Goal: Information Seeking & Learning: Learn about a topic

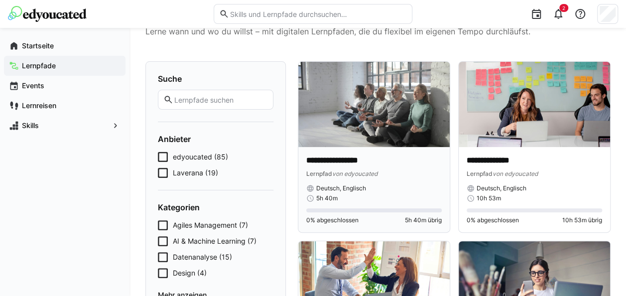
scroll to position [50, 0]
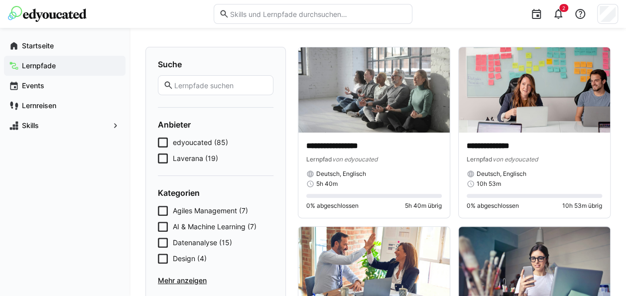
click at [209, 136] on form "Anbieter edyoucated (85) Laverana (19)" at bounding box center [216, 142] width 116 height 44
click at [207, 143] on span "edyoucated (85)" at bounding box center [200, 142] width 55 height 10
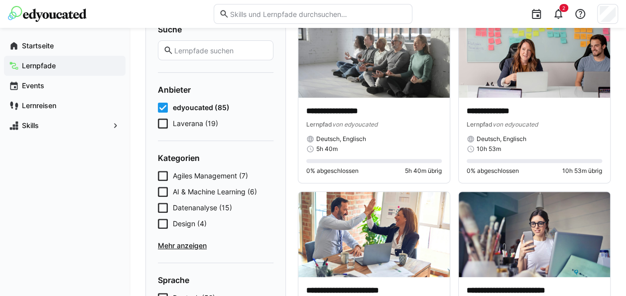
scroll to position [100, 0]
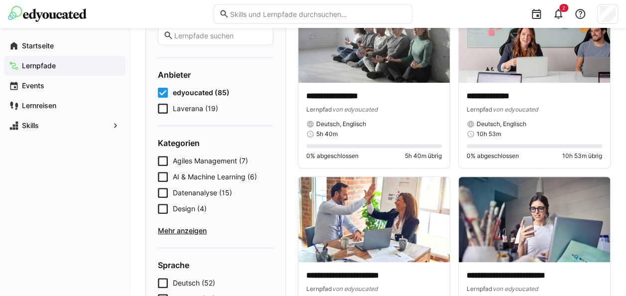
click at [196, 226] on span "Mehr anzeigen" at bounding box center [216, 231] width 116 height 10
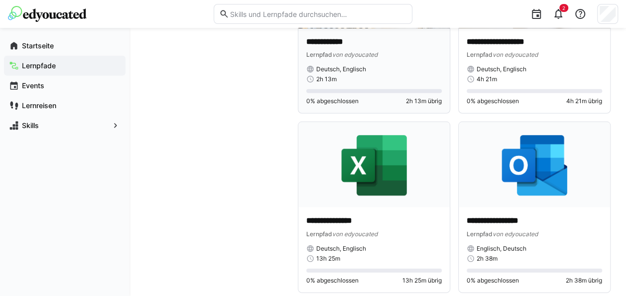
scroll to position [3266, 0]
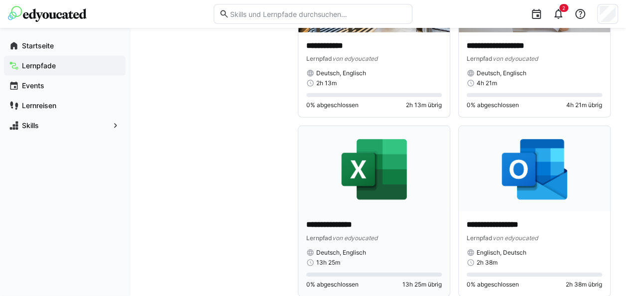
click at [375, 167] on img at bounding box center [373, 168] width 151 height 85
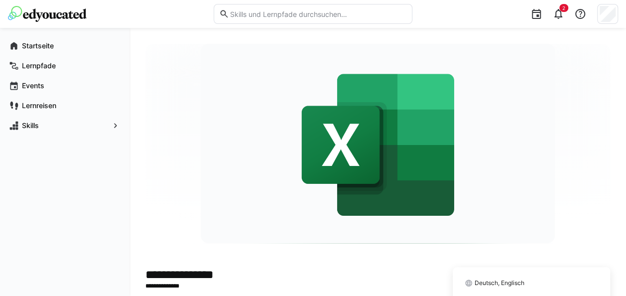
scroll to position [199, 0]
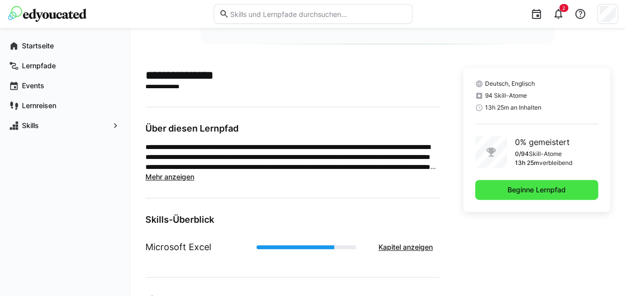
click at [526, 187] on span "Beginne Lernpfad" at bounding box center [536, 190] width 61 height 10
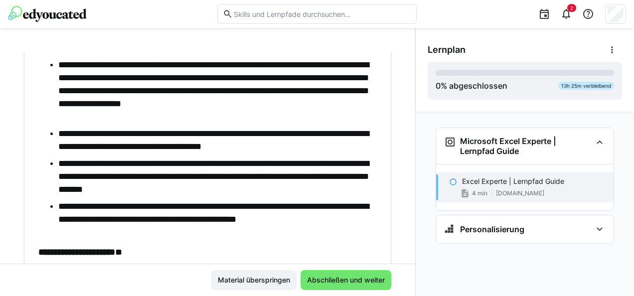
scroll to position [438, 0]
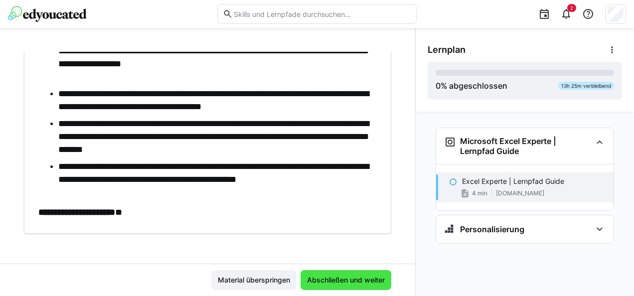
click at [343, 276] on span "Abschließen und weiter" at bounding box center [345, 280] width 81 height 10
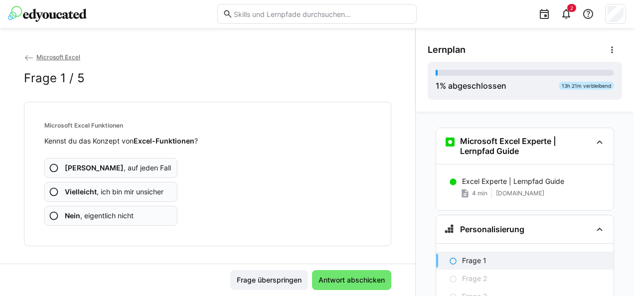
click at [137, 165] on app-assessment-question-radio "Ja , auf jeden Fall" at bounding box center [110, 168] width 133 height 20
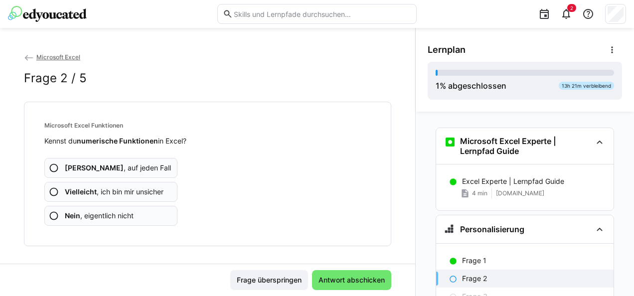
click at [136, 164] on app-assessment-question-radio "Ja , auf jeden Fall" at bounding box center [110, 168] width 133 height 20
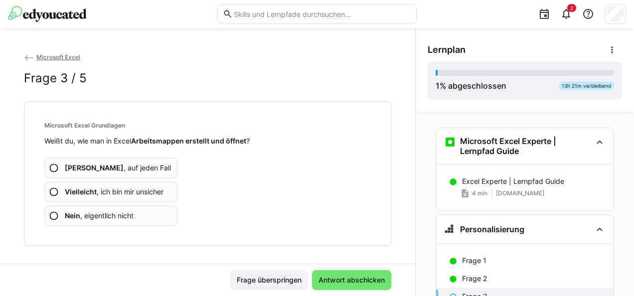
click at [138, 163] on app-assessment-question-radio "Ja , auf jeden Fall" at bounding box center [110, 168] width 133 height 20
click at [133, 188] on span "Vielleicht , ich bin mir unsicher" at bounding box center [114, 192] width 99 height 10
click at [145, 167] on app-assessment-question-radio "Ja , auf jeden Fall" at bounding box center [110, 168] width 133 height 20
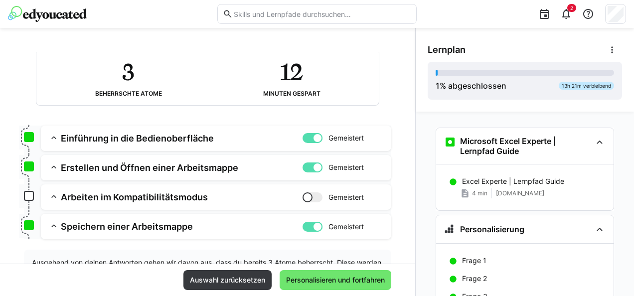
scroll to position [50, 0]
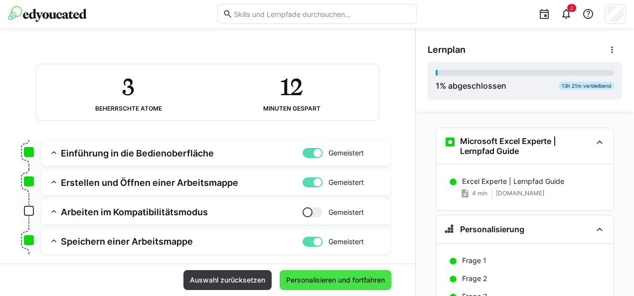
click at [309, 280] on span "Personalisieren und fortfahren" at bounding box center [335, 280] width 102 height 10
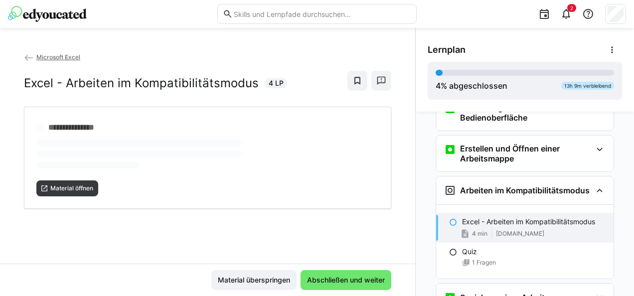
scroll to position [216, 0]
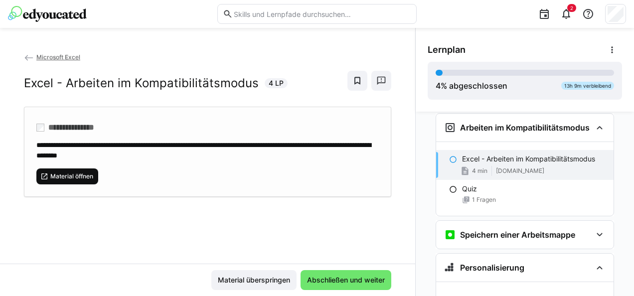
click at [81, 173] on span "Material öffnen" at bounding box center [71, 176] width 45 height 8
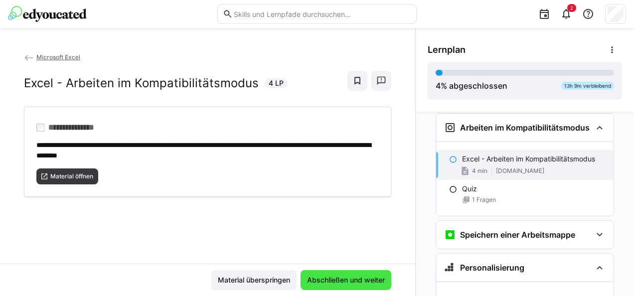
click at [351, 282] on span "Abschließen und weiter" at bounding box center [345, 280] width 81 height 10
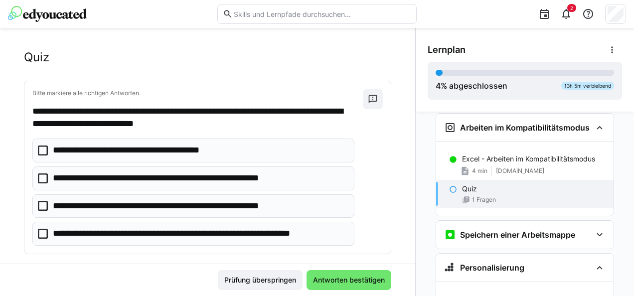
scroll to position [33, 0]
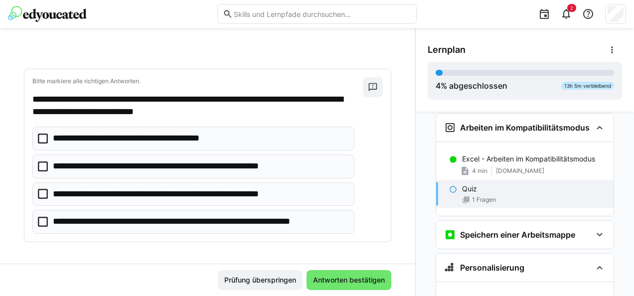
click at [198, 193] on p "**********" at bounding box center [178, 194] width 251 height 13
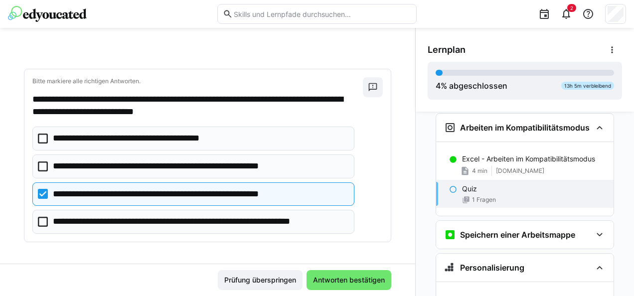
click at [204, 215] on p "**********" at bounding box center [200, 221] width 294 height 13
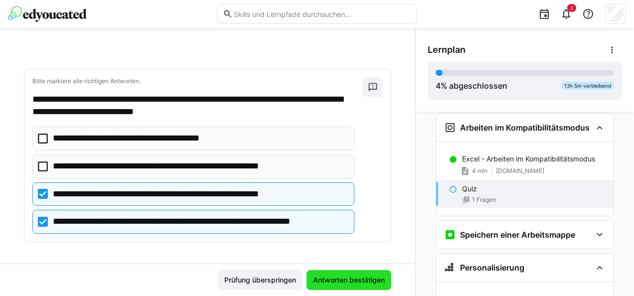
click at [351, 273] on span "Antworten bestätigen" at bounding box center [348, 280] width 85 height 20
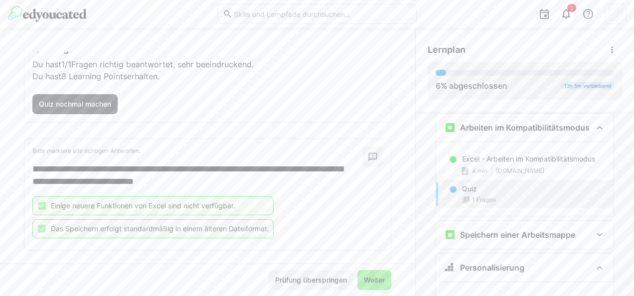
scroll to position [75, 0]
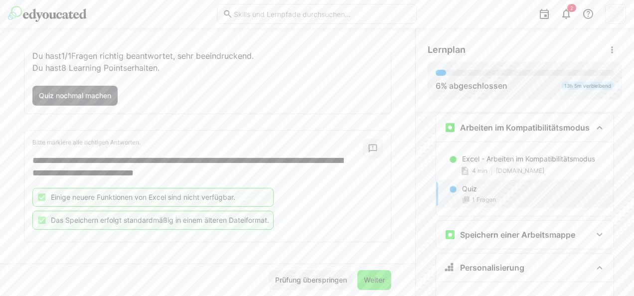
click at [372, 277] on span "Weiter" at bounding box center [374, 280] width 24 height 10
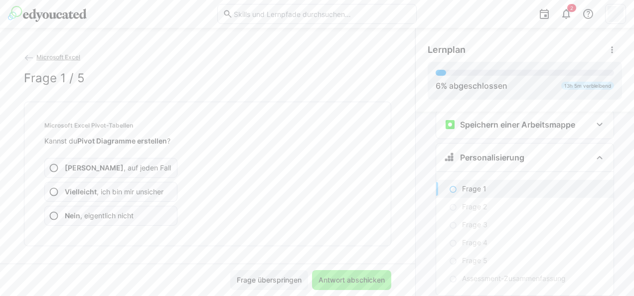
scroll to position [355, 0]
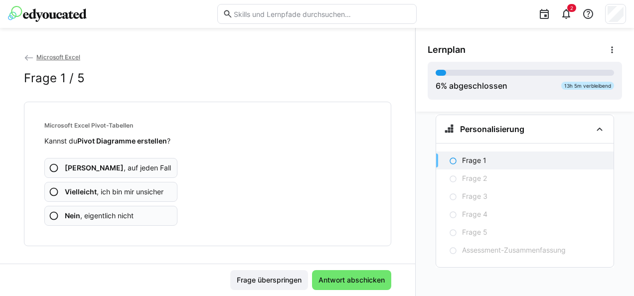
click at [136, 184] on app-assessment-question-radio "Vielleicht , ich bin mir unsicher" at bounding box center [110, 192] width 133 height 20
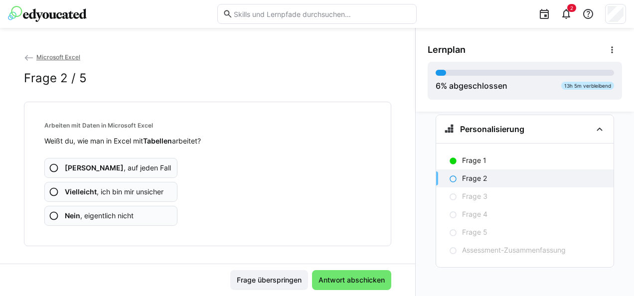
click at [132, 166] on app-assessment-question-radio "Ja , auf jeden Fall" at bounding box center [110, 168] width 133 height 20
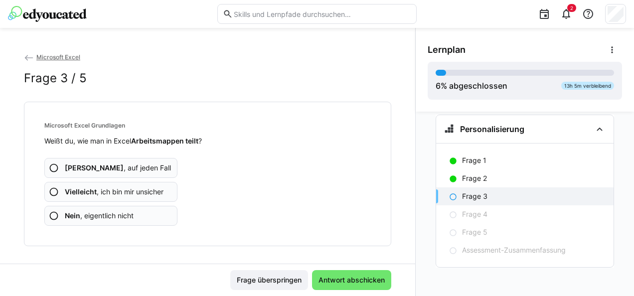
click at [132, 165] on app-assessment-question-radio "Ja , auf jeden Fall" at bounding box center [110, 168] width 133 height 20
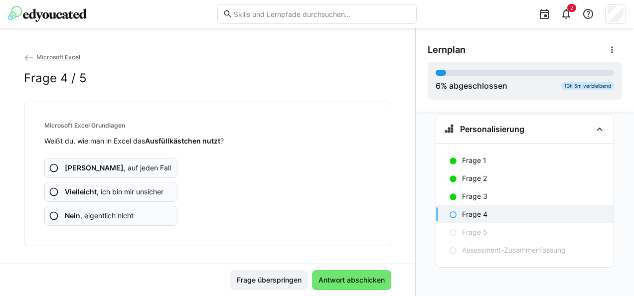
click at [138, 187] on span "Vielleicht , ich bin mir unsicher" at bounding box center [114, 192] width 99 height 10
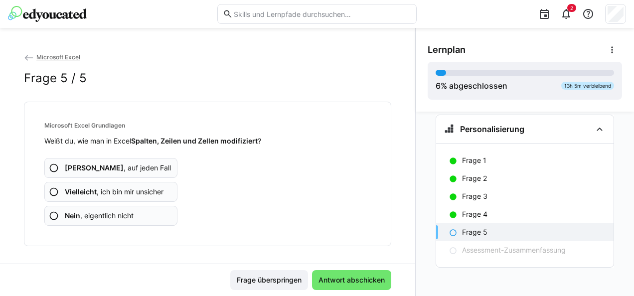
click at [142, 161] on app-assessment-question-radio "Ja , auf jeden Fall" at bounding box center [110, 168] width 133 height 20
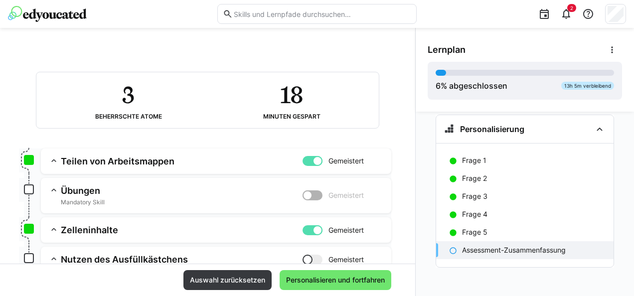
scroll to position [100, 0]
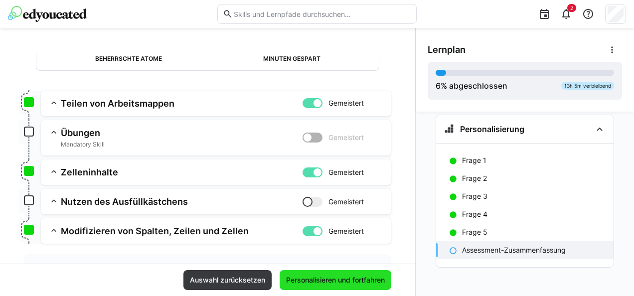
click at [324, 277] on span "Personalisieren und fortfahren" at bounding box center [335, 280] width 102 height 10
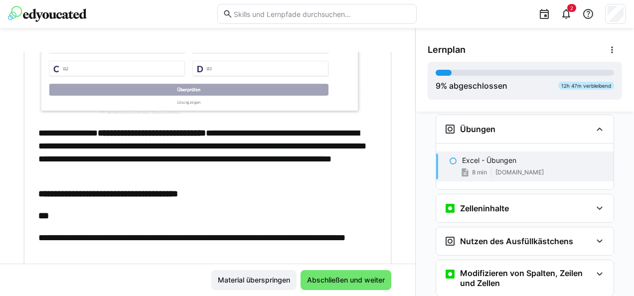
scroll to position [498, 0]
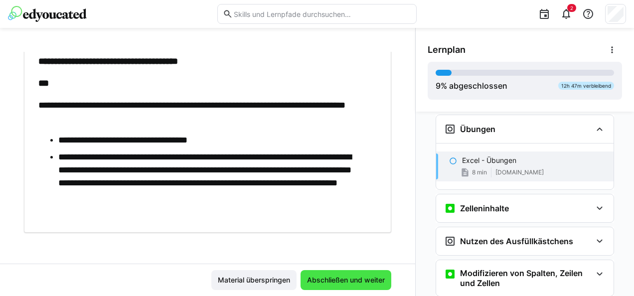
click at [339, 277] on span "Abschließen und weiter" at bounding box center [345, 280] width 81 height 10
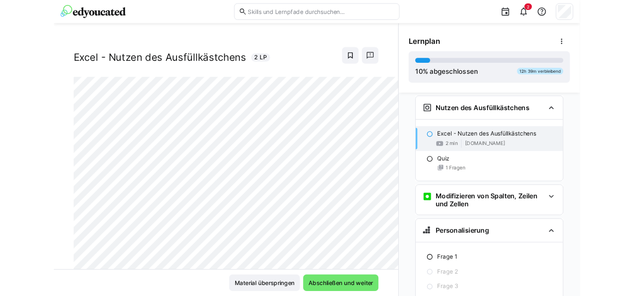
scroll to position [23, 0]
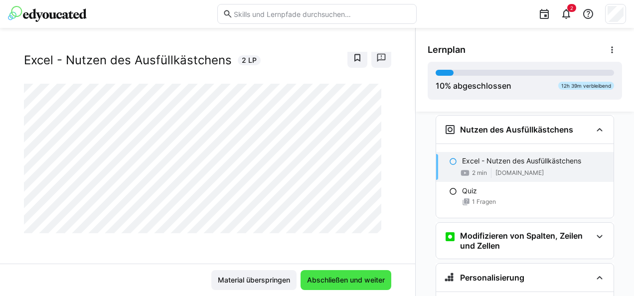
click at [359, 281] on span "Abschließen und weiter" at bounding box center [345, 280] width 81 height 10
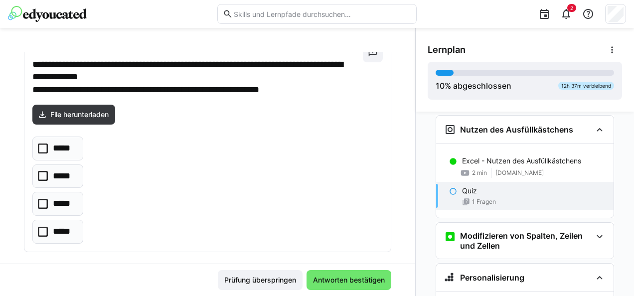
scroll to position [77, 0]
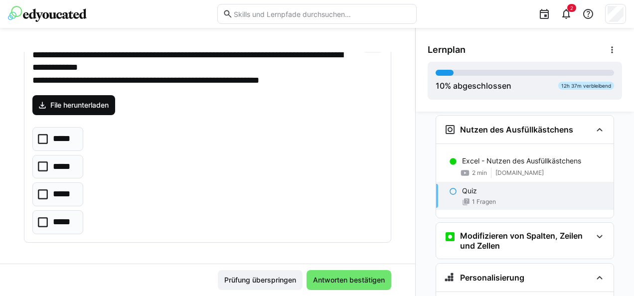
click at [107, 101] on span "File herunterladen" at bounding box center [79, 105] width 61 height 10
click at [53, 222] on p "*****" at bounding box center [64, 222] width 22 height 13
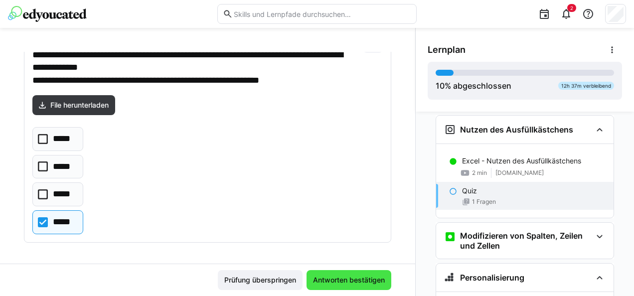
click at [333, 275] on span "Antworten bestätigen" at bounding box center [348, 280] width 75 height 10
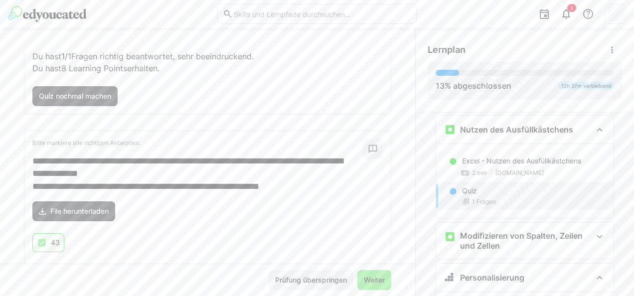
scroll to position [97, 0]
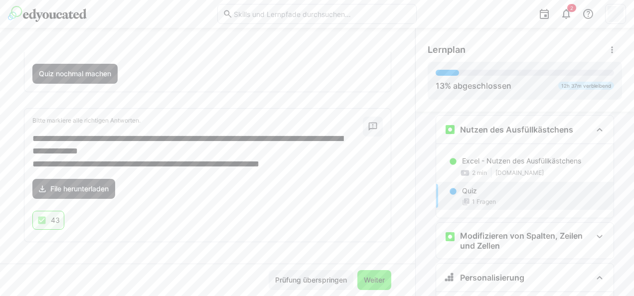
click at [366, 279] on span "Weiter" at bounding box center [374, 280] width 24 height 10
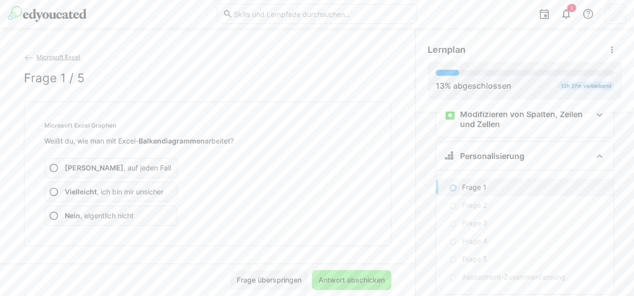
scroll to position [679, 0]
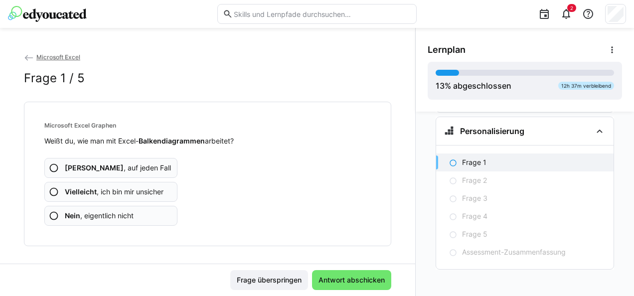
click at [133, 164] on app-assessment-question-radio "Ja , auf jeden Fall" at bounding box center [110, 168] width 133 height 20
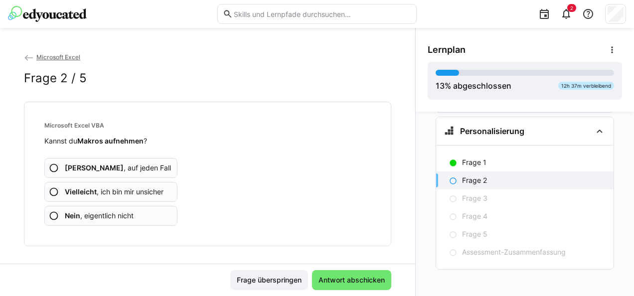
click at [142, 189] on span "Vielleicht , ich bin mir unsicher" at bounding box center [114, 192] width 99 height 10
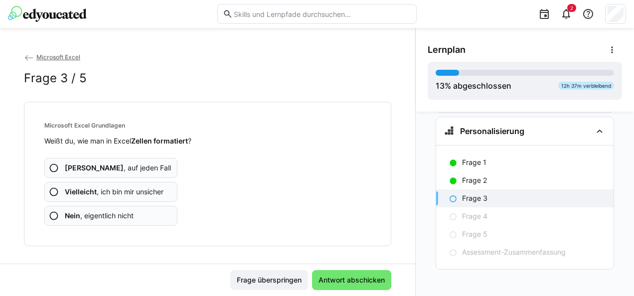
click at [137, 182] on app-assessment-question-radio "Vielleicht , ich bin mir unsicher" at bounding box center [110, 192] width 133 height 20
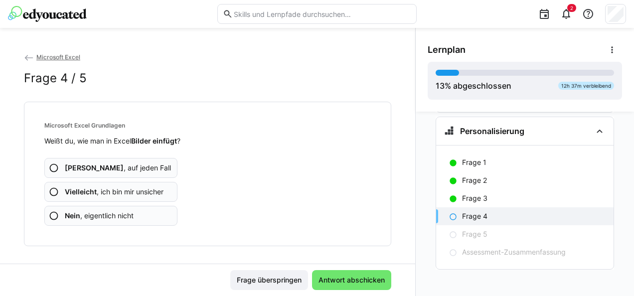
click at [128, 162] on app-assessment-question-radio "Ja , auf jeden Fall" at bounding box center [110, 168] width 133 height 20
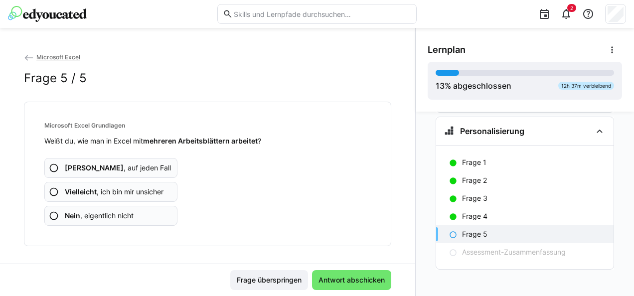
click at [128, 162] on app-assessment-question-radio "Ja , auf jeden Fall" at bounding box center [110, 168] width 133 height 20
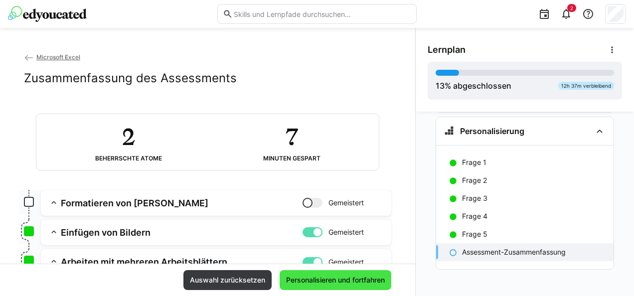
click at [310, 273] on span "Personalisieren und fortfahren" at bounding box center [335, 280] width 112 height 20
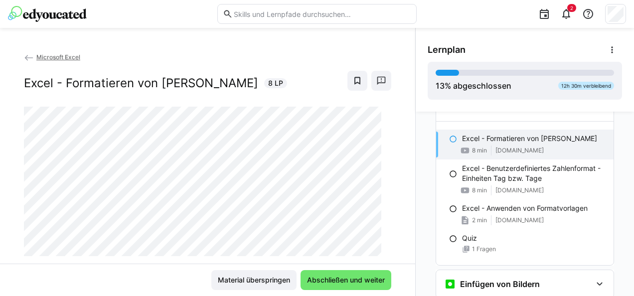
scroll to position [712, 0]
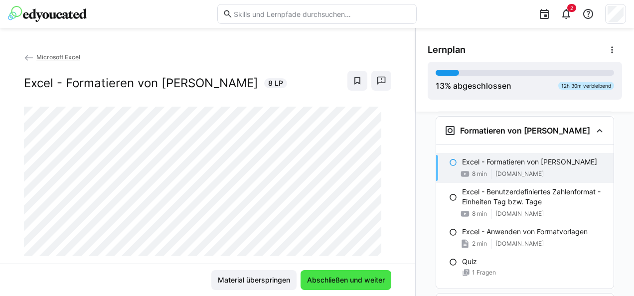
click at [330, 283] on span "Abschließen und weiter" at bounding box center [345, 280] width 81 height 10
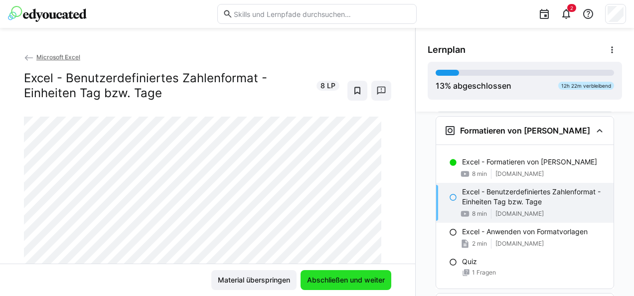
click at [365, 279] on span "Abschließen und weiter" at bounding box center [345, 280] width 81 height 10
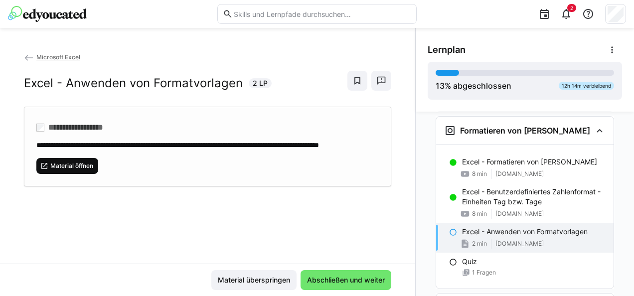
click at [84, 186] on div "**********" at bounding box center [207, 147] width 367 height 80
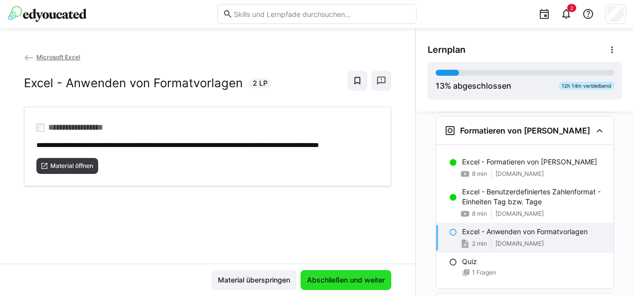
click at [350, 277] on span "Abschließen und weiter" at bounding box center [345, 280] width 81 height 10
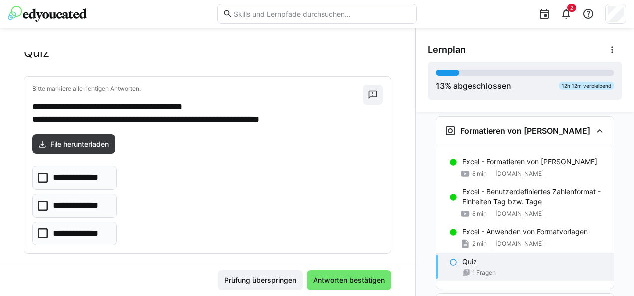
scroll to position [37, 0]
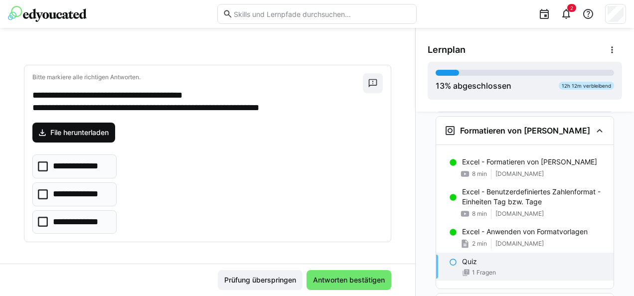
click at [108, 136] on span "File herunterladen" at bounding box center [79, 133] width 61 height 10
click at [85, 188] on p "**********" at bounding box center [81, 194] width 56 height 13
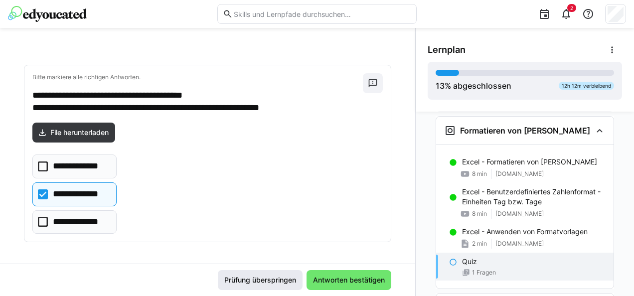
drag, startPoint x: 326, startPoint y: 273, endPoint x: 317, endPoint y: 272, distance: 8.5
click at [326, 273] on span "Antworten bestätigen" at bounding box center [348, 280] width 85 height 20
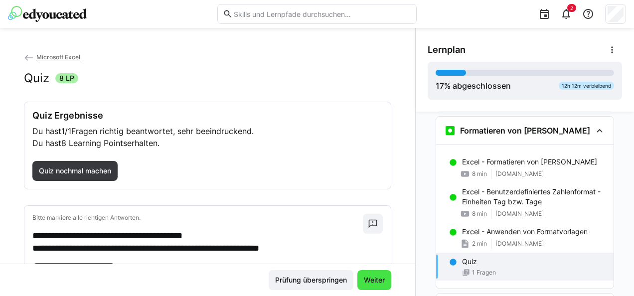
click at [378, 281] on span "Weiter" at bounding box center [374, 280] width 24 height 10
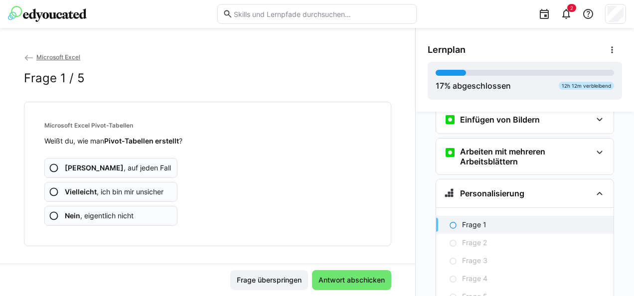
scroll to position [960, 0]
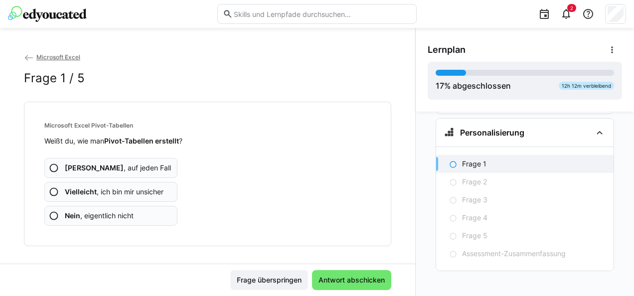
click at [139, 190] on span "Vielleicht , ich bin mir unsicher" at bounding box center [114, 192] width 99 height 10
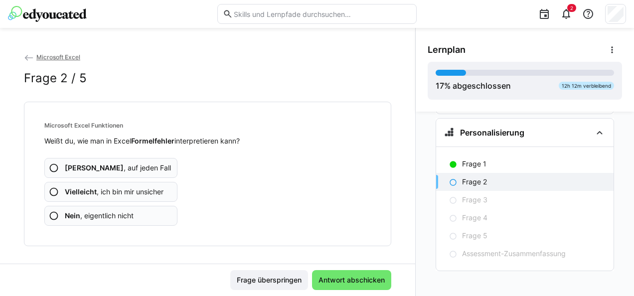
click at [139, 190] on span "Vielleicht , ich bin mir unsicher" at bounding box center [114, 192] width 99 height 10
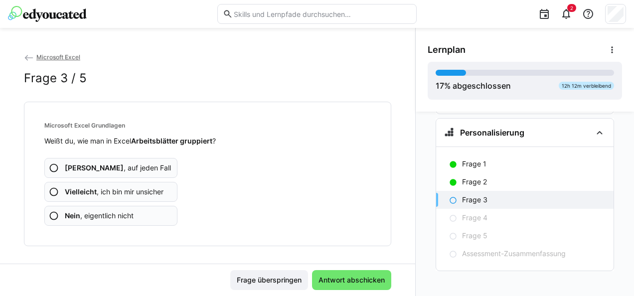
click at [138, 190] on span "Vielleicht , ich bin mir unsicher" at bounding box center [114, 192] width 99 height 10
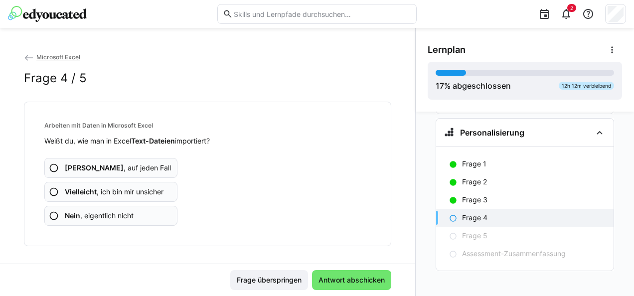
click at [138, 190] on span "Vielleicht , ich bin mir unsicher" at bounding box center [114, 192] width 99 height 10
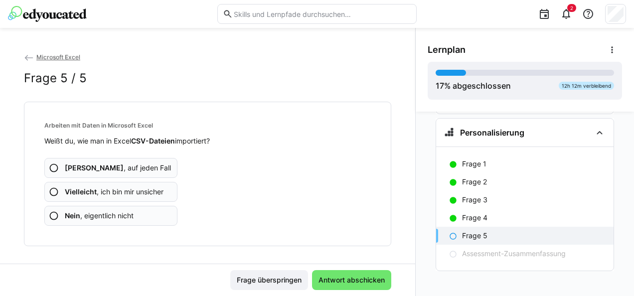
click at [138, 190] on span "Vielleicht , ich bin mir unsicher" at bounding box center [114, 192] width 99 height 10
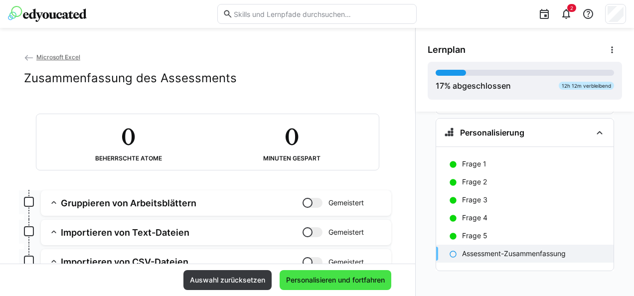
click at [331, 284] on span "Personalisieren und fortfahren" at bounding box center [335, 280] width 102 height 10
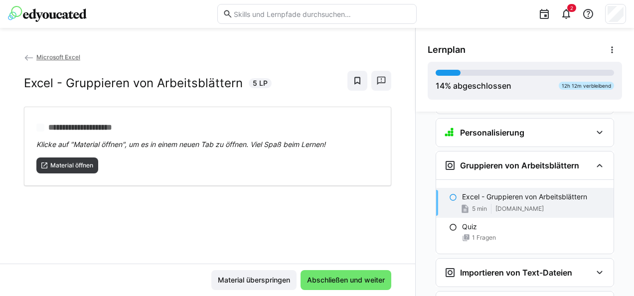
scroll to position [994, 0]
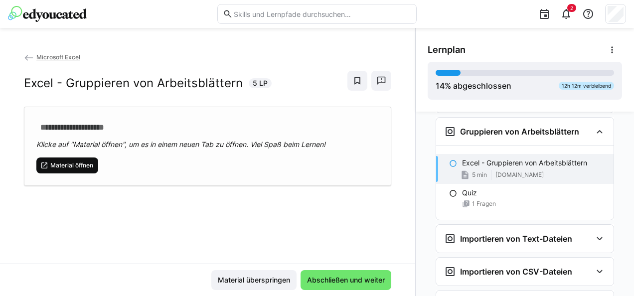
click at [87, 159] on span "Material öffnen" at bounding box center [67, 165] width 62 height 16
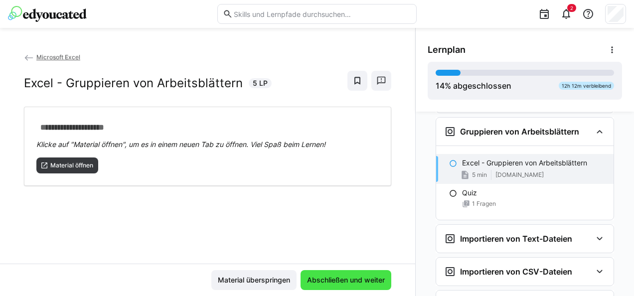
click at [340, 277] on span "Abschließen und weiter" at bounding box center [345, 280] width 81 height 10
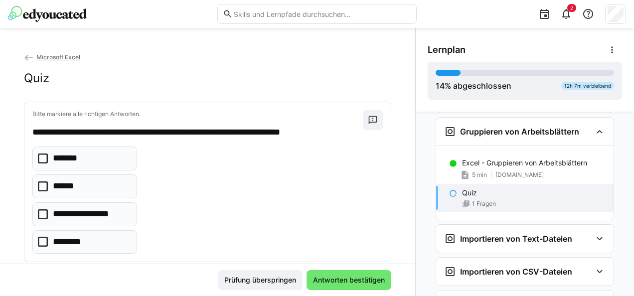
scroll to position [20, 0]
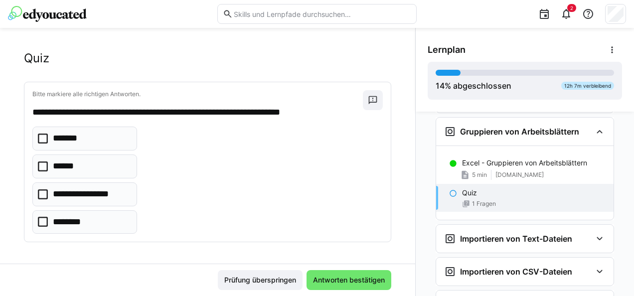
click at [93, 139] on eds-checkbox "*******" at bounding box center [84, 139] width 105 height 24
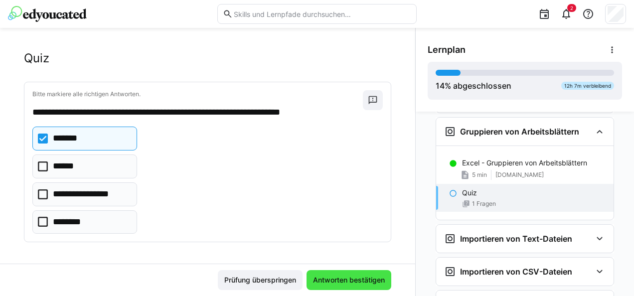
click at [332, 276] on span "Antworten bestätigen" at bounding box center [348, 280] width 75 height 10
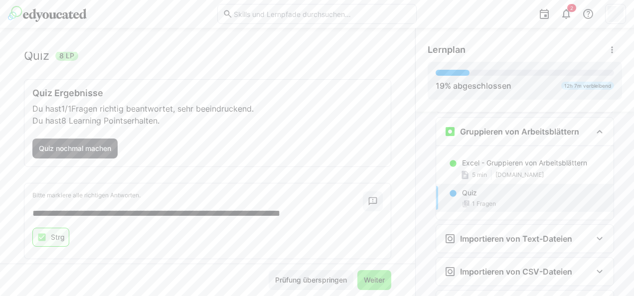
scroll to position [40, 0]
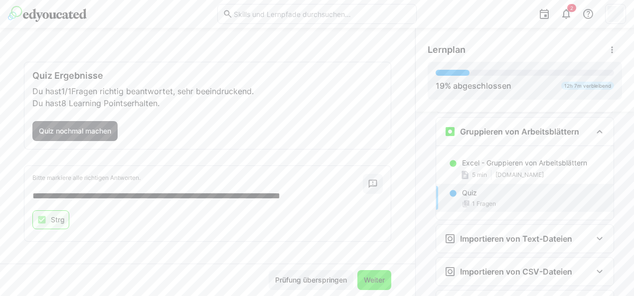
click at [370, 282] on span "Weiter" at bounding box center [374, 280] width 24 height 10
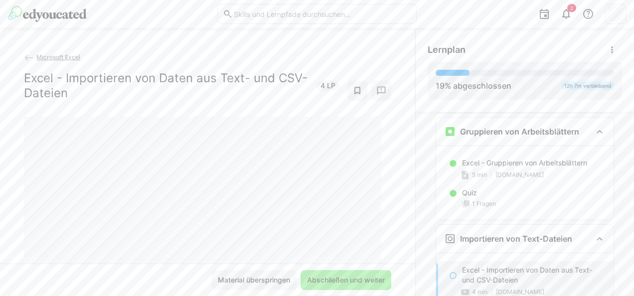
scroll to position [1101, 0]
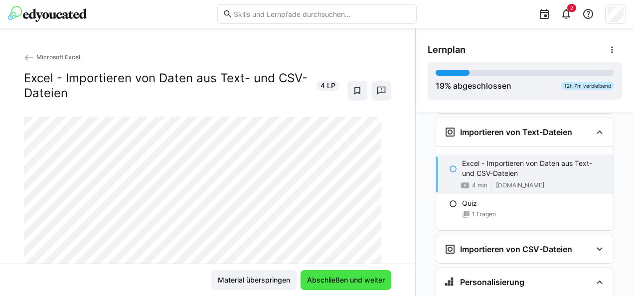
click at [355, 274] on span "Abschließen und weiter" at bounding box center [345, 280] width 91 height 20
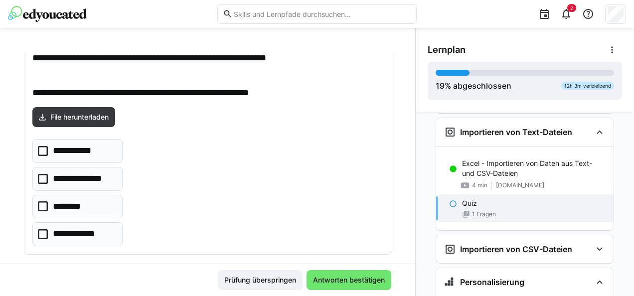
scroll to position [112, 0]
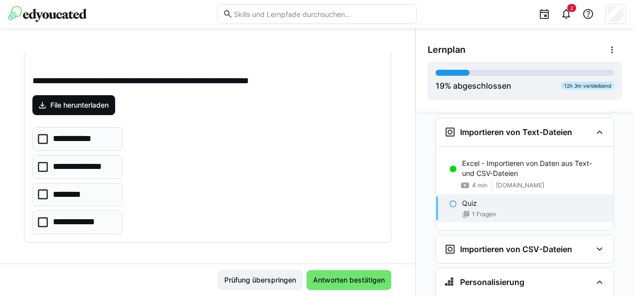
click at [96, 97] on span "File herunterladen" at bounding box center [73, 105] width 83 height 20
click at [95, 141] on p "**********" at bounding box center [78, 139] width 51 height 13
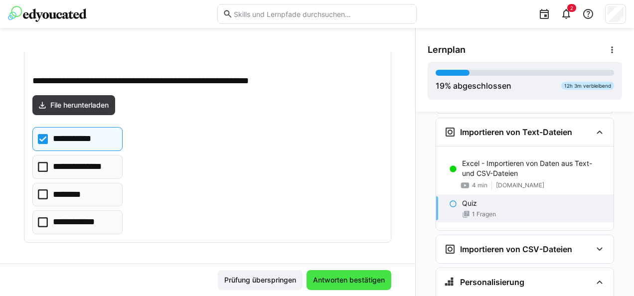
click at [351, 276] on span "Antworten bestätigen" at bounding box center [348, 280] width 75 height 10
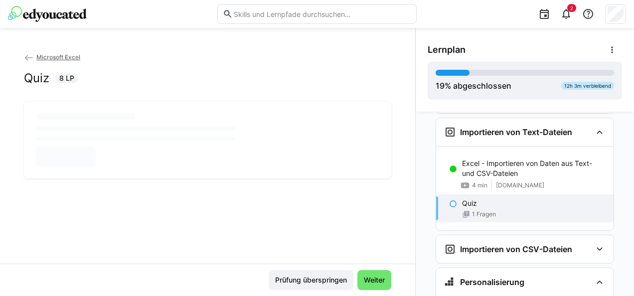
scroll to position [0, 0]
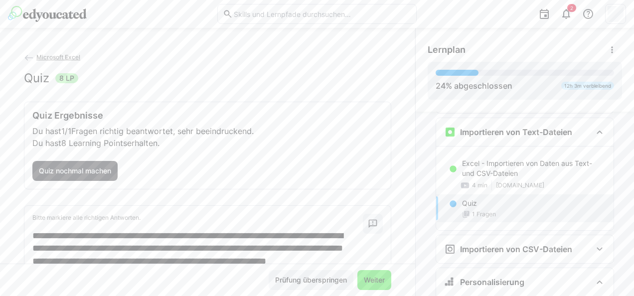
click at [366, 280] on span "Weiter" at bounding box center [374, 280] width 24 height 10
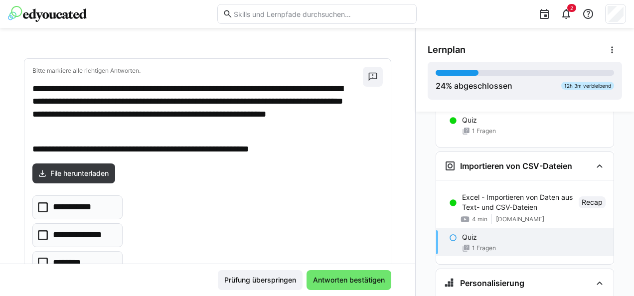
scroll to position [100, 0]
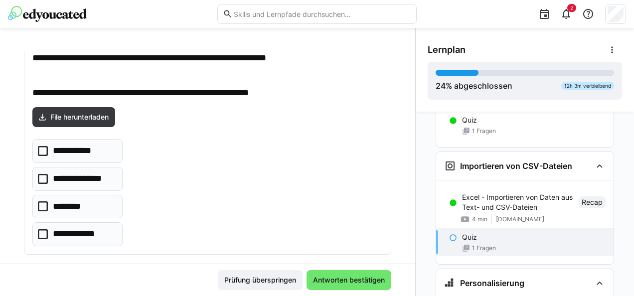
click at [92, 152] on p "**********" at bounding box center [78, 150] width 51 height 13
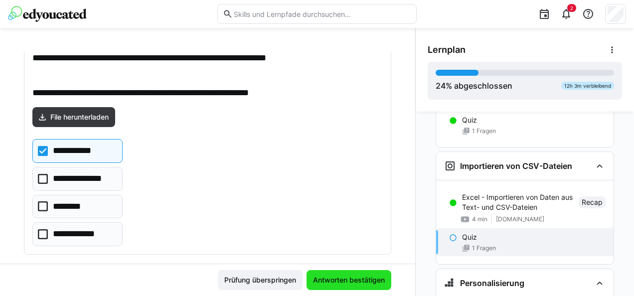
click at [347, 276] on span "Antworten bestätigen" at bounding box center [348, 280] width 75 height 10
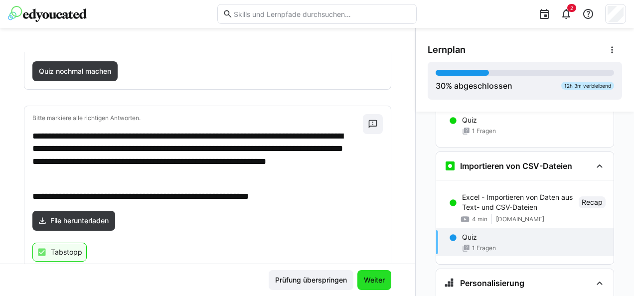
click at [371, 276] on span "Weiter" at bounding box center [374, 280] width 24 height 10
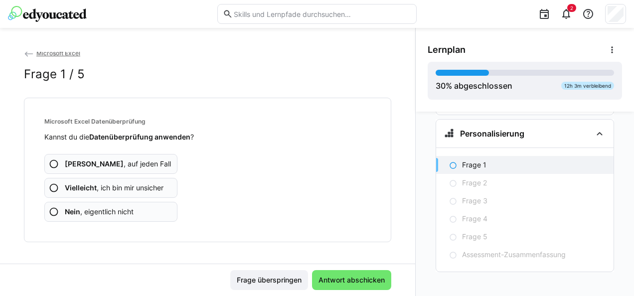
scroll to position [5, 0]
click at [145, 179] on app-assessment-question-radio "Vielleicht , ich bin mir unsicher" at bounding box center [110, 187] width 133 height 20
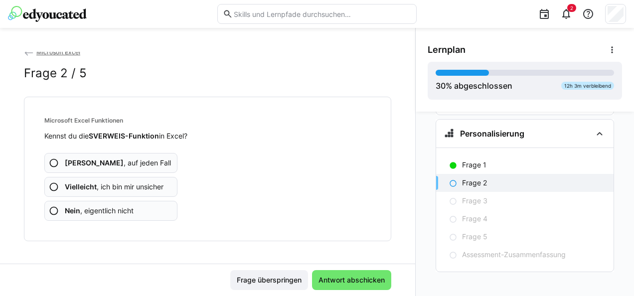
click at [123, 156] on app-assessment-question-radio "Ja , auf jeden Fall" at bounding box center [110, 163] width 133 height 20
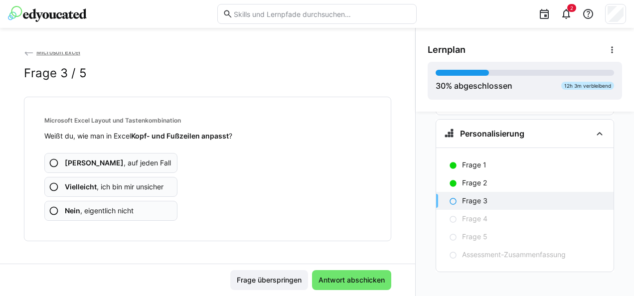
click at [131, 183] on span "Vielleicht , ich bin mir unsicher" at bounding box center [114, 187] width 99 height 10
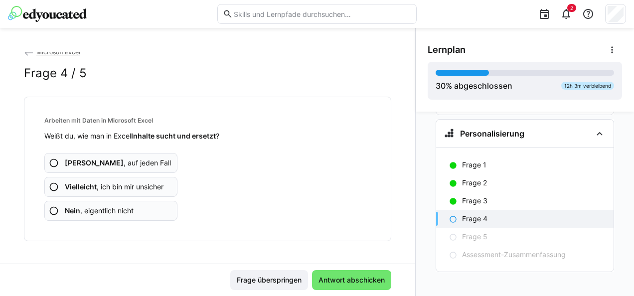
click at [131, 161] on app-assessment-question-radio "Ja , auf jeden Fall" at bounding box center [110, 163] width 133 height 20
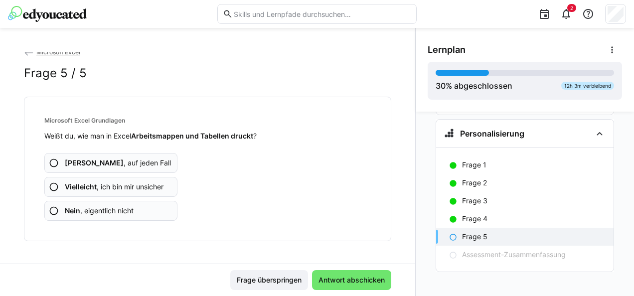
click at [135, 155] on app-assessment-question-radio "Ja , auf jeden Fall" at bounding box center [110, 163] width 133 height 20
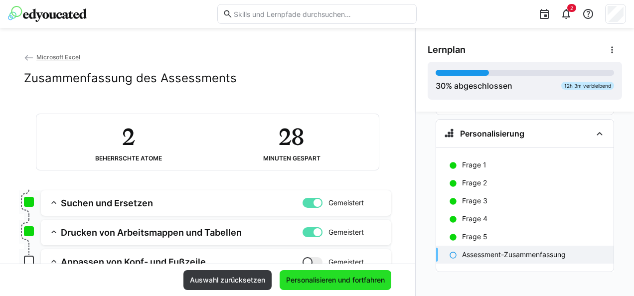
click at [326, 274] on span "Personalisieren und fortfahren" at bounding box center [335, 280] width 112 height 20
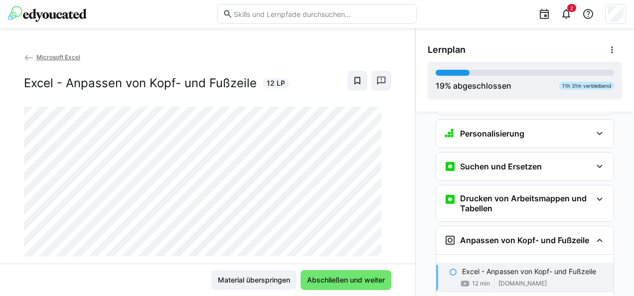
scroll to position [1440, 0]
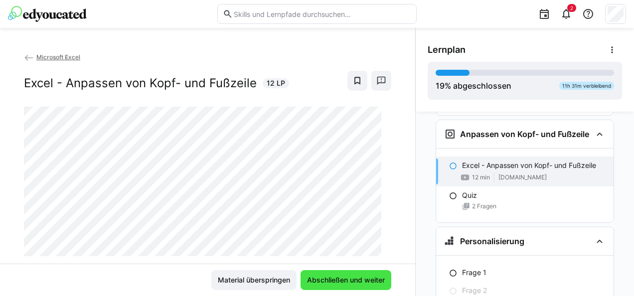
click at [362, 280] on span "Abschließen und weiter" at bounding box center [345, 280] width 81 height 10
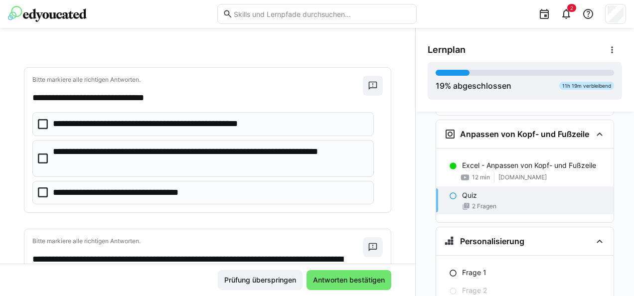
scroll to position [50, 0]
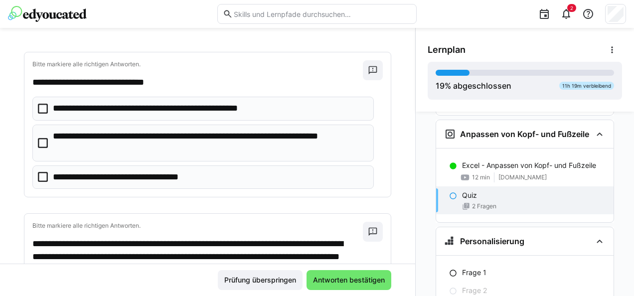
click at [241, 138] on p "**********" at bounding box center [209, 142] width 313 height 25
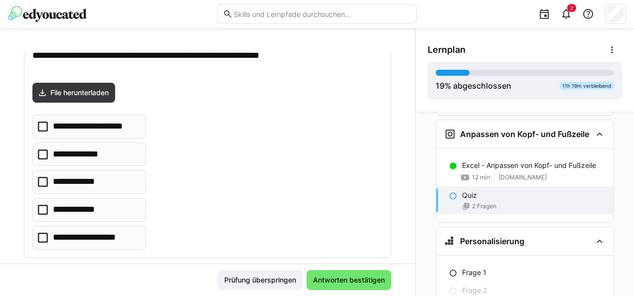
scroll to position [278, 0]
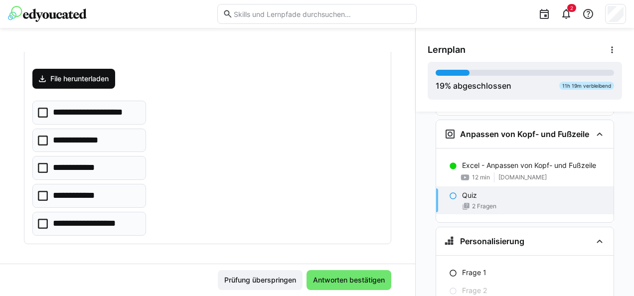
click at [82, 74] on span "File herunterladen" at bounding box center [79, 79] width 61 height 10
click at [128, 113] on p "**********" at bounding box center [96, 112] width 86 height 13
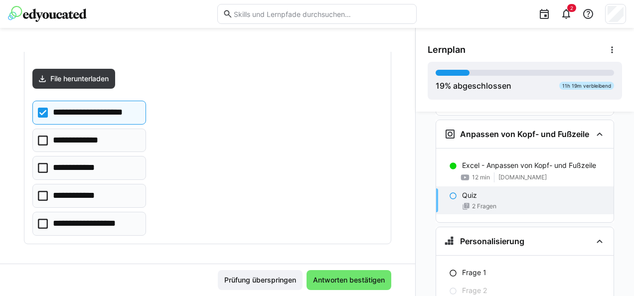
click at [104, 190] on p "**********" at bounding box center [80, 195] width 54 height 13
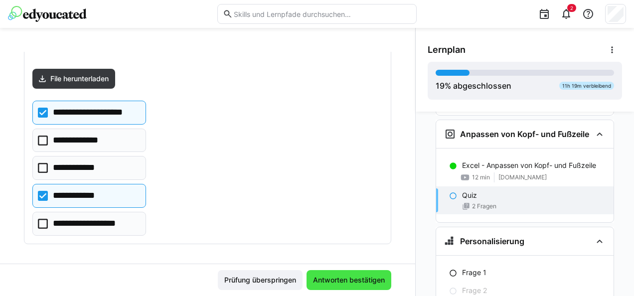
click at [327, 274] on span "Antworten bestätigen" at bounding box center [348, 280] width 85 height 20
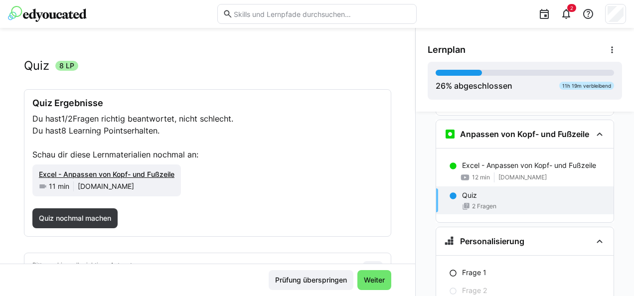
scroll to position [0, 0]
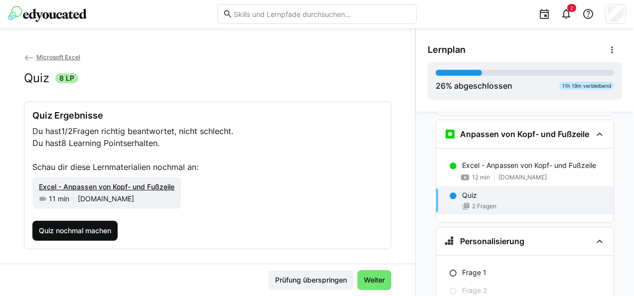
click at [86, 226] on span "Quiz nochmal machen" at bounding box center [74, 231] width 75 height 10
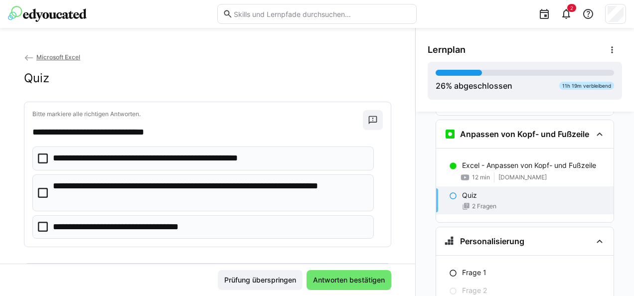
scroll to position [50, 0]
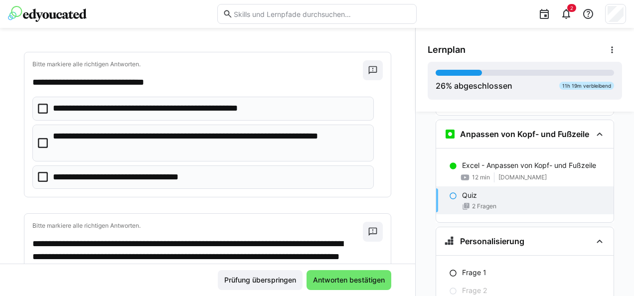
click at [178, 142] on p "**********" at bounding box center [209, 142] width 313 height 25
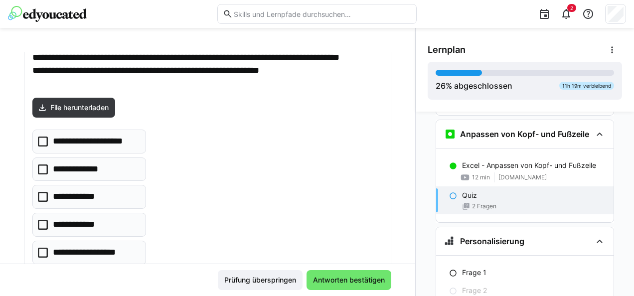
click at [109, 135] on p "**********" at bounding box center [96, 141] width 86 height 13
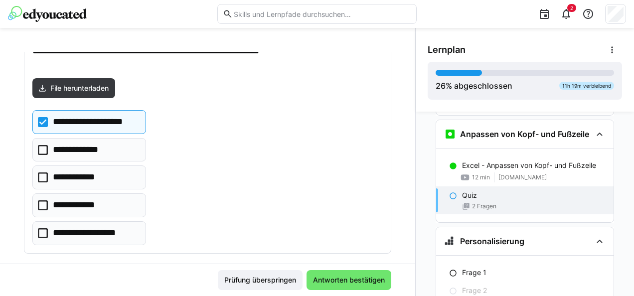
scroll to position [278, 0]
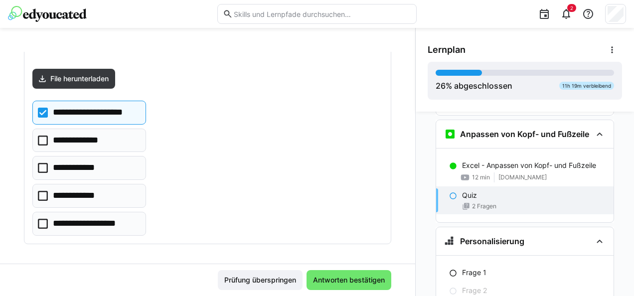
click at [114, 139] on eds-checkbox "**********" at bounding box center [89, 141] width 114 height 24
click at [115, 189] on eds-checkbox "**********" at bounding box center [89, 196] width 114 height 24
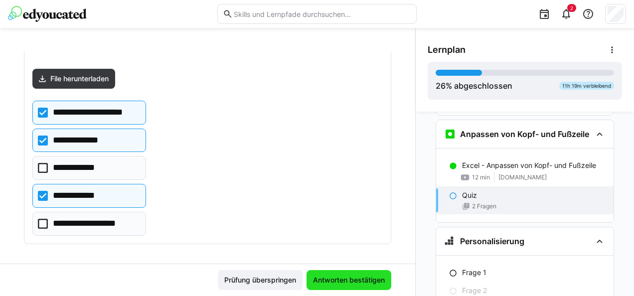
click at [339, 272] on span "Antworten bestätigen" at bounding box center [348, 280] width 85 height 20
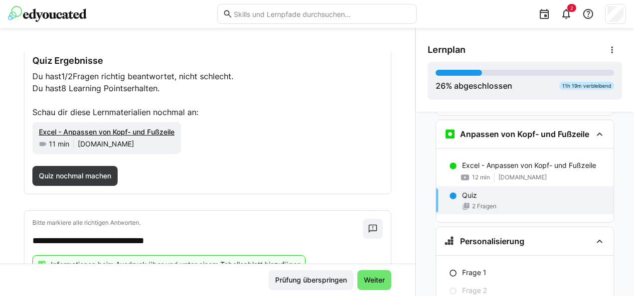
scroll to position [0, 0]
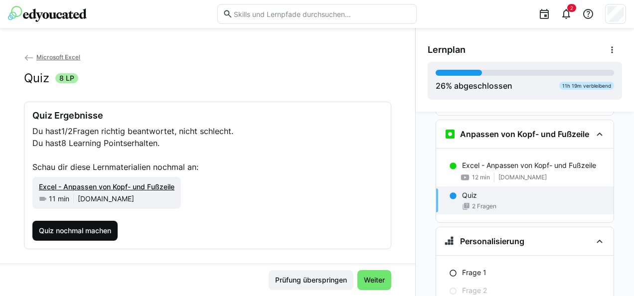
click at [96, 223] on span "Quiz nochmal machen" at bounding box center [74, 231] width 85 height 20
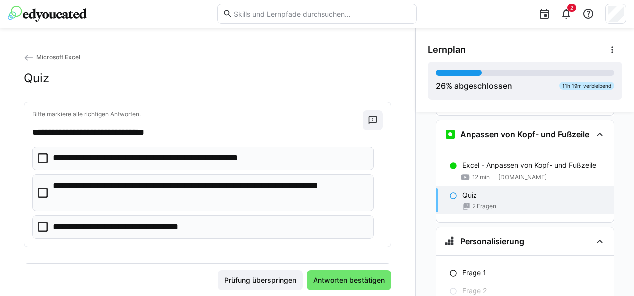
scroll to position [50, 0]
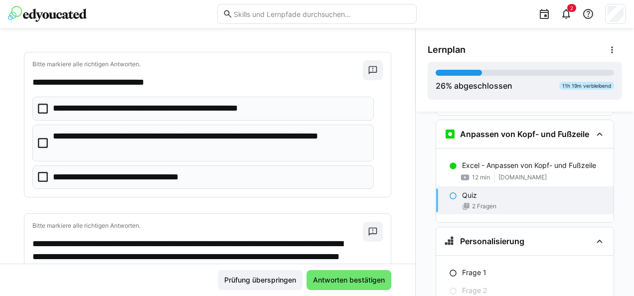
click at [127, 148] on p "**********" at bounding box center [209, 142] width 313 height 25
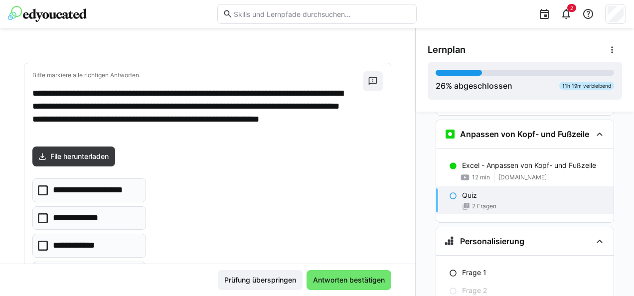
scroll to position [249, 0]
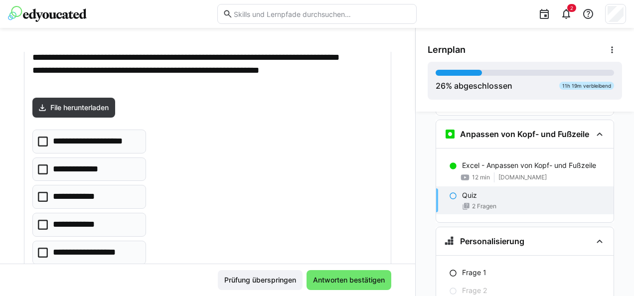
click at [92, 138] on p "**********" at bounding box center [96, 141] width 86 height 13
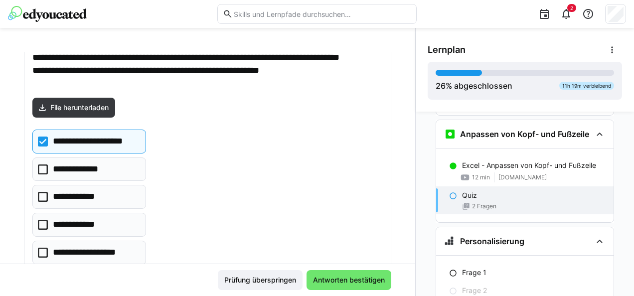
click at [97, 166] on p "**********" at bounding box center [80, 169] width 55 height 13
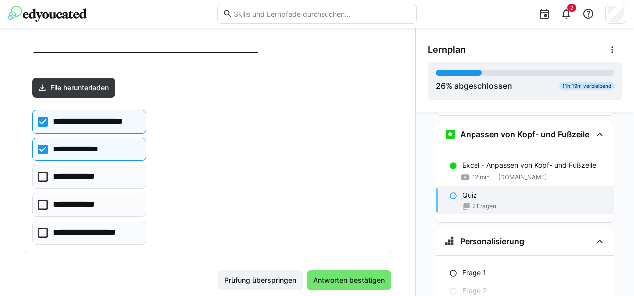
scroll to position [278, 0]
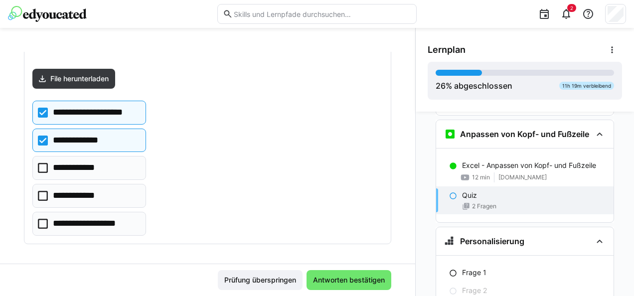
click at [105, 163] on p "**********" at bounding box center [81, 167] width 57 height 13
click at [105, 184] on eds-checkbox "**********" at bounding box center [89, 196] width 114 height 24
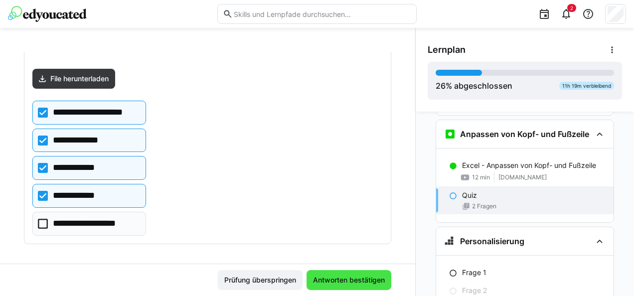
click at [332, 276] on span "Antworten bestätigen" at bounding box center [348, 280] width 75 height 10
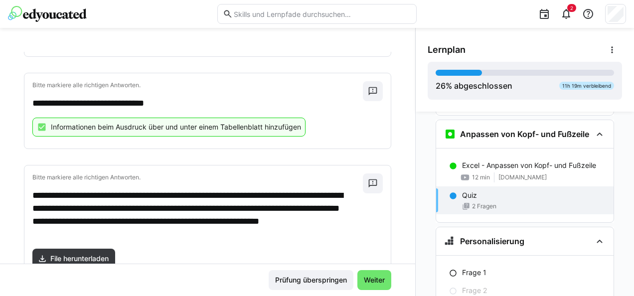
scroll to position [100, 0]
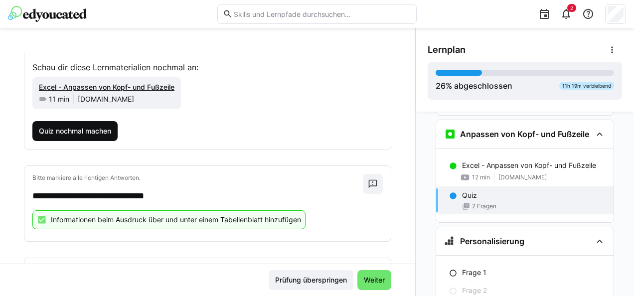
click at [74, 136] on span "Quiz nochmal machen" at bounding box center [74, 131] width 85 height 20
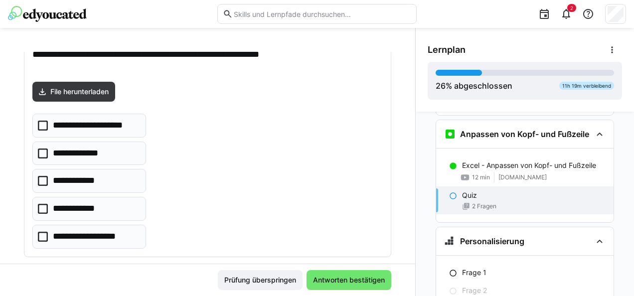
scroll to position [278, 0]
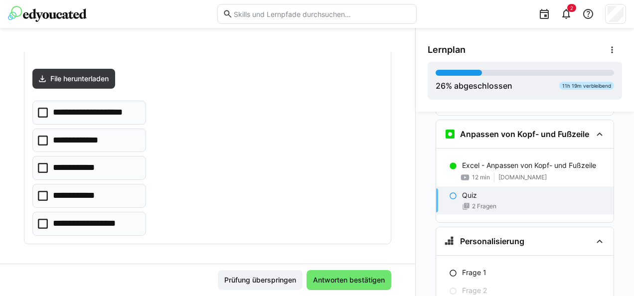
click at [112, 192] on eds-checkbox "**********" at bounding box center [89, 196] width 114 height 24
click at [113, 217] on p "**********" at bounding box center [92, 223] width 79 height 13
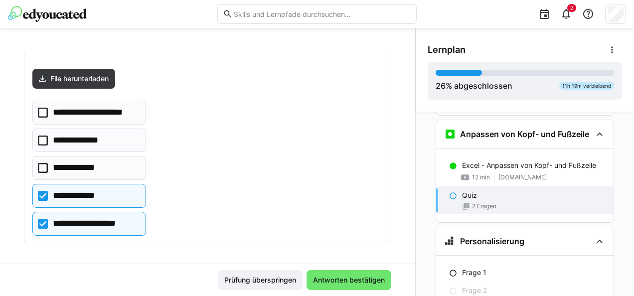
click at [98, 137] on p "**********" at bounding box center [80, 140] width 55 height 13
click at [98, 112] on p "**********" at bounding box center [96, 112] width 86 height 13
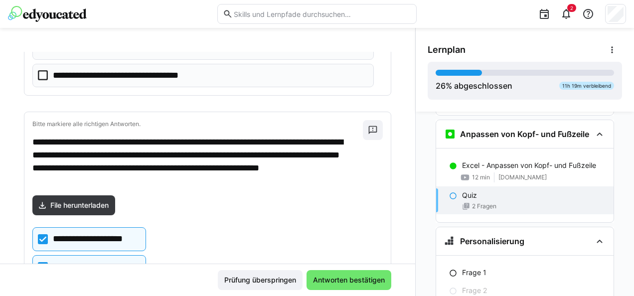
scroll to position [29, 0]
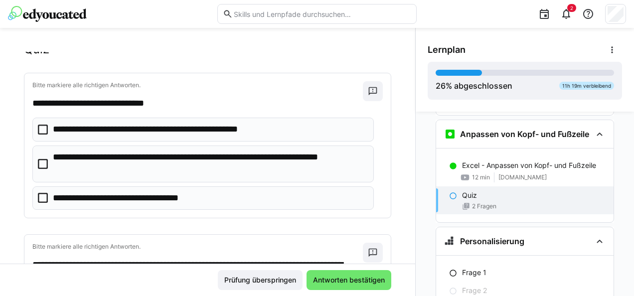
click at [133, 155] on p "**********" at bounding box center [209, 163] width 313 height 25
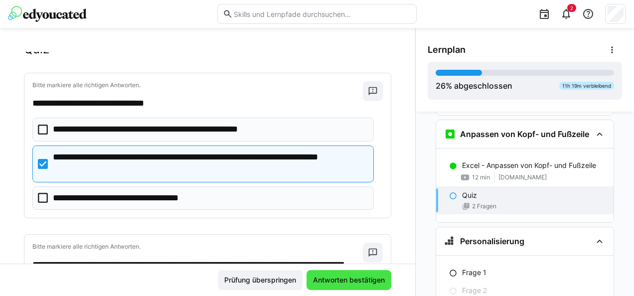
click at [351, 278] on span "Antworten bestätigen" at bounding box center [348, 280] width 75 height 10
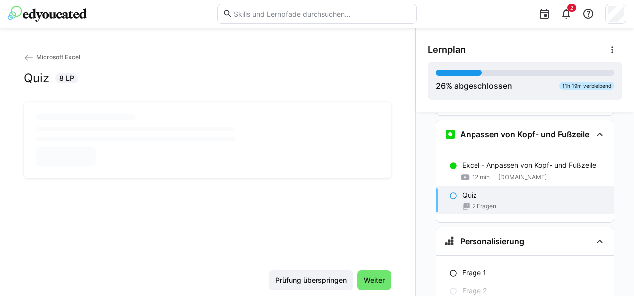
scroll to position [0, 0]
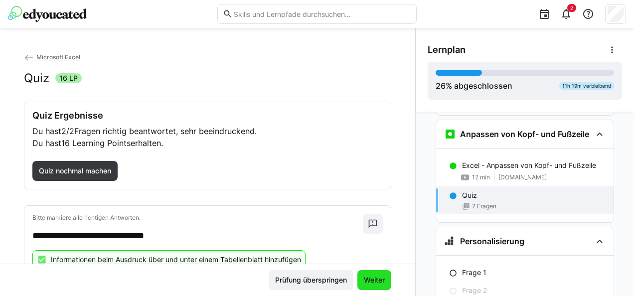
click at [368, 274] on span "Weiter" at bounding box center [374, 280] width 34 height 20
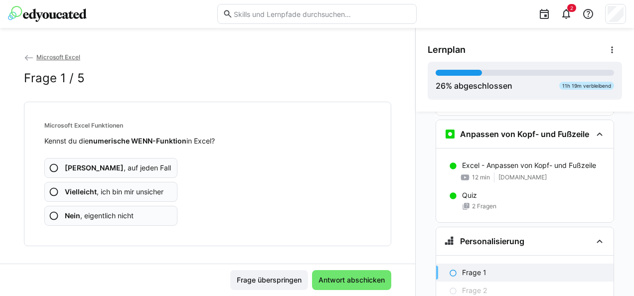
scroll to position [1546, 0]
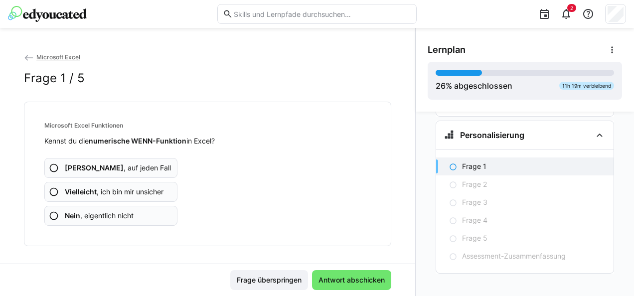
click at [129, 189] on span "Vielleicht , ich bin mir unsicher" at bounding box center [114, 192] width 99 height 10
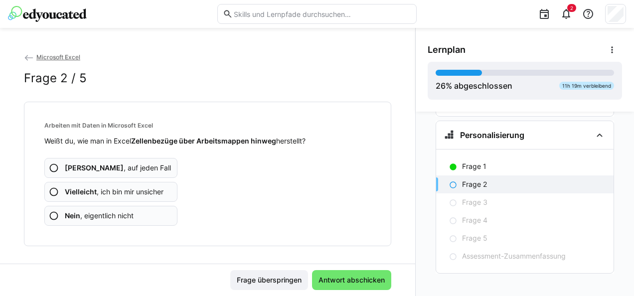
click at [135, 190] on span "Vielleicht , ich bin mir unsicher" at bounding box center [114, 192] width 99 height 10
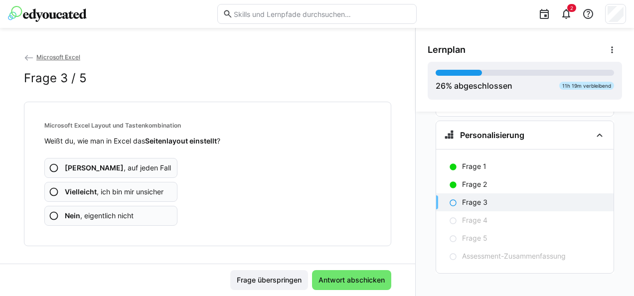
click at [132, 162] on app-assessment-question-radio "Ja , auf jeden Fall" at bounding box center [110, 168] width 133 height 20
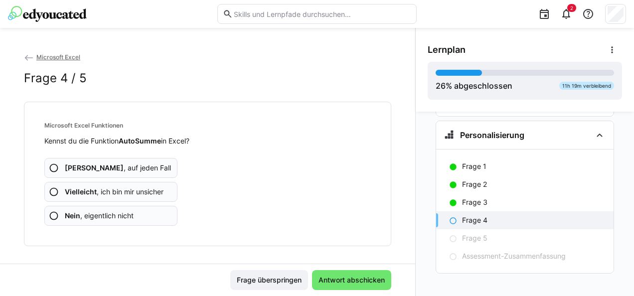
click at [136, 166] on app-assessment-question-radio "Ja , auf jeden Fall" at bounding box center [110, 168] width 133 height 20
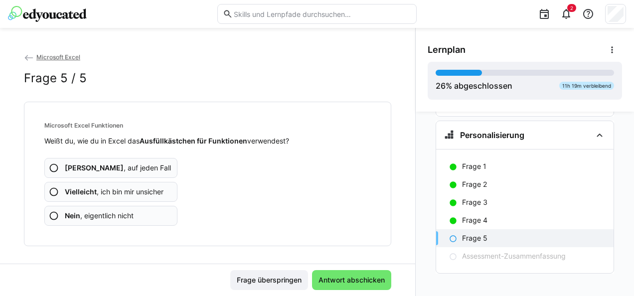
click at [145, 190] on span "Vielleicht , ich bin mir unsicher" at bounding box center [114, 192] width 99 height 10
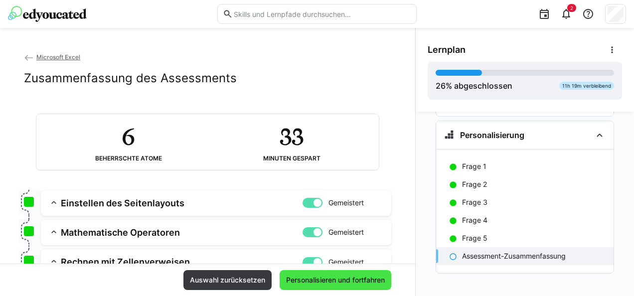
click at [354, 279] on span "Personalisieren und fortfahren" at bounding box center [335, 280] width 102 height 10
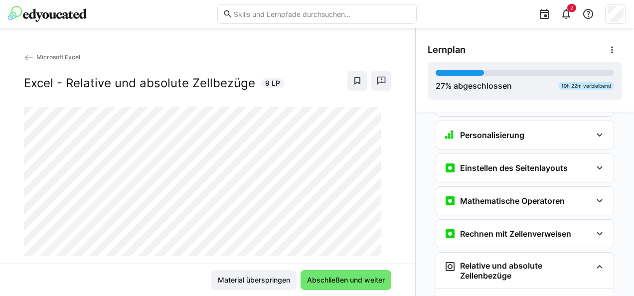
scroll to position [1677, 0]
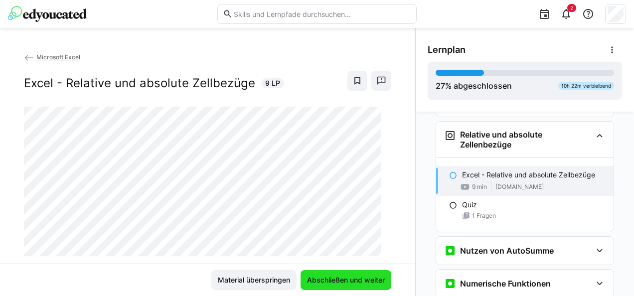
click at [333, 277] on span "Abschließen und weiter" at bounding box center [345, 280] width 81 height 10
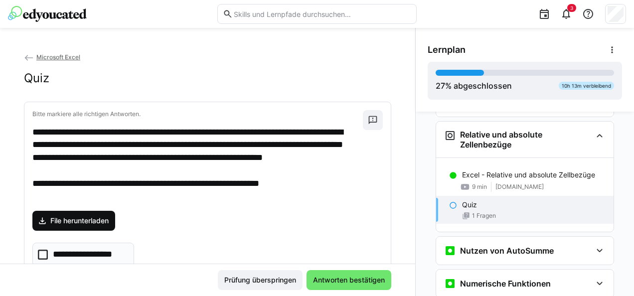
click at [73, 216] on span "File herunterladen" at bounding box center [79, 221] width 61 height 10
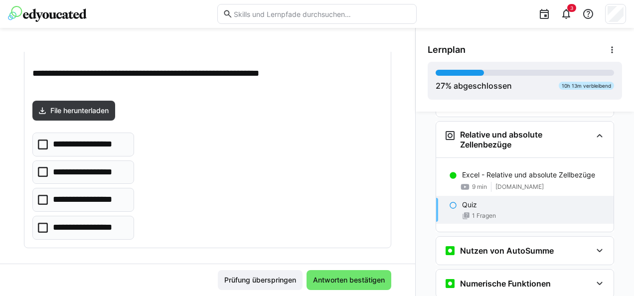
scroll to position [116, 0]
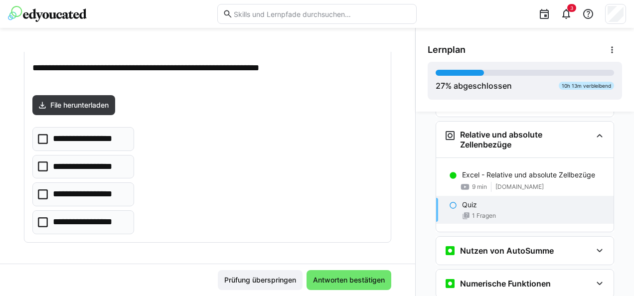
click at [116, 188] on p "**********" at bounding box center [89, 194] width 73 height 13
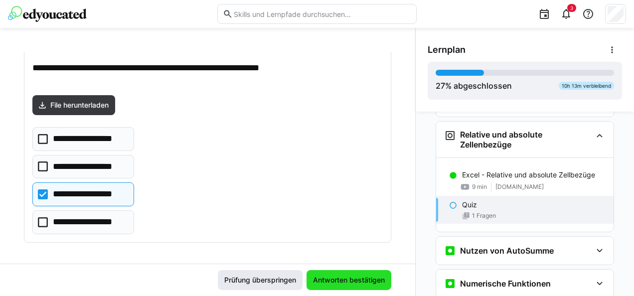
click at [345, 274] on span "Antworten bestätigen" at bounding box center [348, 280] width 85 height 20
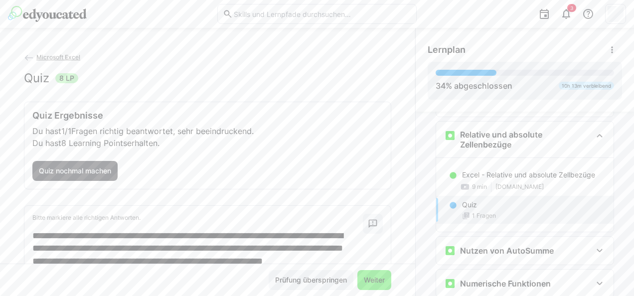
click at [369, 278] on span "Weiter" at bounding box center [374, 280] width 24 height 10
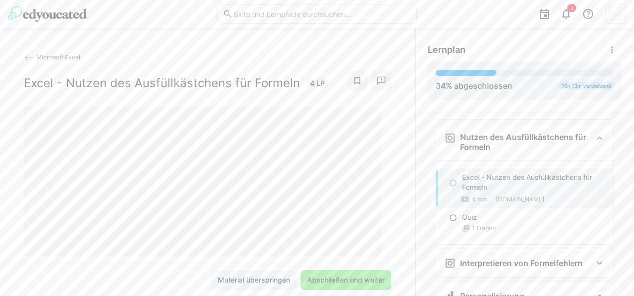
scroll to position [1889, 0]
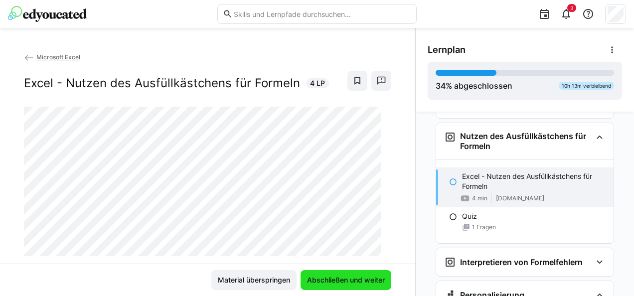
click at [349, 276] on span "Abschließen und weiter" at bounding box center [345, 280] width 81 height 10
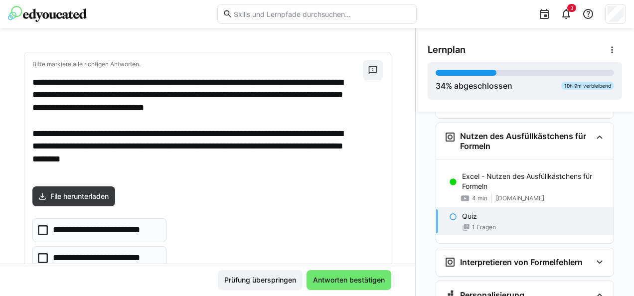
scroll to position [100, 0]
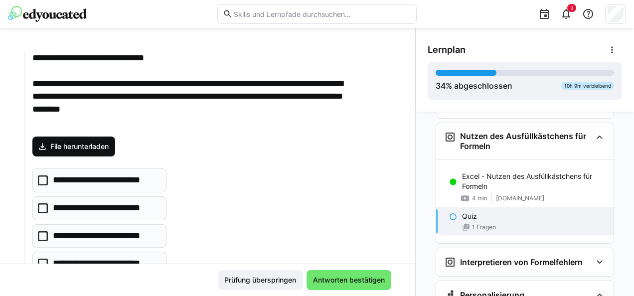
click at [101, 145] on span "File herunterladen" at bounding box center [79, 146] width 61 height 10
click at [84, 151] on span "File herunterladen" at bounding box center [79, 146] width 61 height 10
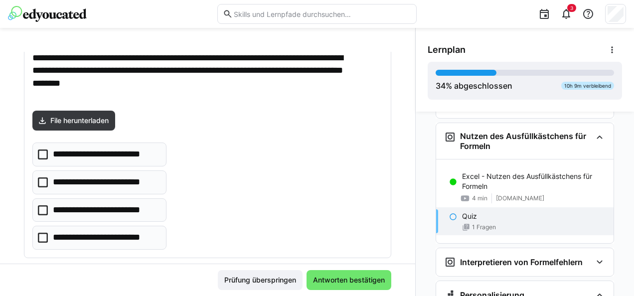
scroll to position [141, 0]
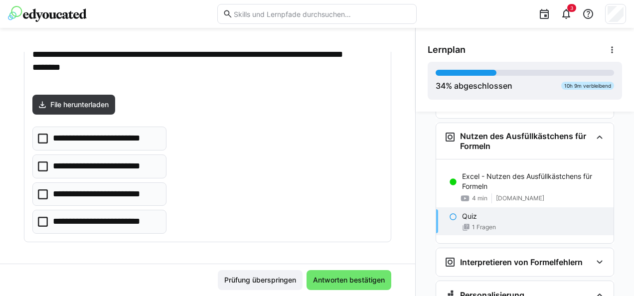
click at [114, 160] on p "**********" at bounding box center [106, 166] width 106 height 13
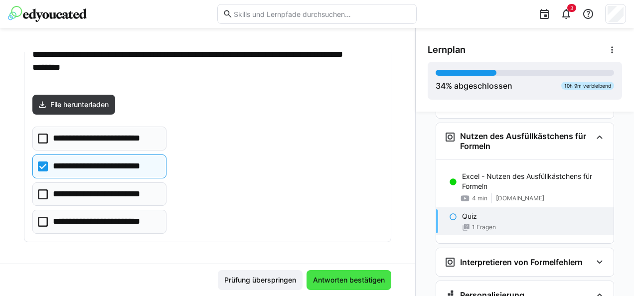
click at [327, 276] on span "Antworten bestätigen" at bounding box center [348, 280] width 75 height 10
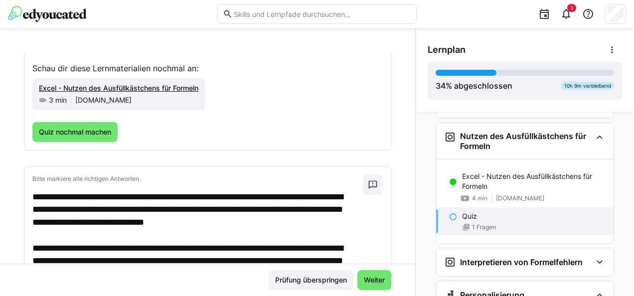
scroll to position [100, 0]
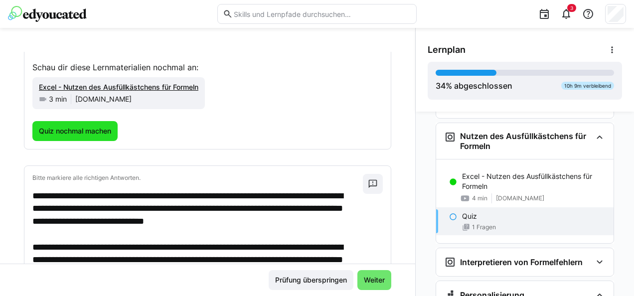
click at [90, 132] on span "Quiz nochmal machen" at bounding box center [74, 131] width 75 height 10
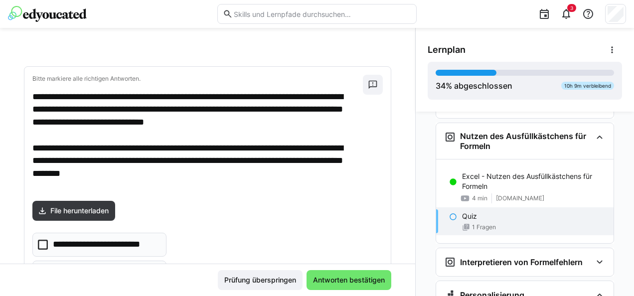
scroll to position [50, 0]
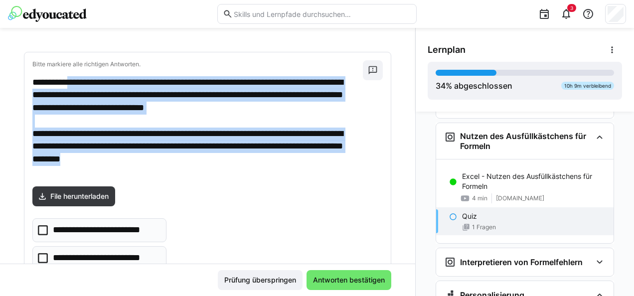
drag, startPoint x: 78, startPoint y: 81, endPoint x: 269, endPoint y: 170, distance: 210.8
click at [269, 170] on p "**********" at bounding box center [192, 127] width 321 height 103
copy p "**********"
click at [53, 193] on span "File herunterladen" at bounding box center [79, 196] width 61 height 10
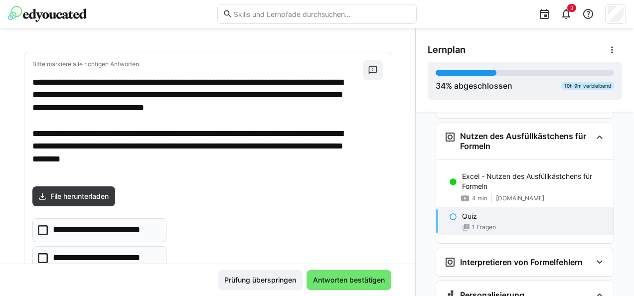
click at [216, 237] on div "**********" at bounding box center [207, 271] width 350 height 107
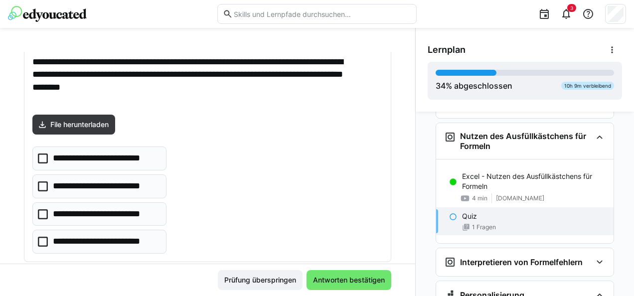
scroll to position [141, 0]
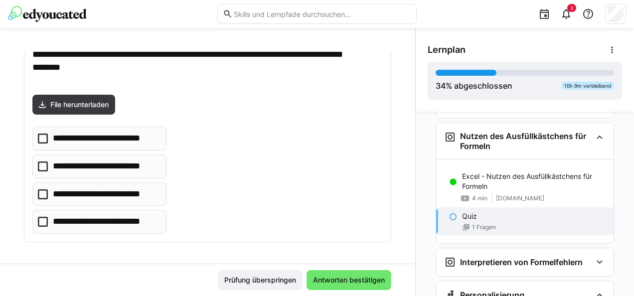
click at [225, 5] on eds-input at bounding box center [316, 14] width 199 height 20
click at [94, 226] on p "**********" at bounding box center [105, 221] width 105 height 13
click at [111, 154] on eds-checkbox "**********" at bounding box center [99, 166] width 134 height 24
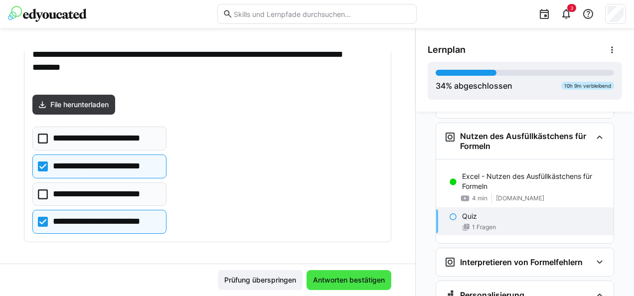
click at [346, 278] on span "Antworten bestätigen" at bounding box center [348, 280] width 75 height 10
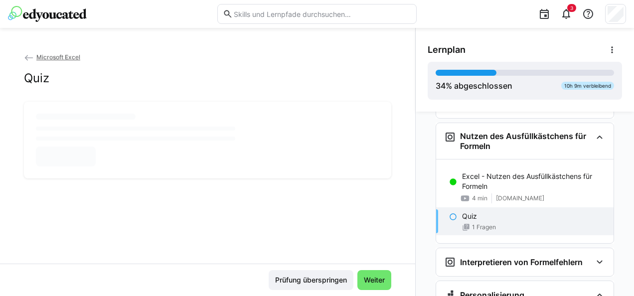
scroll to position [0, 0]
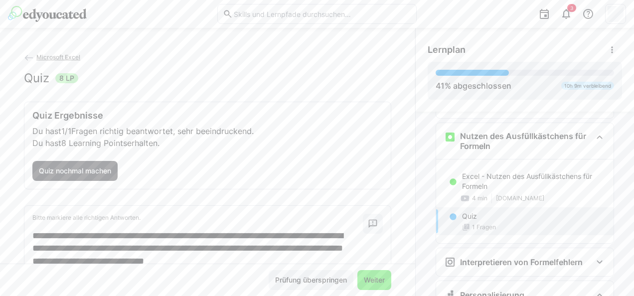
click at [372, 275] on span "Weiter" at bounding box center [374, 280] width 24 height 10
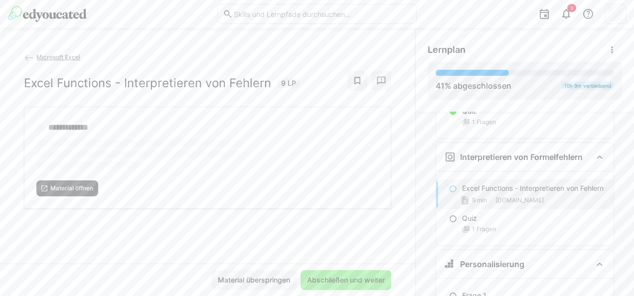
scroll to position [2014, 0]
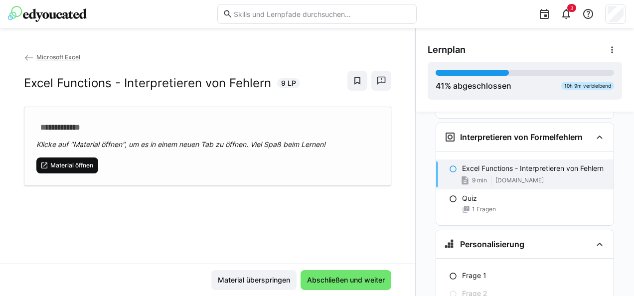
click at [76, 168] on span "Material öffnen" at bounding box center [71, 165] width 45 height 8
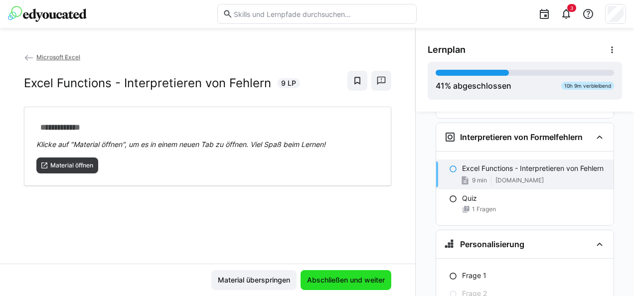
click at [343, 276] on span "Abschließen und weiter" at bounding box center [345, 280] width 81 height 10
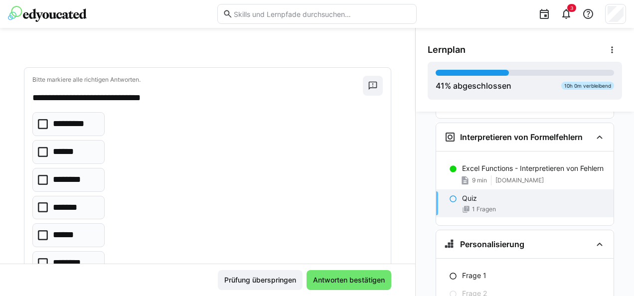
scroll to position [50, 0]
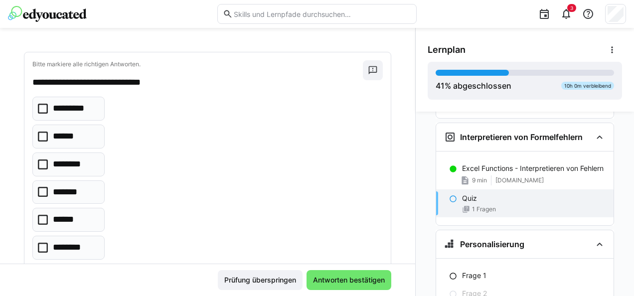
click at [66, 105] on p "*********" at bounding box center [75, 108] width 44 height 13
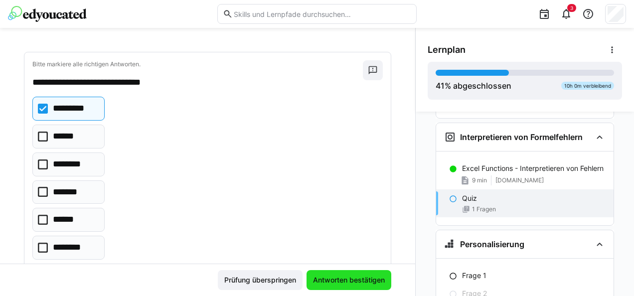
click at [344, 282] on span "Antworten bestätigen" at bounding box center [348, 280] width 75 height 10
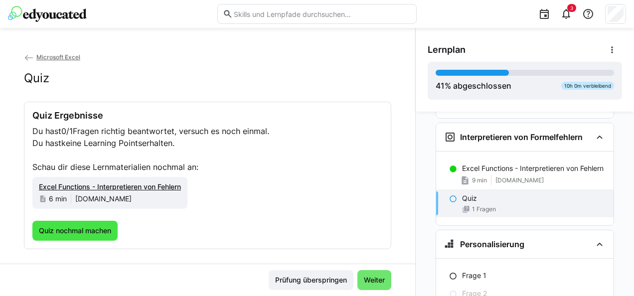
click at [77, 226] on span "Quiz nochmal machen" at bounding box center [74, 231] width 75 height 10
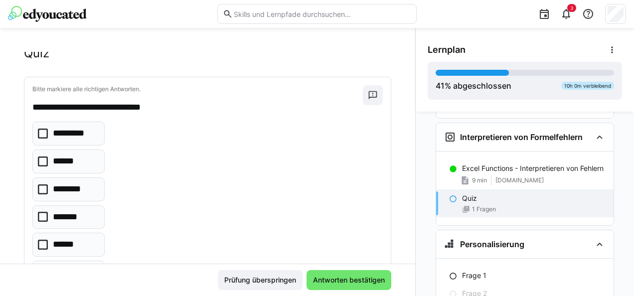
scroll to position [75, 0]
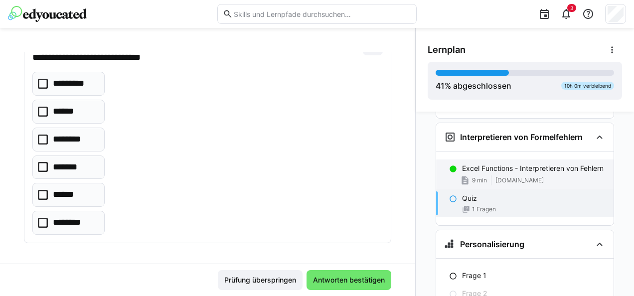
click at [485, 163] on div "Excel Functions - Interpretieren von Fehlern 9 min [DOMAIN_NAME]" at bounding box center [524, 174] width 177 height 30
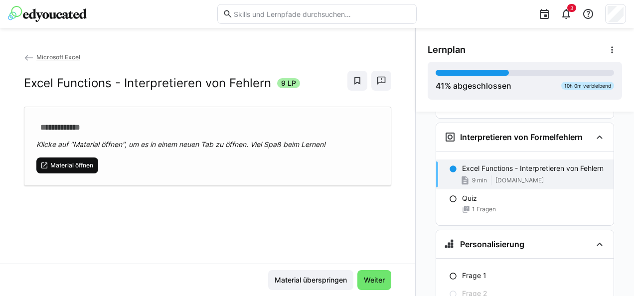
click at [75, 158] on span "Material öffnen" at bounding box center [67, 165] width 62 height 16
click at [314, 275] on span "Material überspringen" at bounding box center [310, 280] width 75 height 10
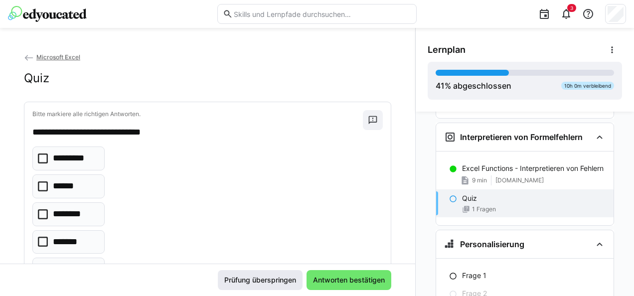
click at [265, 281] on span "Prüfung überspringen" at bounding box center [260, 280] width 75 height 10
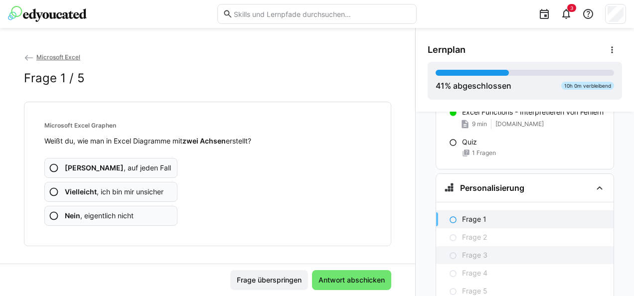
scroll to position [2120, 0]
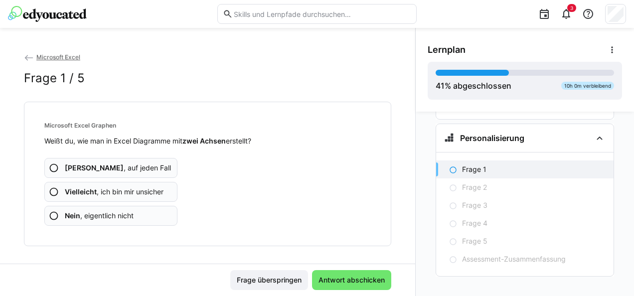
click at [140, 162] on app-assessment-question-radio "Ja , auf jeden Fall" at bounding box center [110, 168] width 133 height 20
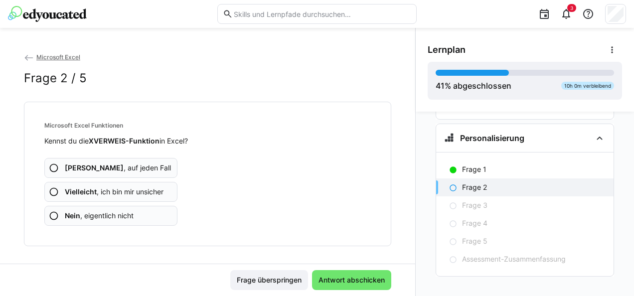
click at [144, 163] on app-assessment-question-radio "Ja , auf jeden Fall" at bounding box center [110, 168] width 133 height 20
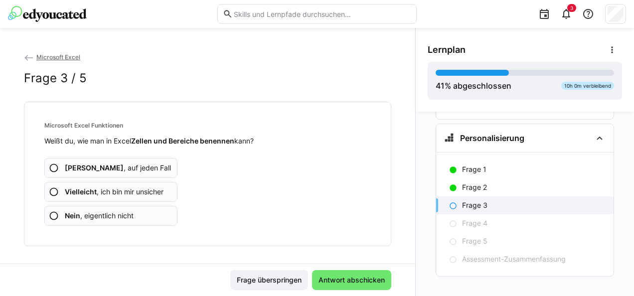
click at [144, 164] on app-assessment-question-radio "Ja , auf jeden Fall" at bounding box center [110, 168] width 133 height 20
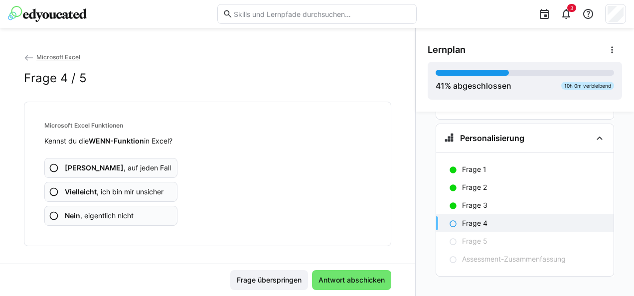
click at [140, 166] on app-assessment-question-radio "Ja , auf jeden Fall" at bounding box center [110, 168] width 133 height 20
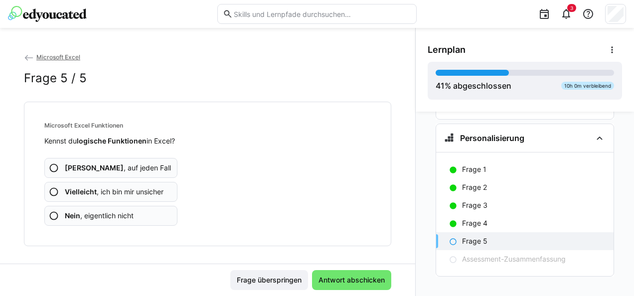
click at [140, 166] on app-assessment-question-radio "Ja , auf jeden Fall" at bounding box center [110, 168] width 133 height 20
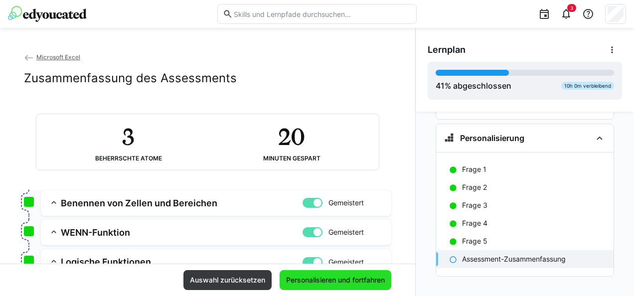
click at [339, 277] on span "Personalisieren und fortfahren" at bounding box center [335, 280] width 102 height 10
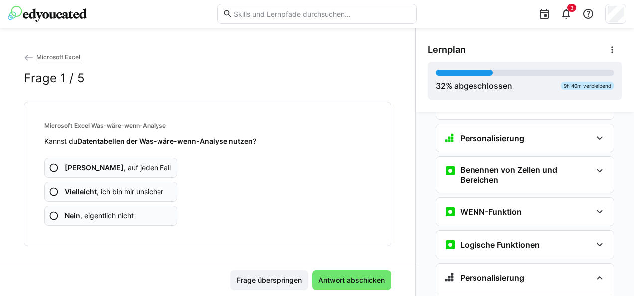
scroll to position [2258, 0]
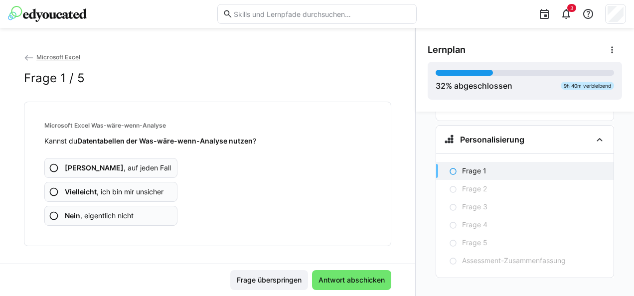
click at [142, 188] on span "Vielleicht , ich bin mir unsicher" at bounding box center [114, 192] width 99 height 10
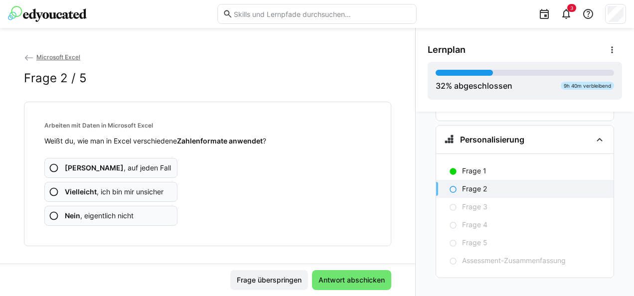
click at [142, 189] on span "Vielleicht , ich bin mir unsicher" at bounding box center [114, 192] width 99 height 10
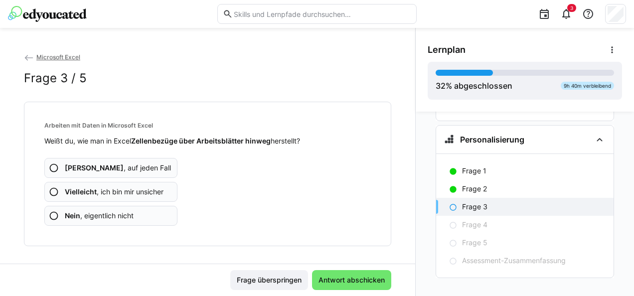
click at [135, 168] on app-assessment-question-radio "Ja , auf jeden Fall" at bounding box center [110, 168] width 133 height 20
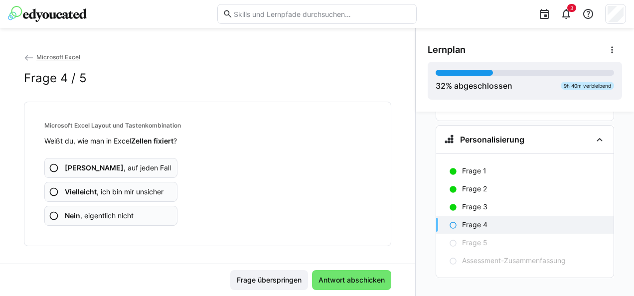
click at [136, 182] on app-assessment-question-radio "Vielleicht , ich bin mir unsicher" at bounding box center [110, 192] width 133 height 20
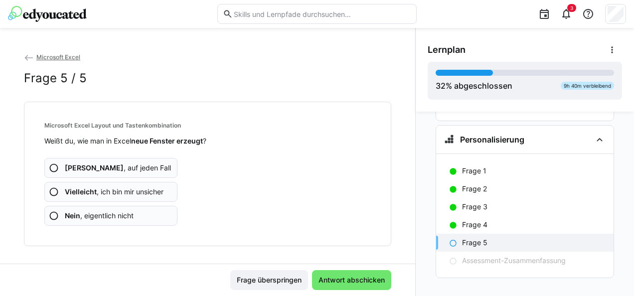
click at [137, 164] on app-assessment-question-radio "Ja , auf jeden Fall" at bounding box center [110, 168] width 133 height 20
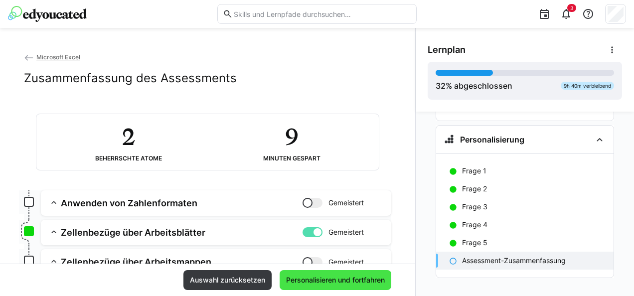
click at [324, 279] on span "Personalisieren und fortfahren" at bounding box center [335, 280] width 102 height 10
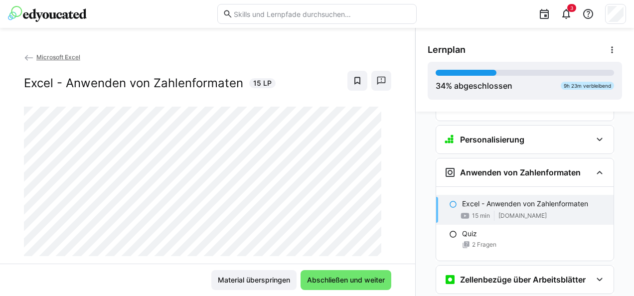
scroll to position [2292, 0]
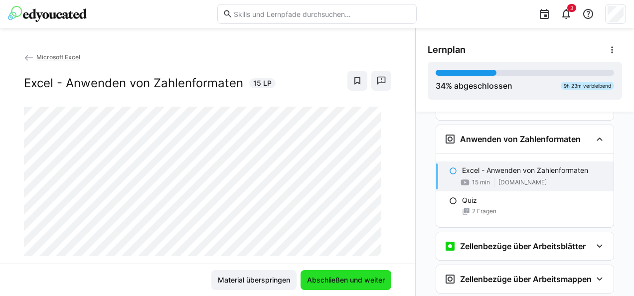
click at [374, 277] on span "Abschließen und weiter" at bounding box center [345, 280] width 81 height 10
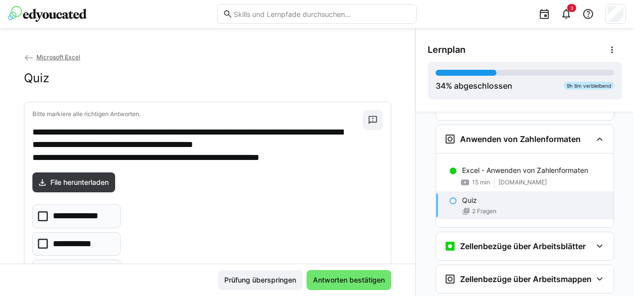
scroll to position [50, 0]
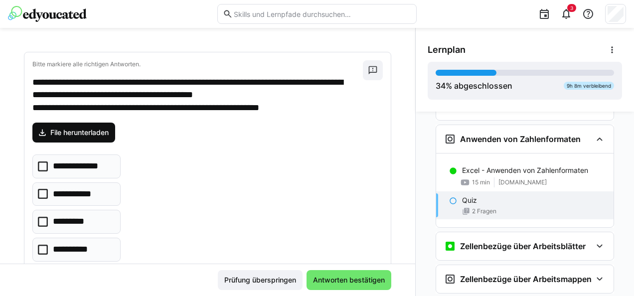
click at [71, 133] on span "File herunterladen" at bounding box center [79, 133] width 61 height 10
click at [89, 241] on eds-checkbox "**********" at bounding box center [76, 250] width 88 height 24
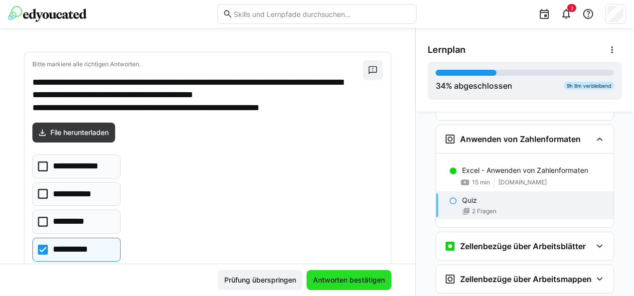
click at [340, 273] on span "Antworten bestätigen" at bounding box center [348, 280] width 85 height 20
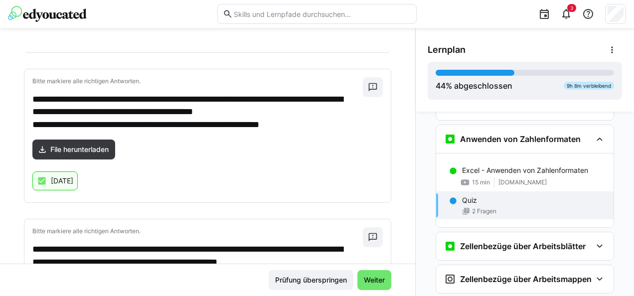
scroll to position [158, 0]
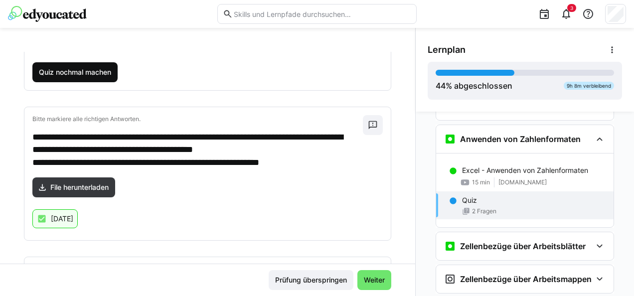
click at [95, 69] on span "Quiz nochmal machen" at bounding box center [74, 72] width 75 height 10
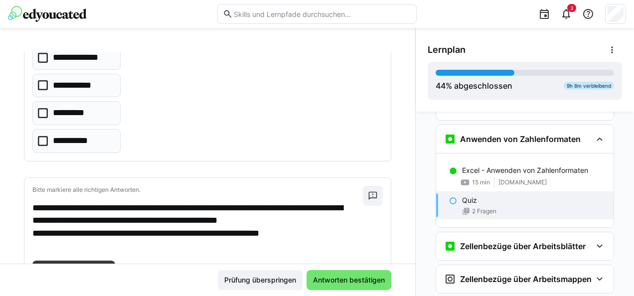
click at [76, 136] on p "**********" at bounding box center [73, 141] width 40 height 13
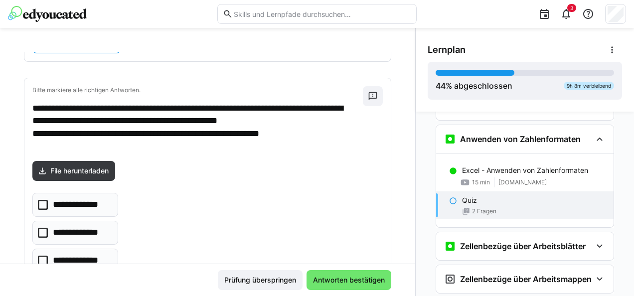
scroll to position [308, 0]
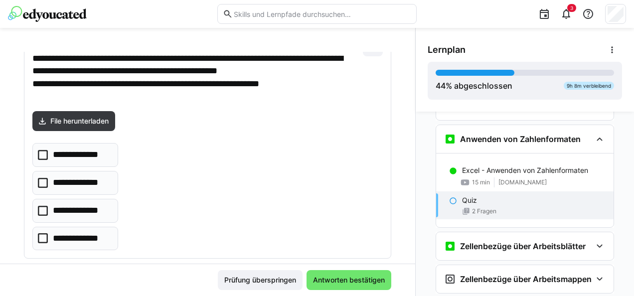
click at [102, 232] on p "**********" at bounding box center [82, 238] width 58 height 13
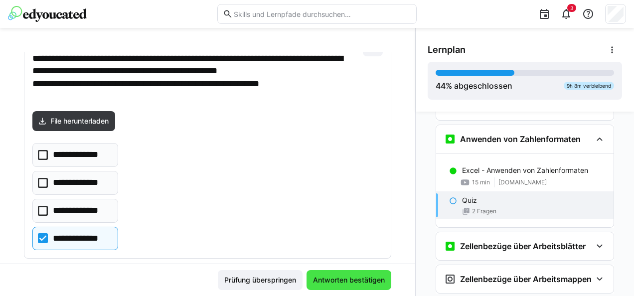
click at [341, 279] on span "Antworten bestätigen" at bounding box center [348, 280] width 75 height 10
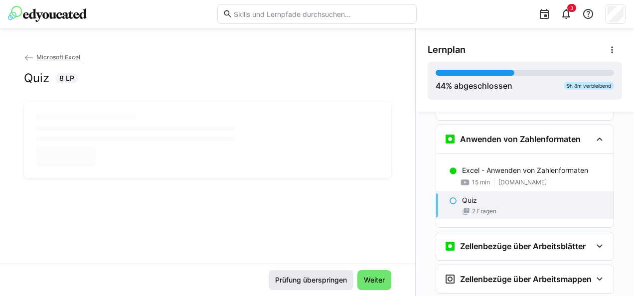
scroll to position [0, 0]
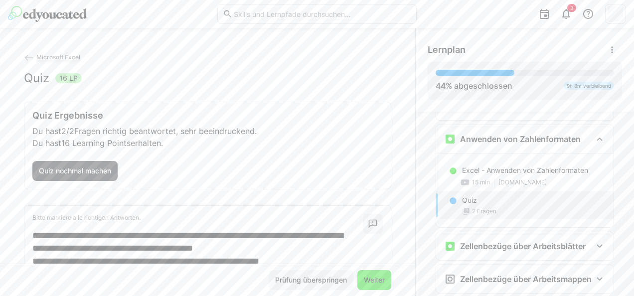
click at [366, 275] on span "Weiter" at bounding box center [374, 280] width 34 height 20
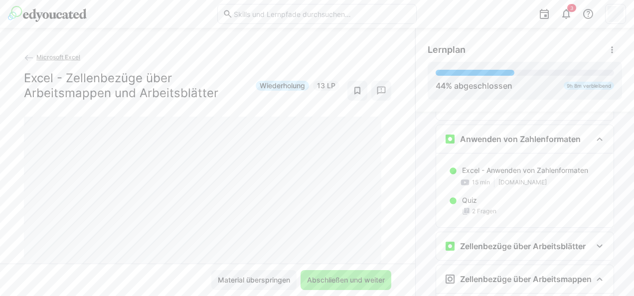
scroll to position [2431, 0]
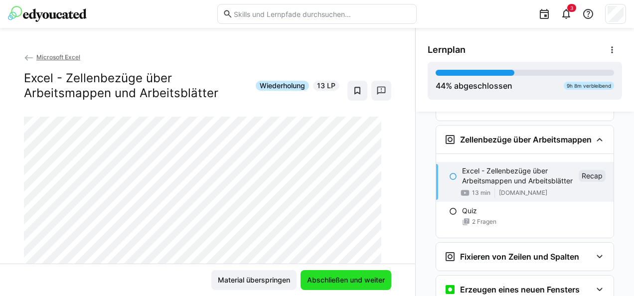
click at [356, 278] on span "Abschließen und weiter" at bounding box center [345, 280] width 81 height 10
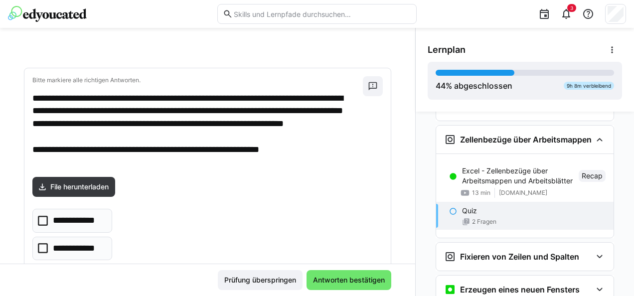
scroll to position [50, 0]
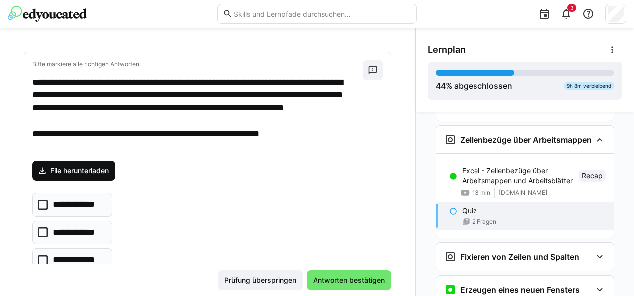
click at [94, 167] on span "File herunterladen" at bounding box center [79, 171] width 61 height 10
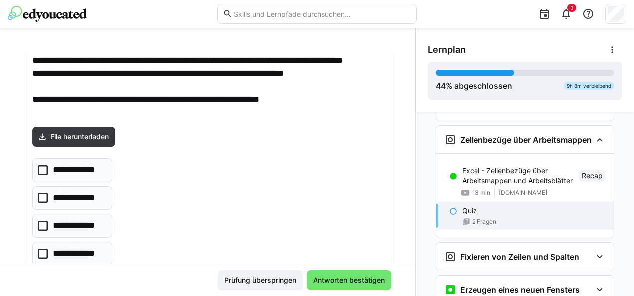
scroll to position [100, 0]
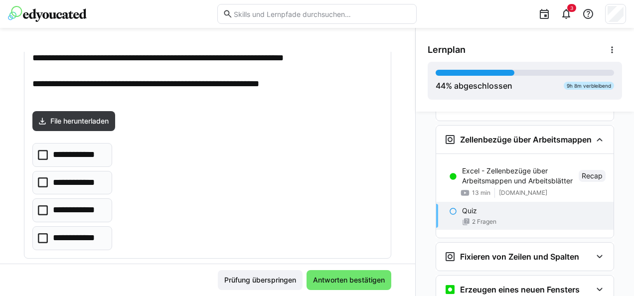
click at [79, 141] on div "**********" at bounding box center [207, 130] width 366 height 256
click at [77, 147] on eds-checkbox "**********" at bounding box center [72, 155] width 80 height 24
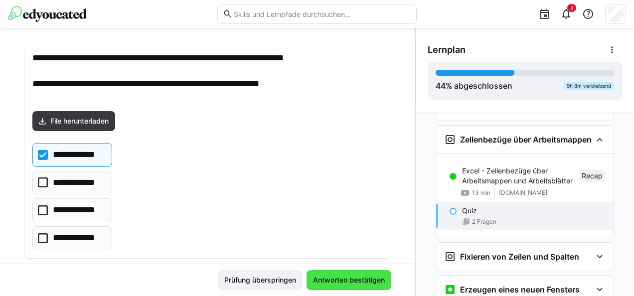
click at [355, 274] on span "Antworten bestätigen" at bounding box center [348, 280] width 85 height 20
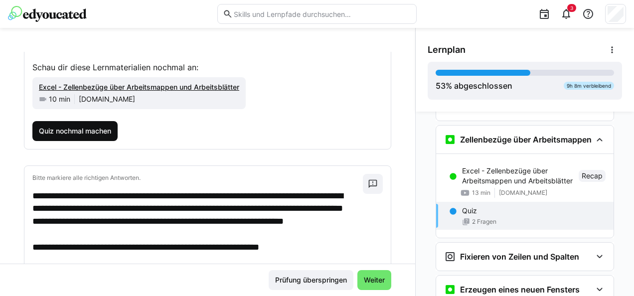
click at [83, 128] on span "Quiz nochmal machen" at bounding box center [74, 131] width 75 height 10
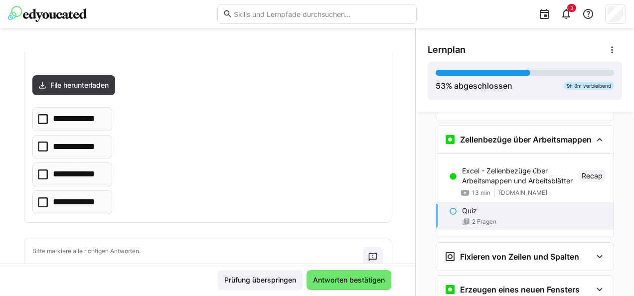
scroll to position [149, 0]
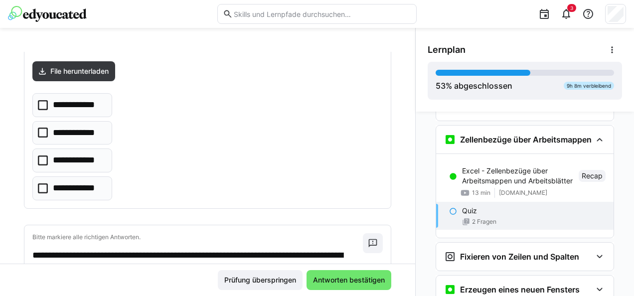
click at [91, 108] on p "**********" at bounding box center [78, 105] width 51 height 13
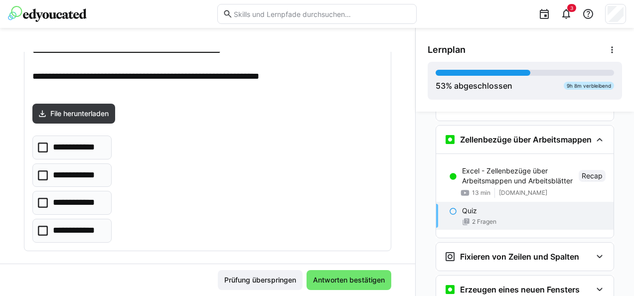
scroll to position [386, 0]
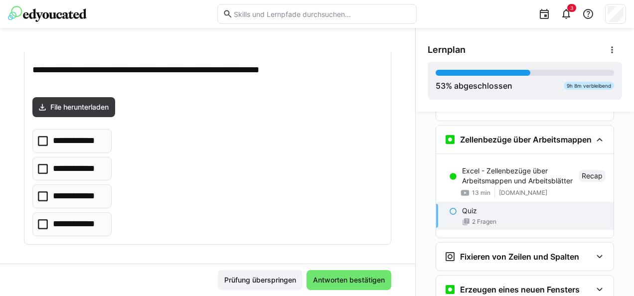
click at [83, 162] on p "**********" at bounding box center [78, 168] width 50 height 13
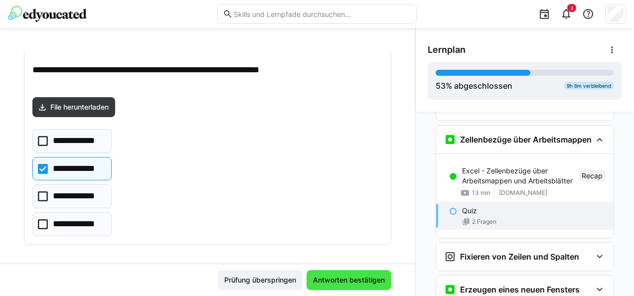
click at [369, 281] on span "Antworten bestätigen" at bounding box center [348, 280] width 75 height 10
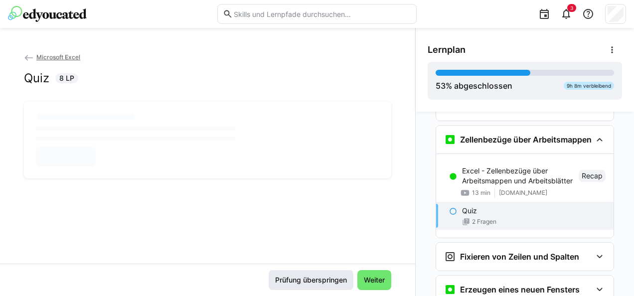
scroll to position [0, 0]
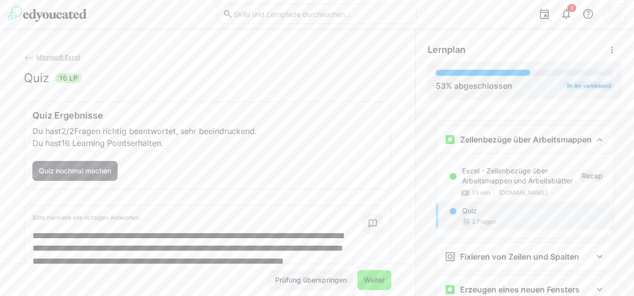
click at [374, 273] on span "Weiter" at bounding box center [374, 280] width 34 height 20
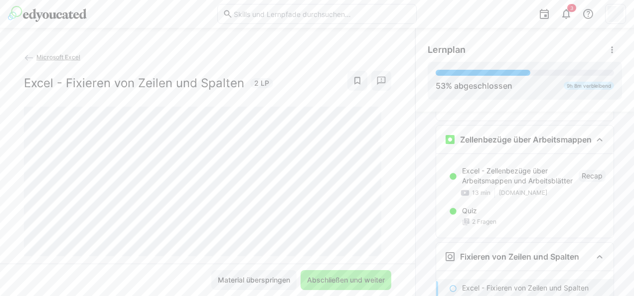
scroll to position [2556, 0]
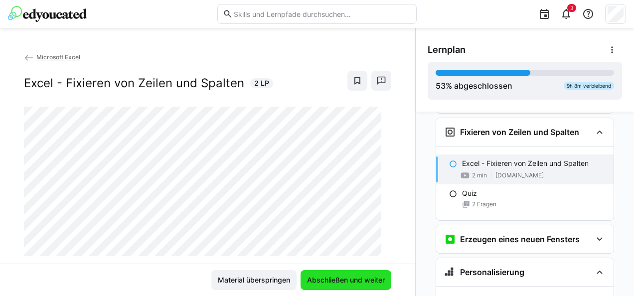
click at [338, 282] on span "Abschließen und weiter" at bounding box center [345, 280] width 81 height 10
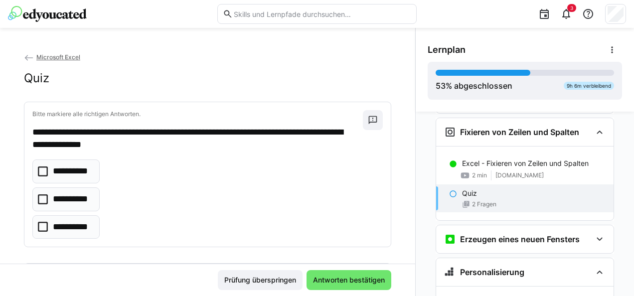
click at [80, 193] on p "**********" at bounding box center [72, 199] width 39 height 13
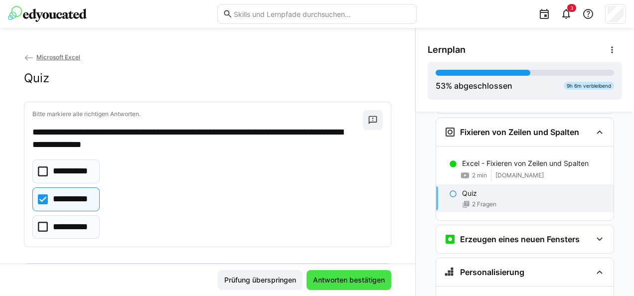
click at [347, 279] on span "Antworten bestätigen" at bounding box center [348, 280] width 75 height 10
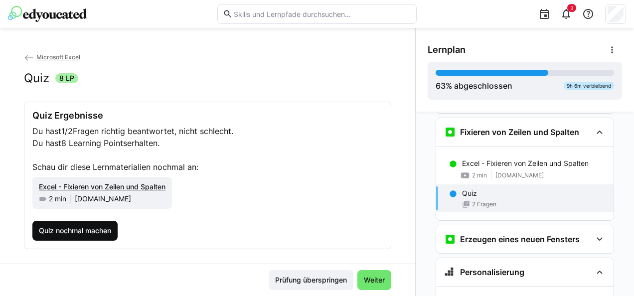
click at [84, 226] on span "Quiz nochmal machen" at bounding box center [74, 231] width 75 height 10
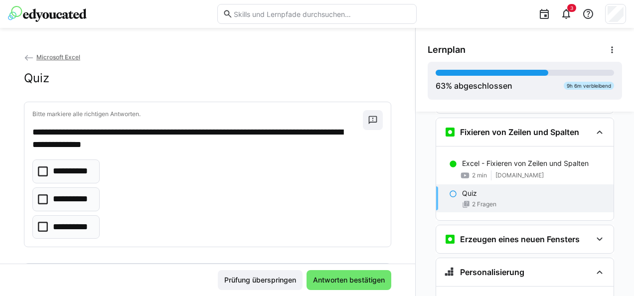
click at [79, 195] on p "**********" at bounding box center [72, 199] width 39 height 13
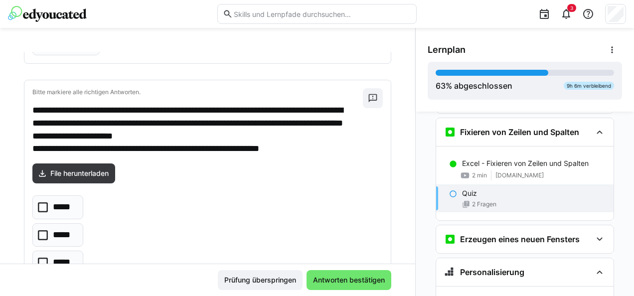
scroll to position [199, 0]
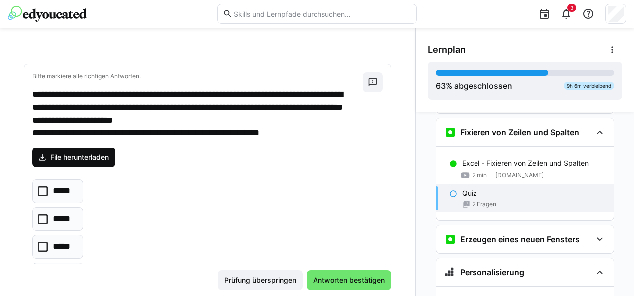
click at [104, 155] on span "File herunterladen" at bounding box center [79, 157] width 61 height 10
click at [65, 235] on eds-checkbox "*****" at bounding box center [57, 247] width 51 height 24
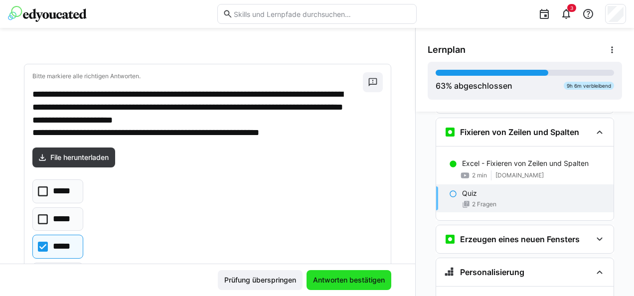
click at [359, 275] on span "Antworten bestätigen" at bounding box center [348, 280] width 75 height 10
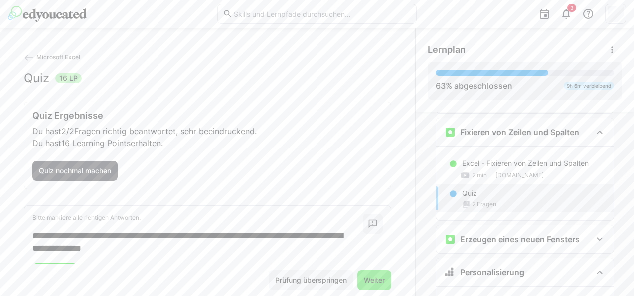
click at [370, 282] on span "Weiter" at bounding box center [374, 280] width 24 height 10
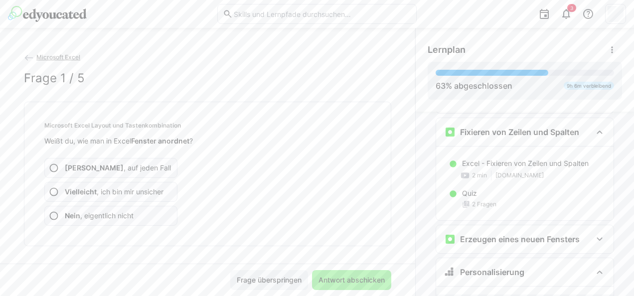
scroll to position [2694, 0]
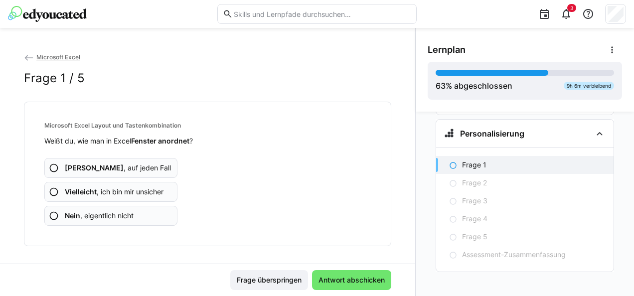
click at [146, 164] on app-assessment-question-radio "Ja , auf jeden Fall" at bounding box center [110, 168] width 133 height 20
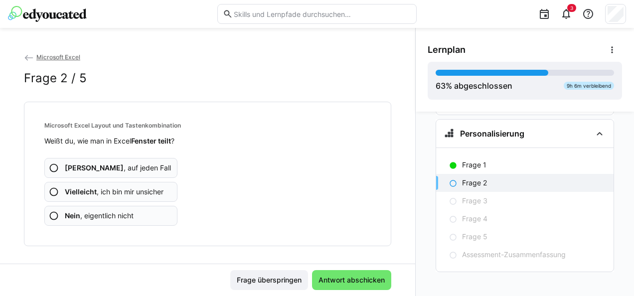
click at [136, 164] on app-assessment-question-radio "Ja , auf jeden Fall" at bounding box center [110, 168] width 133 height 20
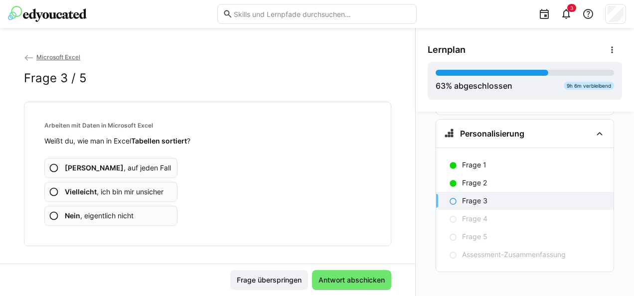
click at [136, 163] on app-assessment-question-radio "Ja , auf jeden Fall" at bounding box center [110, 168] width 133 height 20
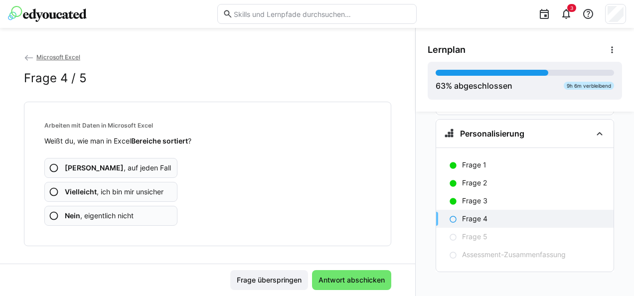
click at [136, 163] on app-assessment-question-radio "Ja , auf jeden Fall" at bounding box center [110, 168] width 133 height 20
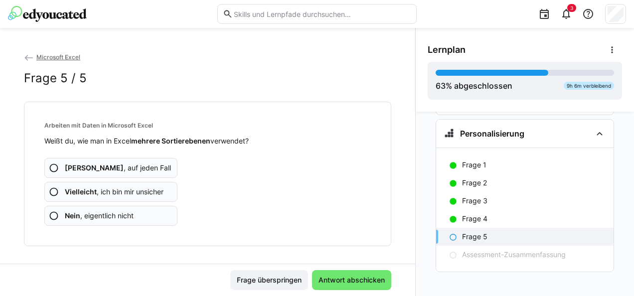
click at [123, 189] on span "Vielleicht , ich bin mir unsicher" at bounding box center [114, 192] width 99 height 10
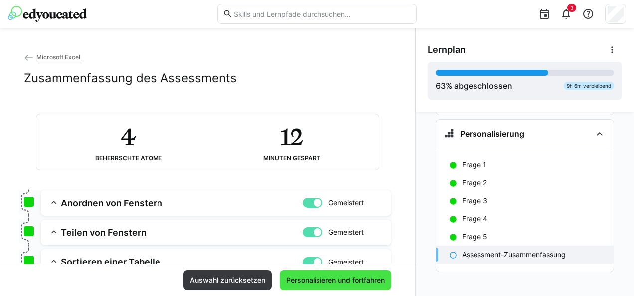
click at [299, 274] on span "Personalisieren und fortfahren" at bounding box center [335, 280] width 112 height 20
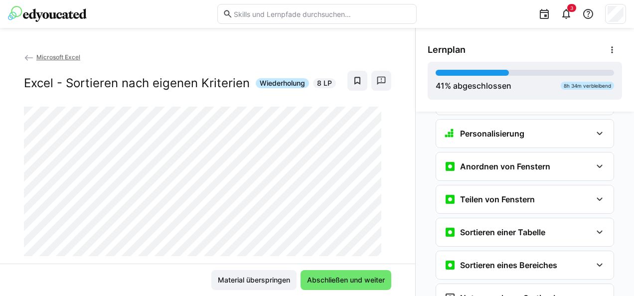
scroll to position [2857, 0]
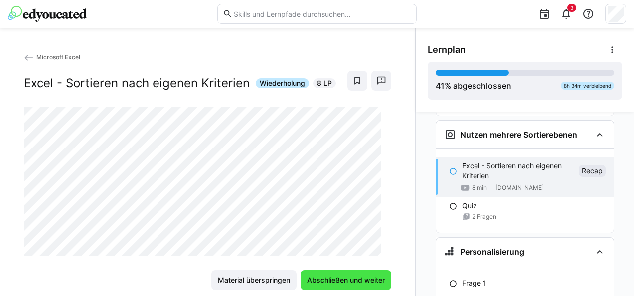
click at [365, 279] on span "Abschließen und weiter" at bounding box center [345, 280] width 81 height 10
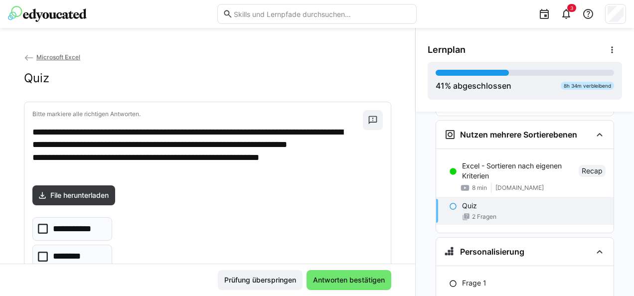
scroll to position [50, 0]
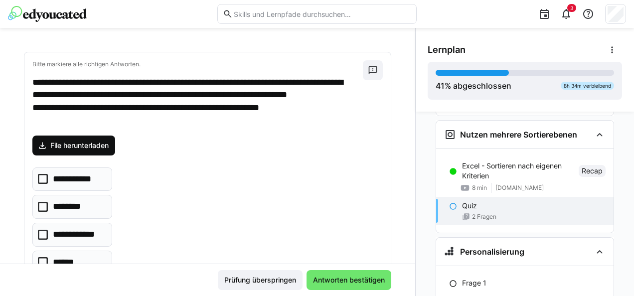
click at [110, 146] on span "File herunterladen" at bounding box center [79, 145] width 61 height 10
click at [60, 228] on p "**********" at bounding box center [79, 234] width 52 height 13
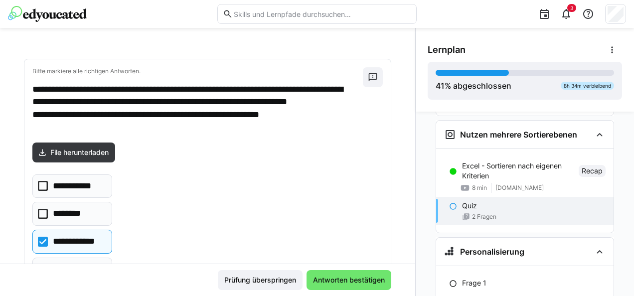
scroll to position [100, 0]
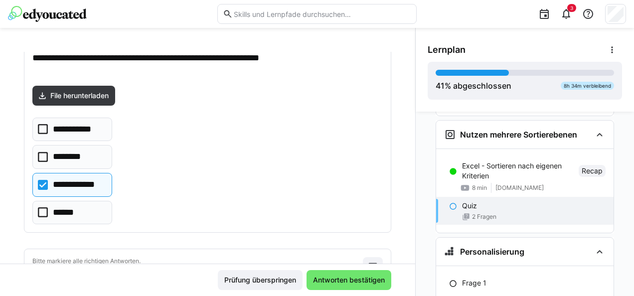
click at [82, 208] on eds-checkbox "******" at bounding box center [72, 213] width 80 height 24
click at [92, 186] on p "**********" at bounding box center [79, 184] width 52 height 13
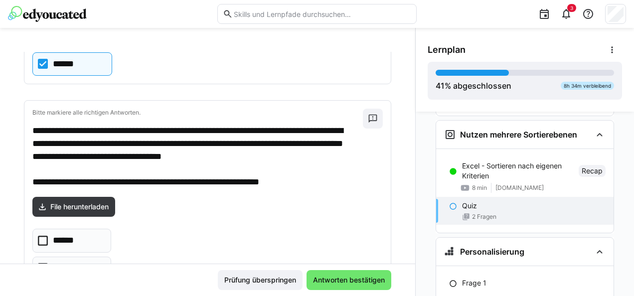
scroll to position [298, 0]
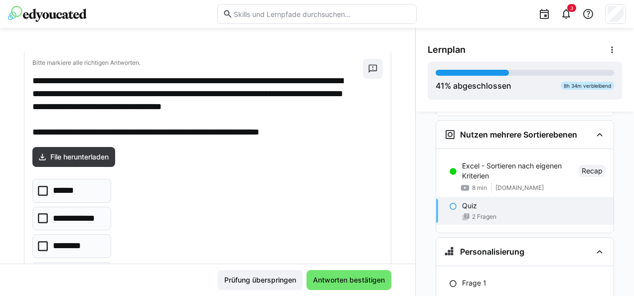
click at [80, 242] on p "********" at bounding box center [71, 246] width 37 height 13
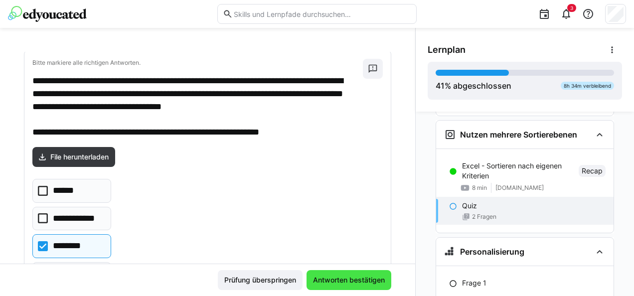
click at [357, 275] on span "Antworten bestätigen" at bounding box center [348, 280] width 75 height 10
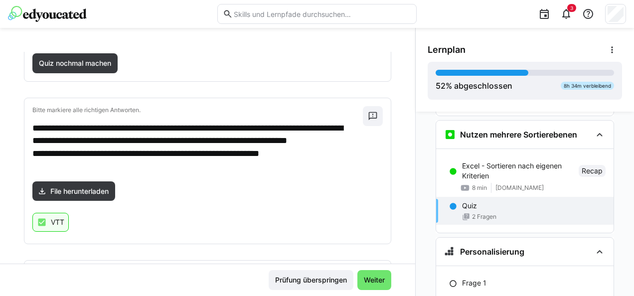
scroll to position [367, 0]
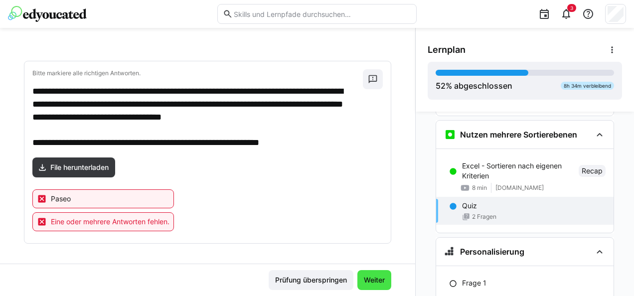
click at [375, 280] on span "Weiter" at bounding box center [374, 280] width 24 height 10
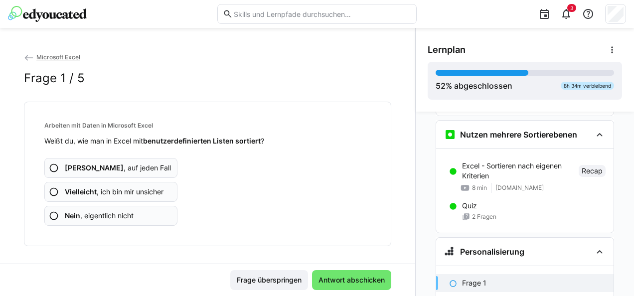
scroll to position [2974, 0]
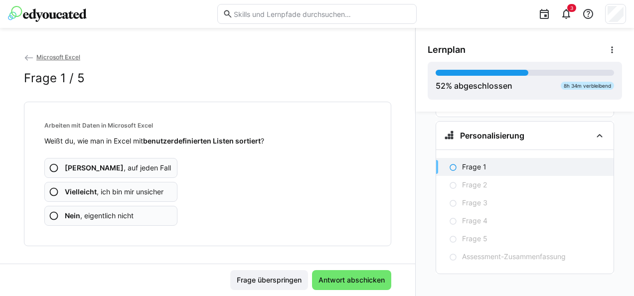
click at [143, 188] on span "Vielleicht , ich bin mir unsicher" at bounding box center [114, 192] width 99 height 10
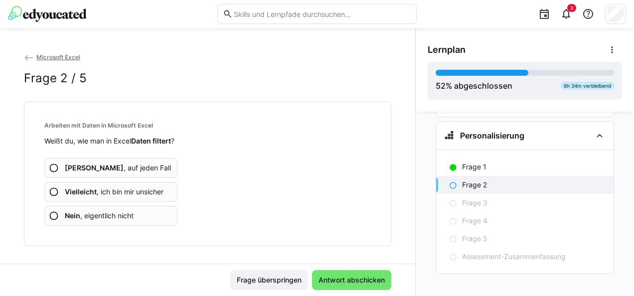
click at [136, 168] on app-assessment-question-radio "Ja , auf jeden Fall" at bounding box center [110, 168] width 133 height 20
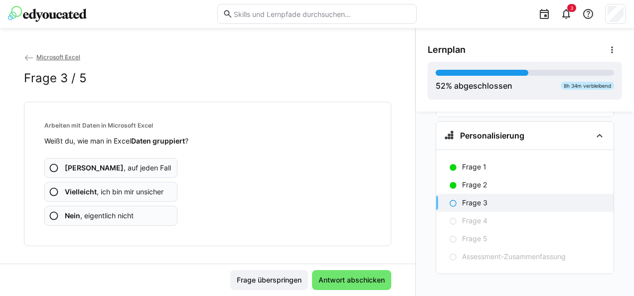
click at [136, 190] on span "Vielleicht , ich bin mir unsicher" at bounding box center [114, 192] width 99 height 10
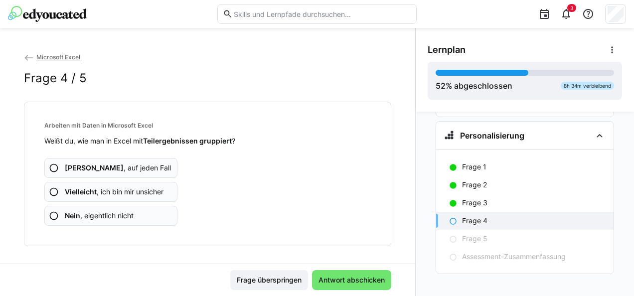
click at [136, 190] on span "Vielleicht , ich bin mir unsicher" at bounding box center [114, 192] width 99 height 10
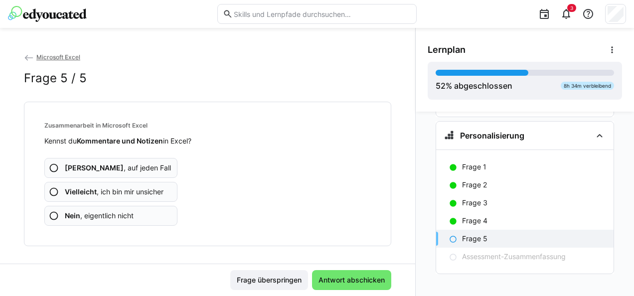
click at [86, 163] on span "Ja , auf jeden Fall" at bounding box center [118, 168] width 106 height 10
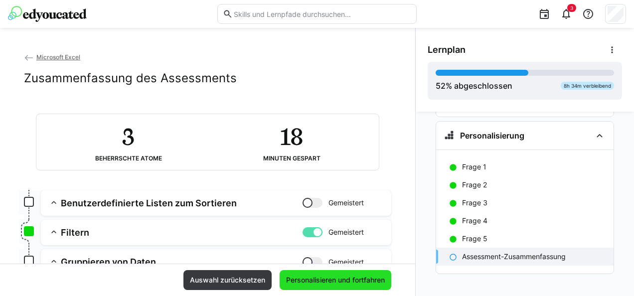
click at [338, 275] on span "Personalisieren und fortfahren" at bounding box center [335, 280] width 102 height 10
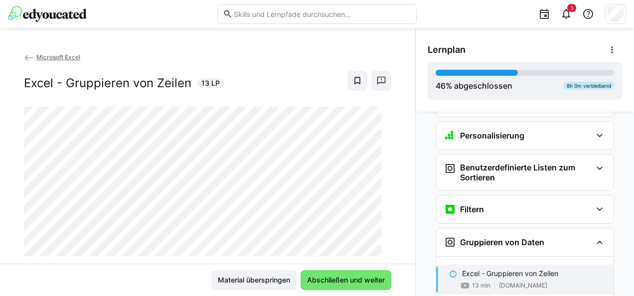
scroll to position [3080, 0]
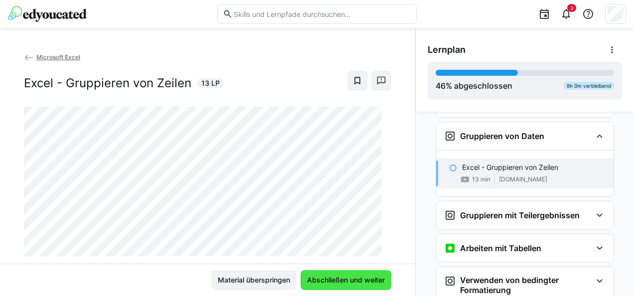
click at [325, 274] on span "Abschließen und weiter" at bounding box center [345, 280] width 91 height 20
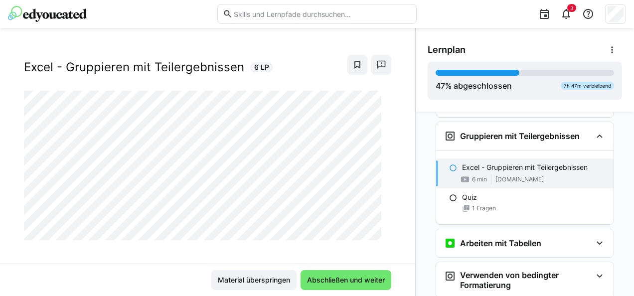
scroll to position [23, 0]
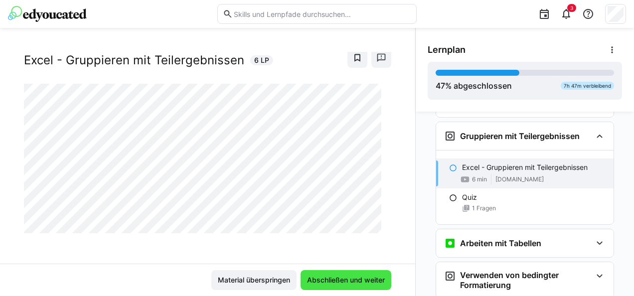
click at [334, 278] on span "Abschließen und weiter" at bounding box center [345, 280] width 81 height 10
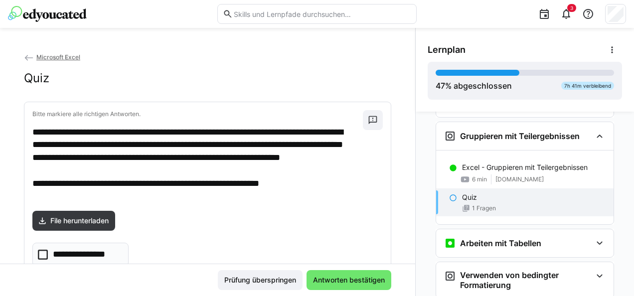
scroll to position [50, 0]
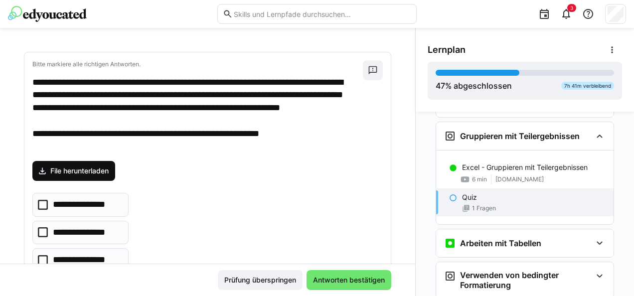
click at [85, 175] on span "File herunterladen" at bounding box center [73, 171] width 83 height 20
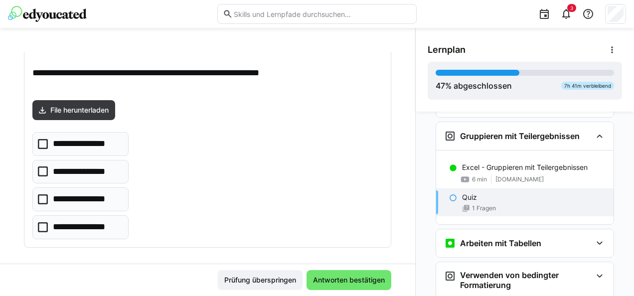
scroll to position [116, 0]
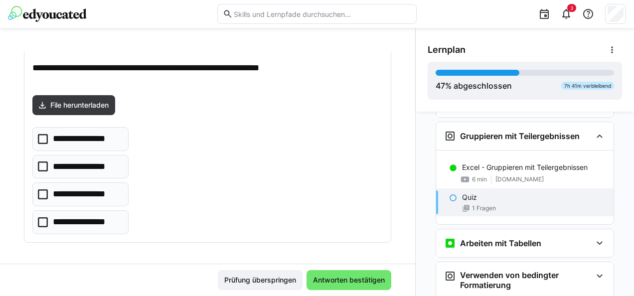
click at [93, 141] on p "**********" at bounding box center [86, 139] width 67 height 13
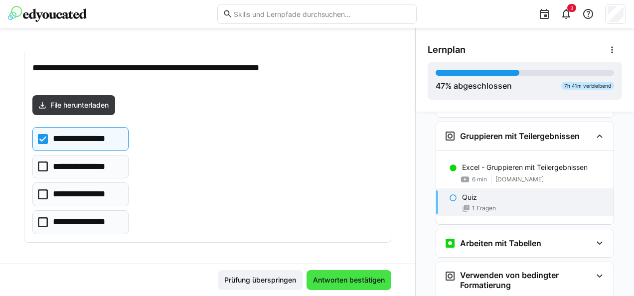
click at [344, 279] on span "Antworten bestätigen" at bounding box center [348, 280] width 75 height 10
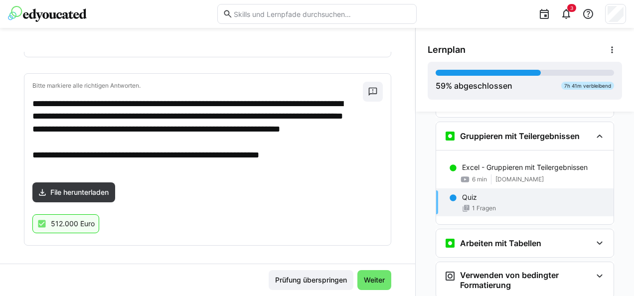
scroll to position [136, 0]
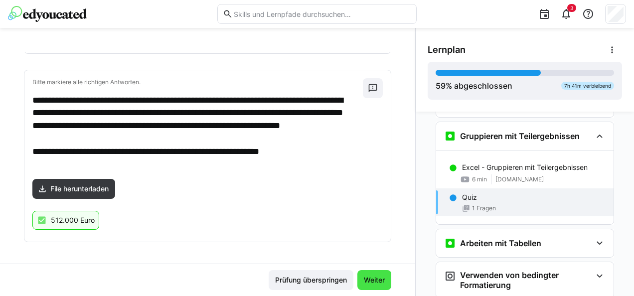
click at [369, 278] on span "Weiter" at bounding box center [374, 280] width 24 height 10
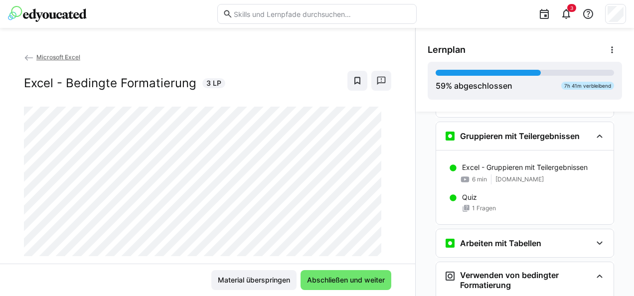
scroll to position [3298, 0]
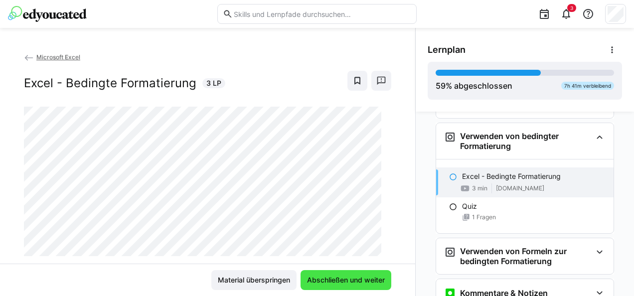
click at [337, 279] on span "Abschließen und weiter" at bounding box center [345, 280] width 81 height 10
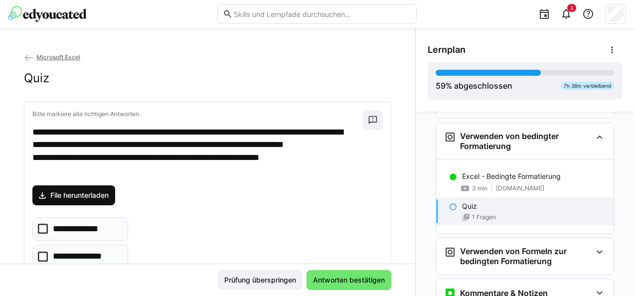
click at [99, 192] on span "File herunterladen" at bounding box center [79, 195] width 61 height 10
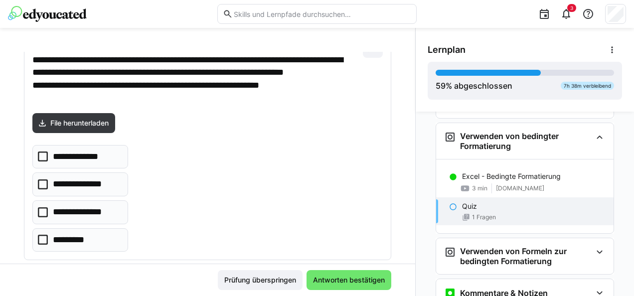
scroll to position [90, 0]
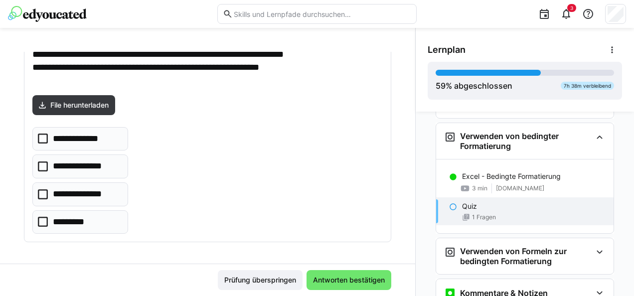
click at [99, 216] on eds-checkbox "*********" at bounding box center [80, 222] width 96 height 24
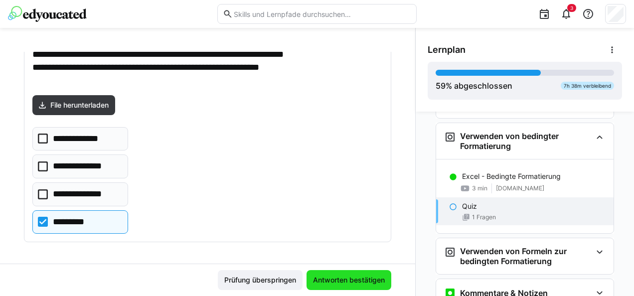
drag, startPoint x: 351, startPoint y: 275, endPoint x: 152, endPoint y: 122, distance: 250.8
click at [243, 204] on app-classroom-main-layout "**********" at bounding box center [207, 174] width 415 height 244
click at [346, 276] on span "Antworten bestätigen" at bounding box center [348, 280] width 75 height 10
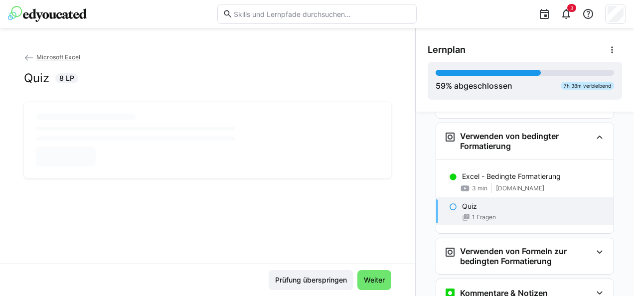
scroll to position [0, 0]
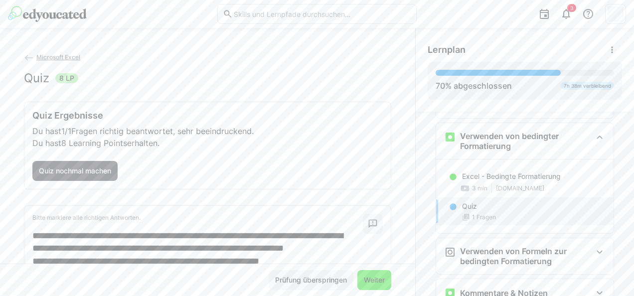
click at [372, 280] on span "Weiter" at bounding box center [374, 280] width 24 height 10
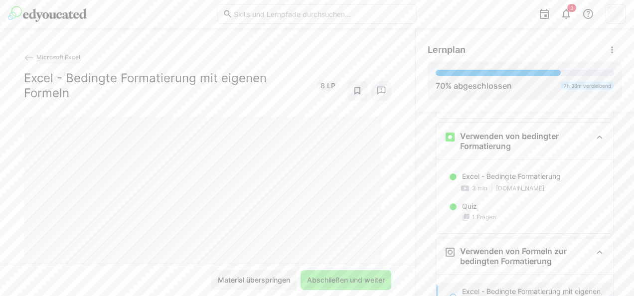
scroll to position [3413, 0]
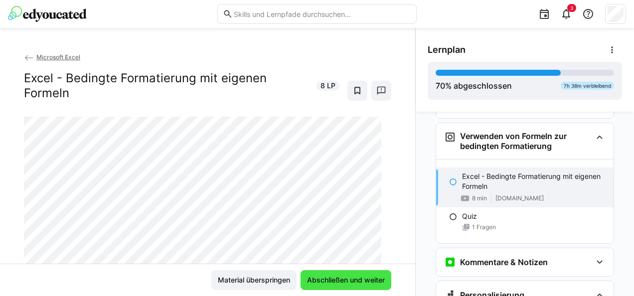
click at [373, 278] on span "Abschließen und weiter" at bounding box center [345, 280] width 81 height 10
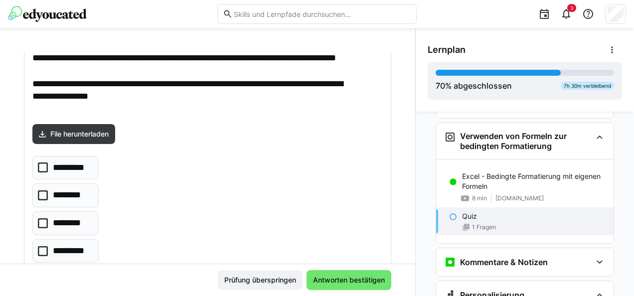
scroll to position [129, 0]
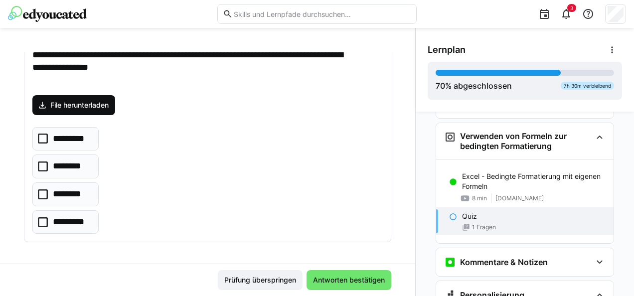
click at [70, 100] on span "File herunterladen" at bounding box center [79, 105] width 61 height 10
click at [84, 224] on p "*********" at bounding box center [71, 222] width 37 height 13
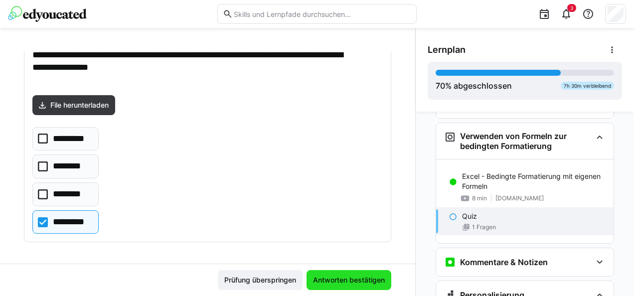
click at [338, 278] on span "Antworten bestätigen" at bounding box center [348, 280] width 75 height 10
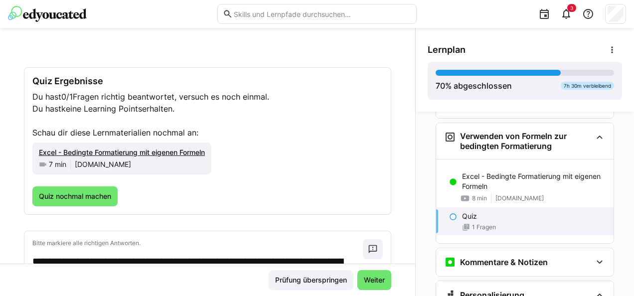
scroll to position [50, 0]
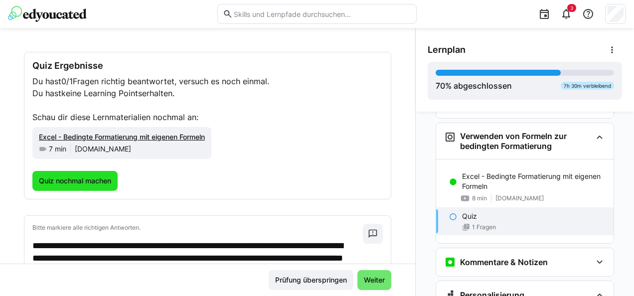
click at [95, 180] on span "Quiz nochmal machen" at bounding box center [74, 181] width 75 height 10
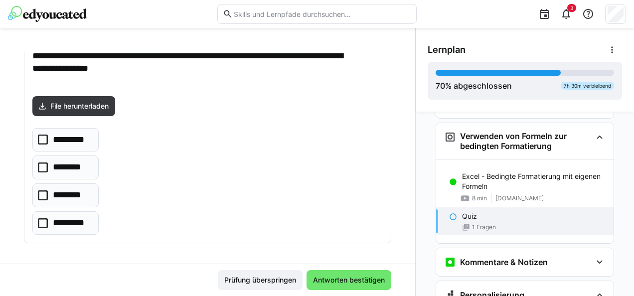
scroll to position [129, 0]
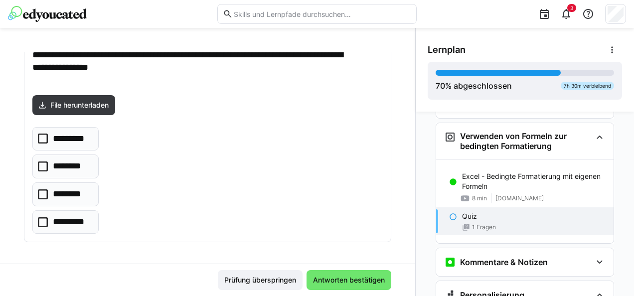
click at [71, 137] on p "*********" at bounding box center [72, 139] width 38 height 13
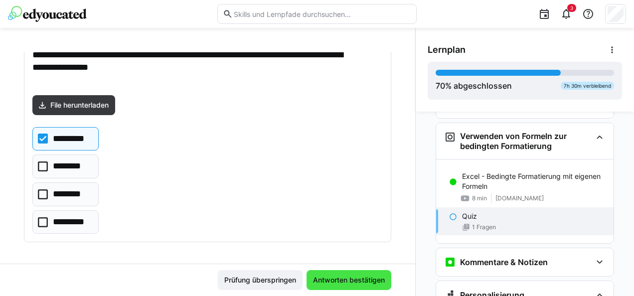
click at [333, 276] on span "Antworten bestätigen" at bounding box center [348, 280] width 75 height 10
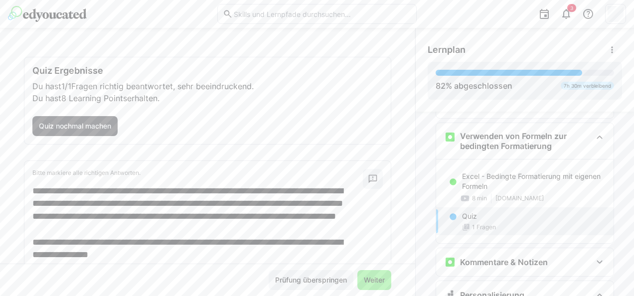
scroll to position [100, 0]
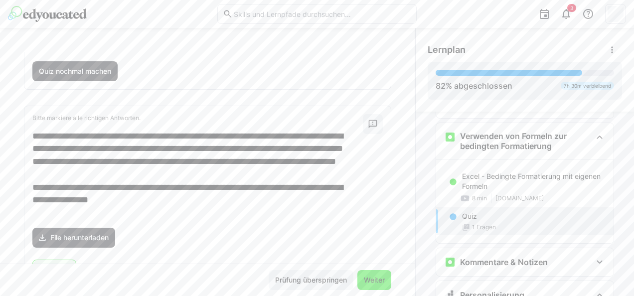
click at [368, 275] on span "Weiter" at bounding box center [374, 280] width 24 height 10
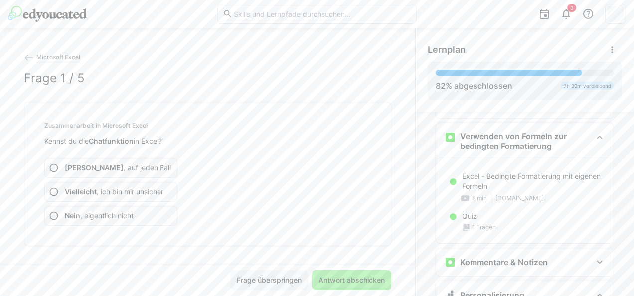
scroll to position [3569, 0]
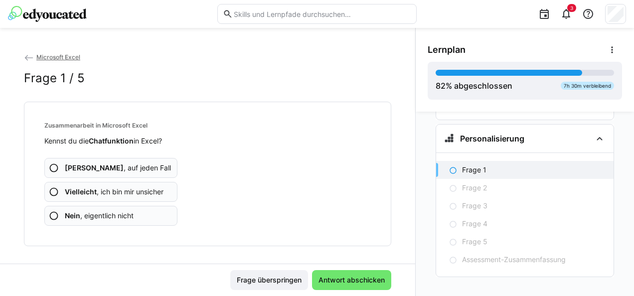
click at [120, 172] on span "Ja , auf jeden Fall" at bounding box center [118, 168] width 106 height 10
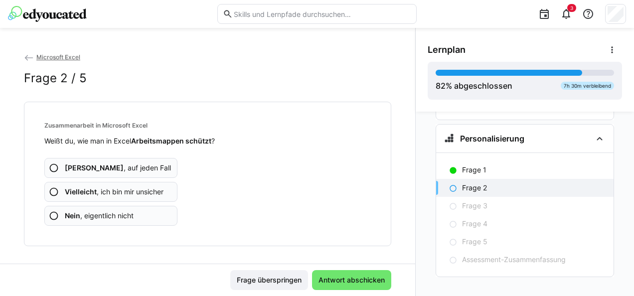
click at [120, 172] on app-assessment-question-radio "Ja , auf jeden Fall" at bounding box center [110, 168] width 133 height 20
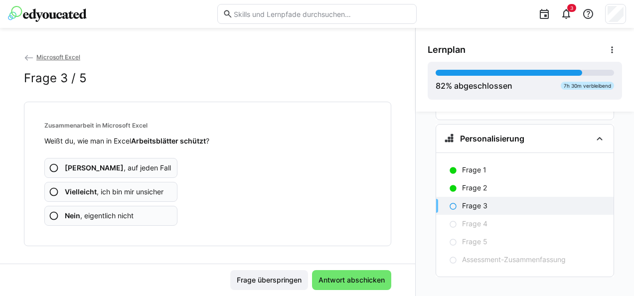
click at [120, 172] on app-assessment-question-radio "Ja , auf jeden Fall" at bounding box center [110, 168] width 133 height 20
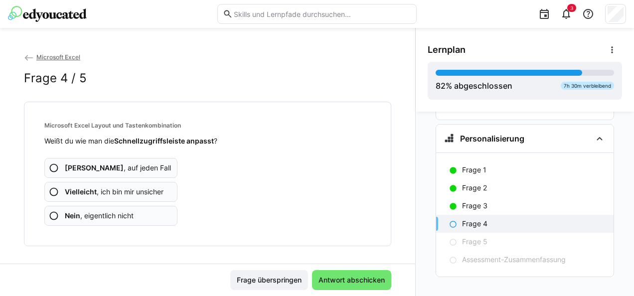
click at [120, 172] on app-assessment-question-radio "Ja , auf jeden Fall" at bounding box center [110, 168] width 133 height 20
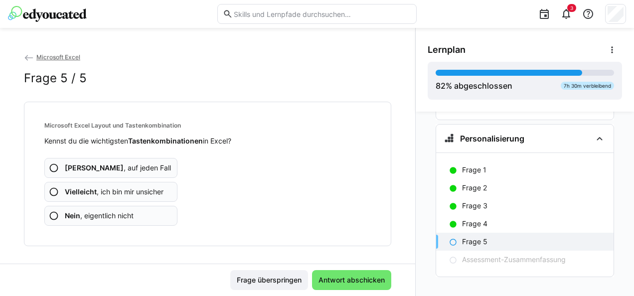
click at [129, 192] on span "Vielleicht , ich bin mir unsicher" at bounding box center [114, 192] width 99 height 10
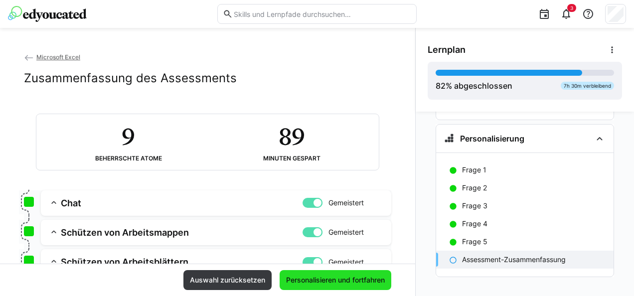
click at [346, 278] on span "Personalisieren und fortfahren" at bounding box center [335, 280] width 102 height 10
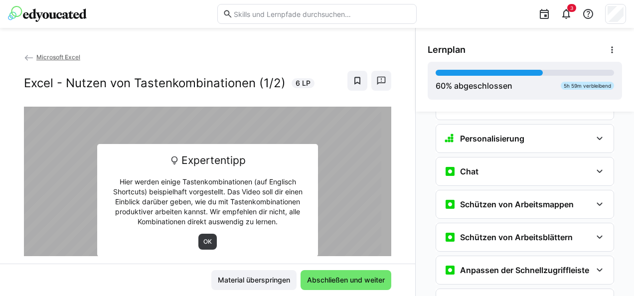
scroll to position [3733, 0]
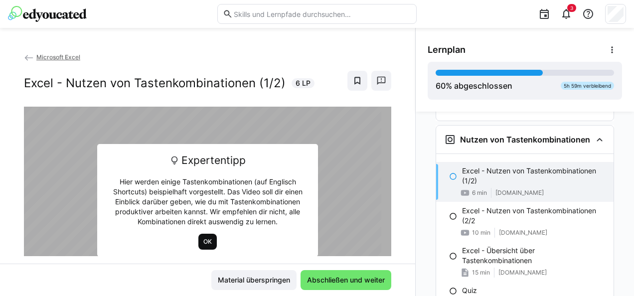
click at [202, 245] on span "OK" at bounding box center [207, 242] width 10 height 8
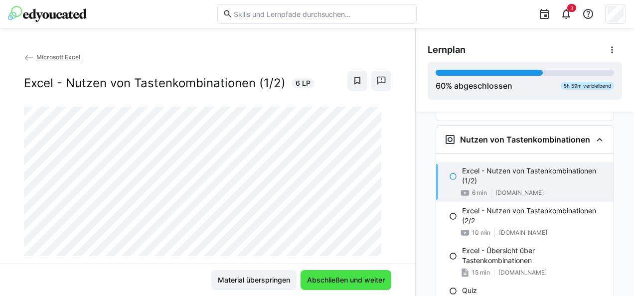
click at [361, 276] on span "Abschließen und weiter" at bounding box center [345, 280] width 81 height 10
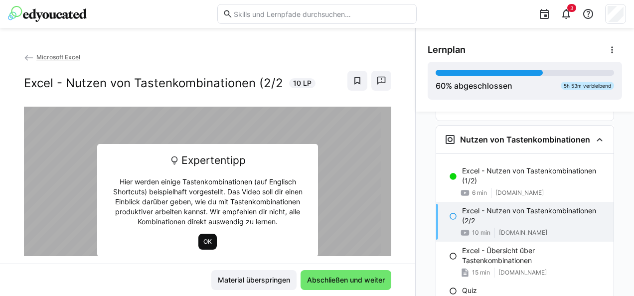
click at [203, 238] on span "OK" at bounding box center [207, 242] width 10 height 8
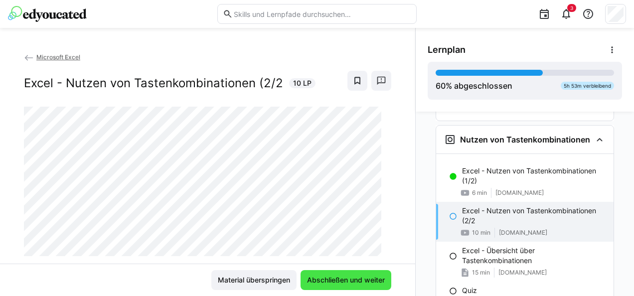
click at [364, 274] on span "Abschließen und weiter" at bounding box center [345, 280] width 91 height 20
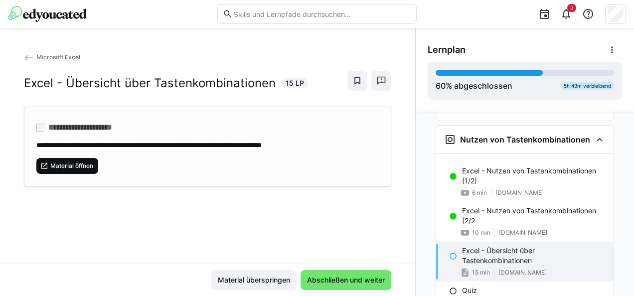
click at [84, 163] on span "Material öffnen" at bounding box center [71, 166] width 45 height 8
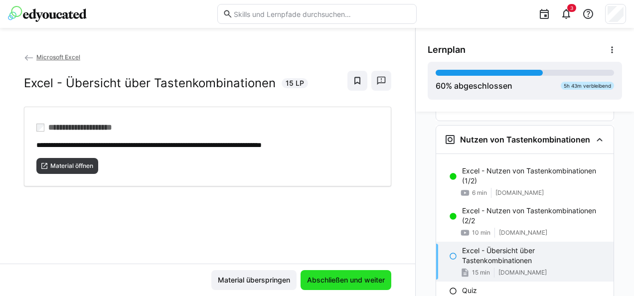
click at [340, 279] on span "Abschließen und weiter" at bounding box center [345, 280] width 81 height 10
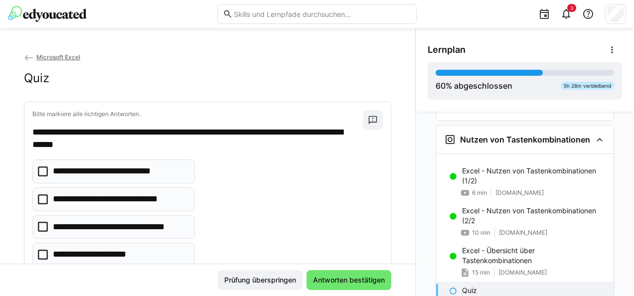
scroll to position [50, 0]
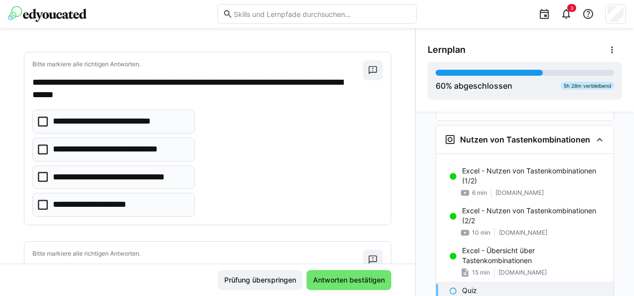
click at [165, 203] on eds-checkbox "**********" at bounding box center [113, 205] width 162 height 24
click at [130, 208] on p "**********" at bounding box center [98, 204] width 91 height 13
click at [128, 147] on p "**********" at bounding box center [115, 149] width 124 height 13
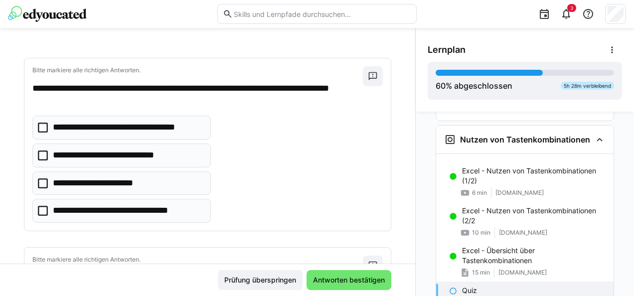
scroll to position [249, 0]
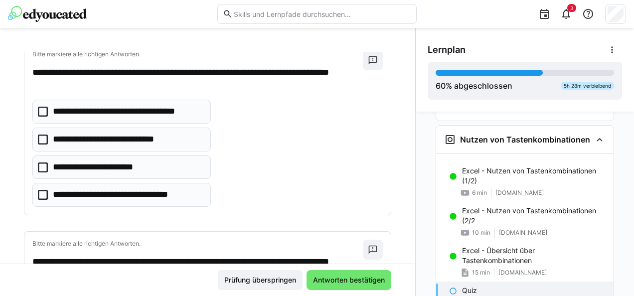
click at [152, 193] on p "**********" at bounding box center [124, 194] width 143 height 13
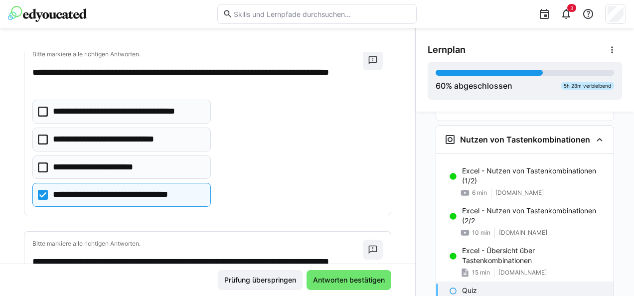
click at [156, 192] on p "**********" at bounding box center [124, 194] width 143 height 13
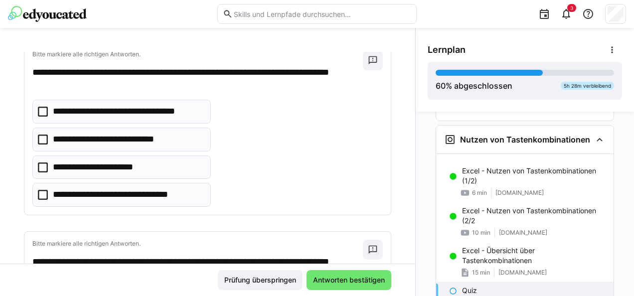
drag, startPoint x: 156, startPoint y: 192, endPoint x: 109, endPoint y: 45, distance: 154.9
click at [79, 136] on app-quiz-question-multiple-choice-component "**********" at bounding box center [121, 153] width 178 height 107
click at [141, 188] on p "**********" at bounding box center [124, 194] width 143 height 13
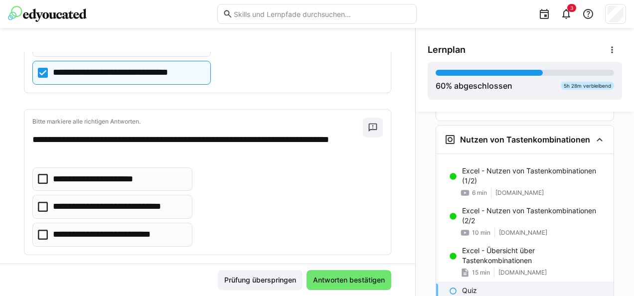
scroll to position [381, 0]
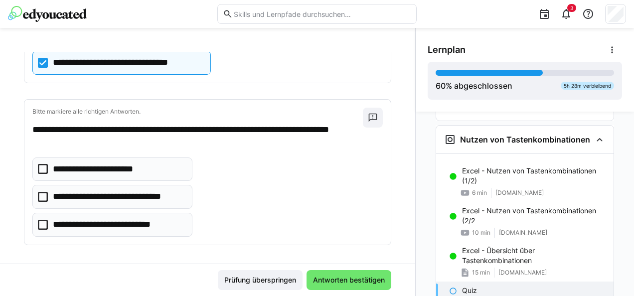
click at [158, 225] on p "**********" at bounding box center [116, 224] width 126 height 13
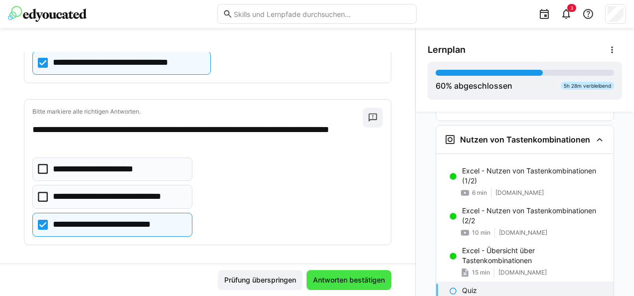
click at [355, 278] on span "Antworten bestätigen" at bounding box center [348, 280] width 75 height 10
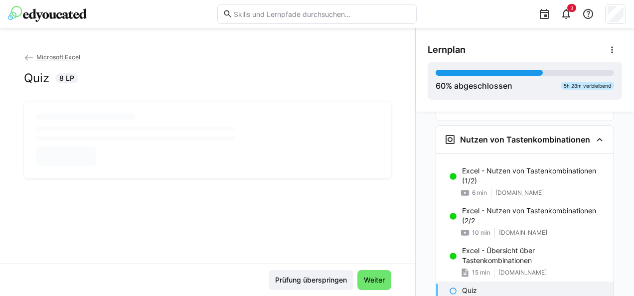
scroll to position [0, 0]
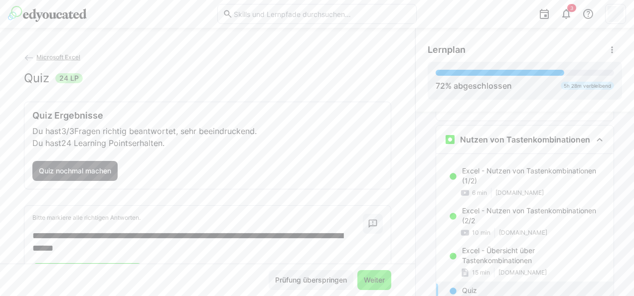
click at [366, 280] on span "Weiter" at bounding box center [374, 280] width 24 height 10
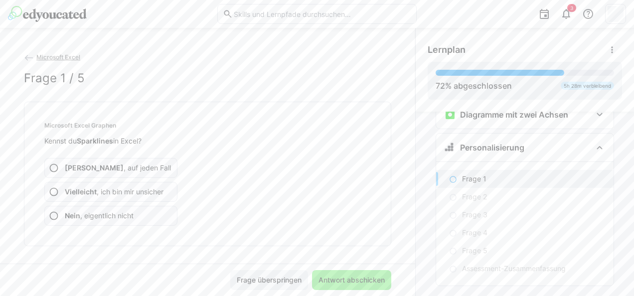
scroll to position [4091, 0]
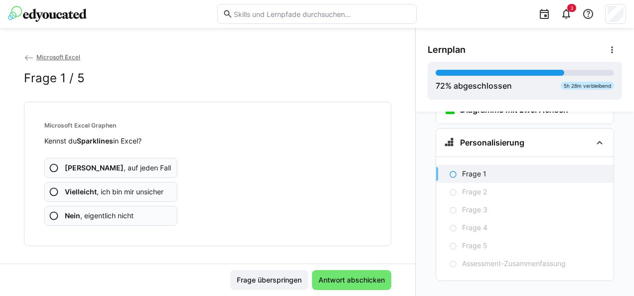
click at [117, 189] on span "Vielleicht , ich bin mir unsicher" at bounding box center [114, 192] width 99 height 10
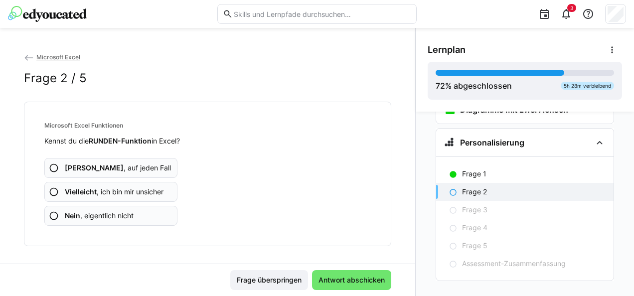
drag, startPoint x: 117, startPoint y: 189, endPoint x: 240, endPoint y: 178, distance: 123.5
click at [240, 178] on div "Ja , auf jeden Fall Vielleicht , ich bin mir unsicher Nein , eigentlich nicht" at bounding box center [207, 186] width 326 height 80
click at [132, 191] on span "Vielleicht , ich bin mir unsicher" at bounding box center [114, 192] width 99 height 10
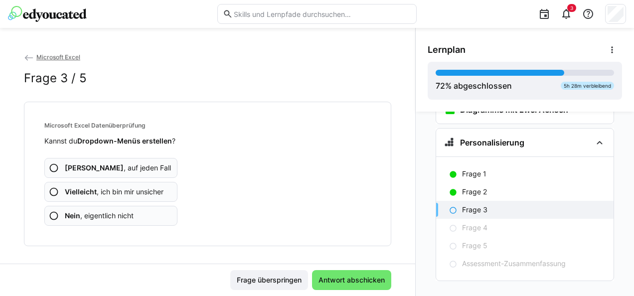
click at [131, 191] on span "Vielleicht , ich bin mir unsicher" at bounding box center [114, 192] width 99 height 10
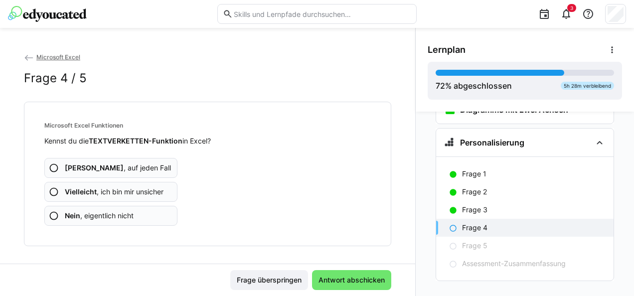
click at [131, 191] on span "Vielleicht , ich bin mir unsicher" at bounding box center [114, 192] width 99 height 10
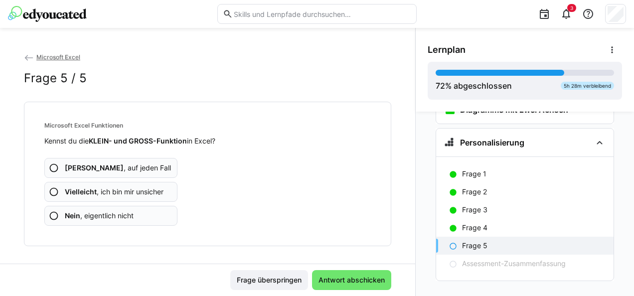
click at [131, 191] on span "Vielleicht , ich bin mir unsicher" at bounding box center [114, 192] width 99 height 10
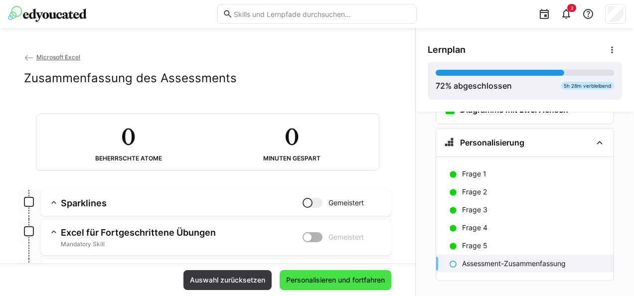
click at [334, 277] on span "Personalisieren und fortfahren" at bounding box center [335, 280] width 102 height 10
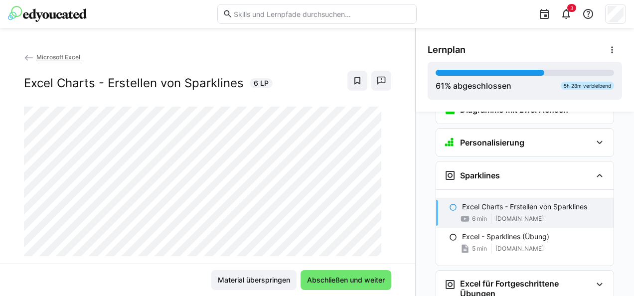
scroll to position [4125, 0]
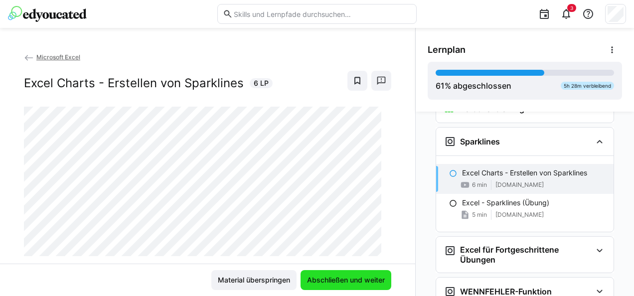
click at [353, 279] on span "Abschließen und weiter" at bounding box center [345, 280] width 81 height 10
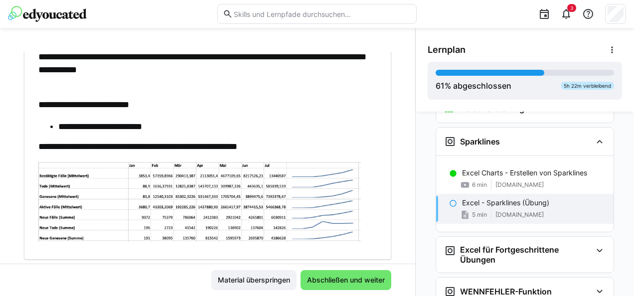
scroll to position [193, 0]
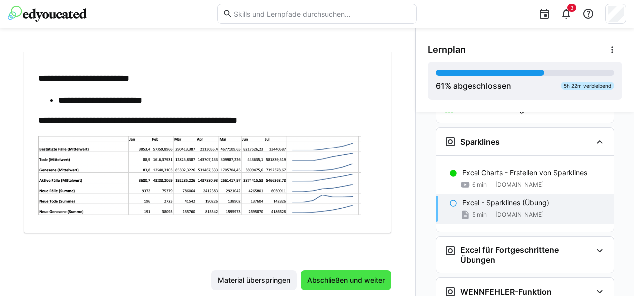
click at [351, 276] on span "Abschließen und weiter" at bounding box center [345, 280] width 81 height 10
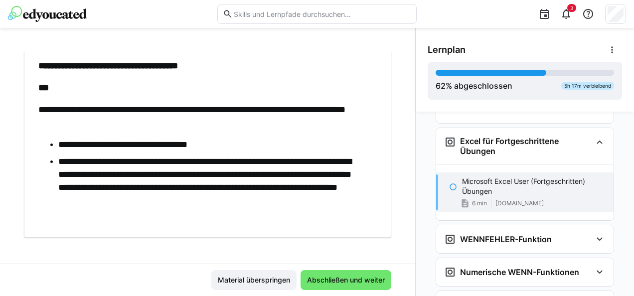
scroll to position [727, 0]
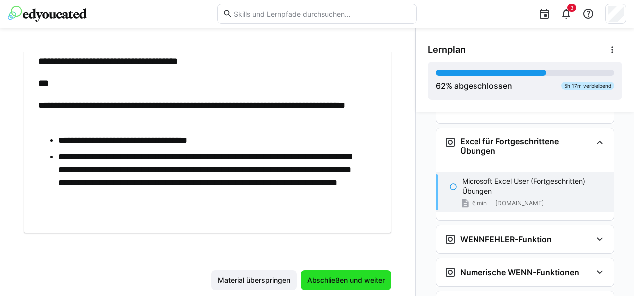
click at [336, 275] on span "Abschließen und weiter" at bounding box center [345, 280] width 81 height 10
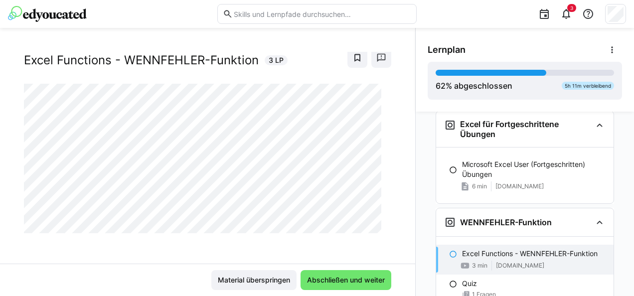
scroll to position [4330, 0]
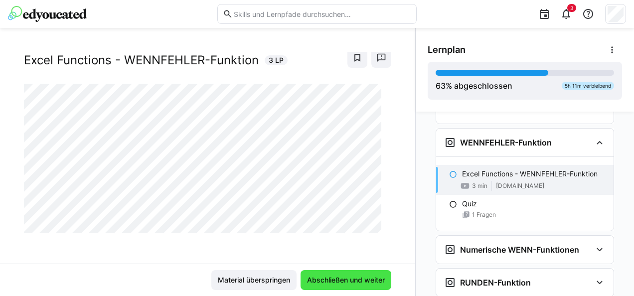
click at [331, 273] on span "Abschließen und weiter" at bounding box center [345, 280] width 91 height 20
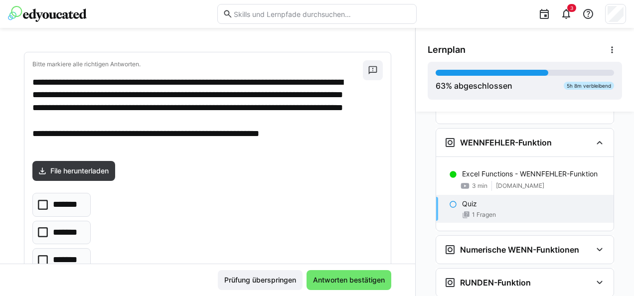
scroll to position [100, 0]
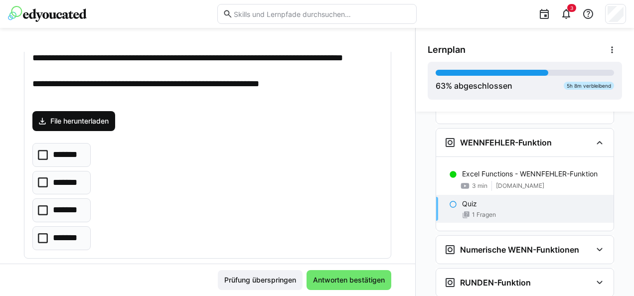
click at [104, 116] on span "File herunterladen" at bounding box center [79, 121] width 61 height 10
click at [59, 204] on p "*******" at bounding box center [68, 210] width 30 height 13
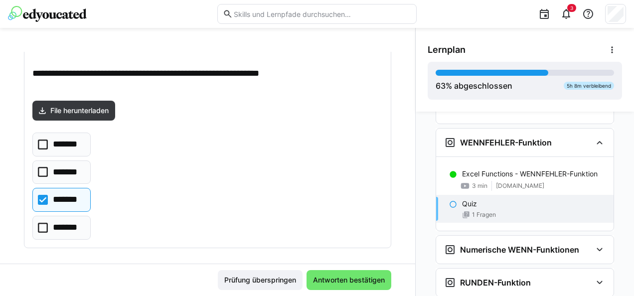
scroll to position [116, 0]
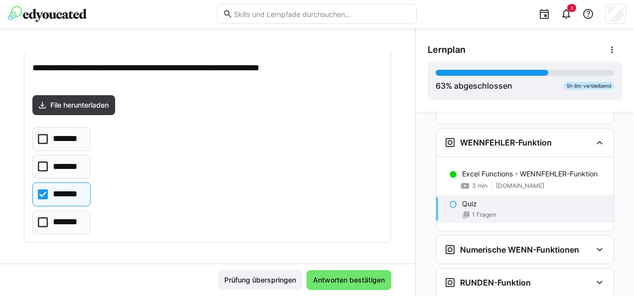
click at [349, 279] on span "Antworten bestätigen" at bounding box center [348, 280] width 75 height 10
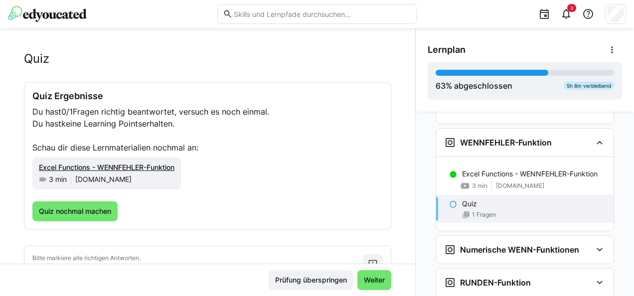
scroll to position [18, 0]
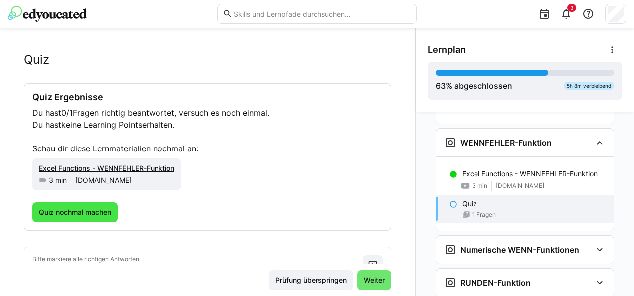
click at [90, 212] on span "Quiz nochmal machen" at bounding box center [74, 212] width 75 height 10
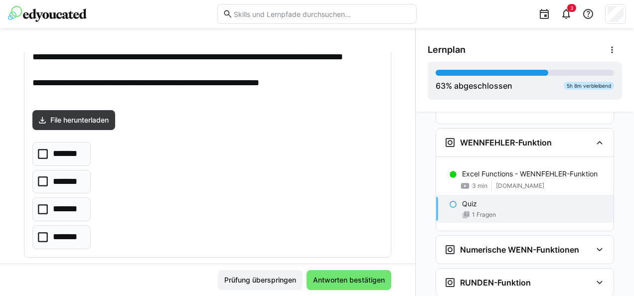
scroll to position [116, 0]
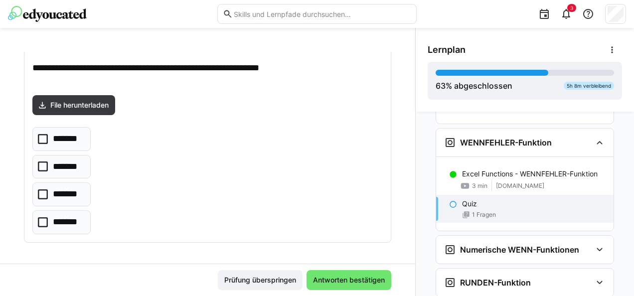
click at [71, 212] on eds-checkbox "*******" at bounding box center [61, 222] width 58 height 24
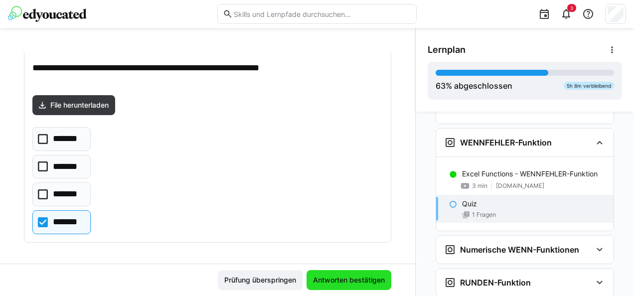
click at [347, 276] on span "Antworten bestätigen" at bounding box center [348, 280] width 75 height 10
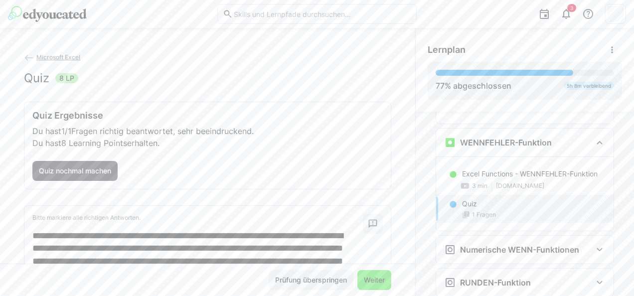
click at [362, 278] on span "Weiter" at bounding box center [374, 280] width 24 height 10
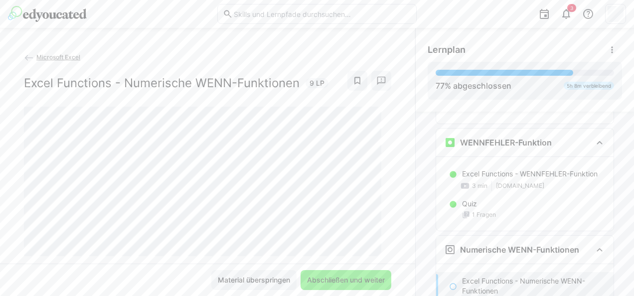
scroll to position [4437, 0]
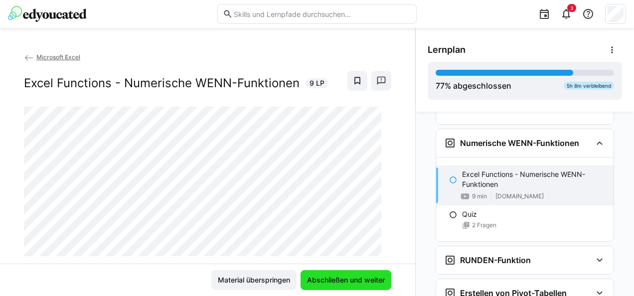
click at [333, 279] on span "Abschließen und weiter" at bounding box center [345, 280] width 81 height 10
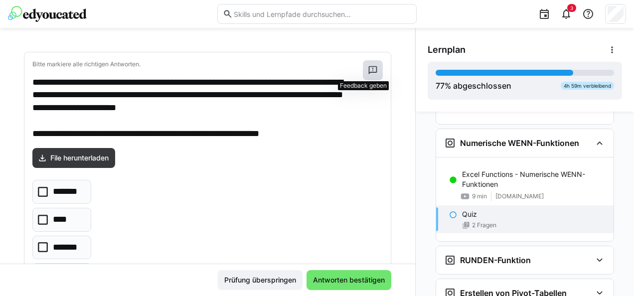
click at [368, 74] on eds-icon at bounding box center [373, 70] width 10 height 10
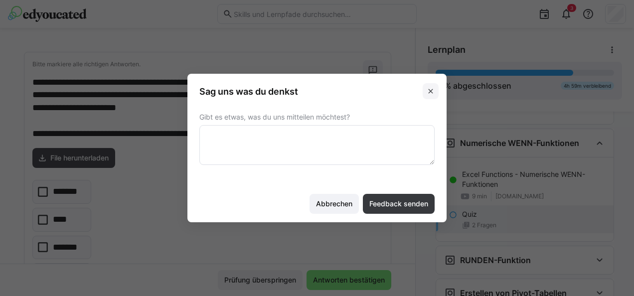
click at [423, 92] on span at bounding box center [430, 91] width 16 height 16
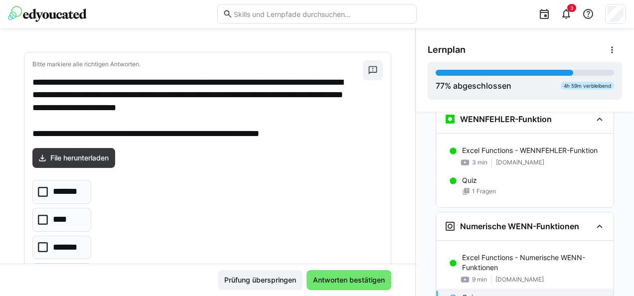
scroll to position [4237, 0]
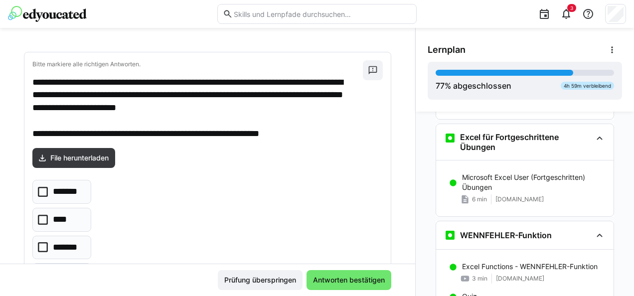
click at [602, 52] on div "Lernplan" at bounding box center [524, 50] width 194 height 20
click at [607, 52] on eds-icon at bounding box center [612, 50] width 10 height 10
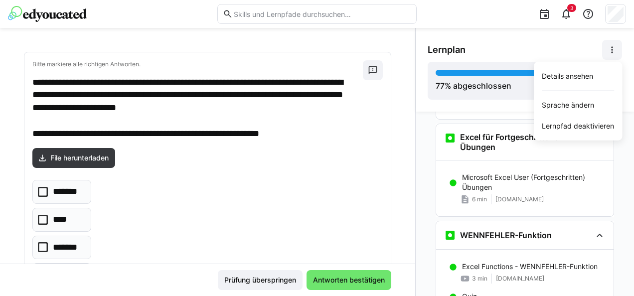
click at [607, 52] on eds-icon at bounding box center [612, 50] width 10 height 10
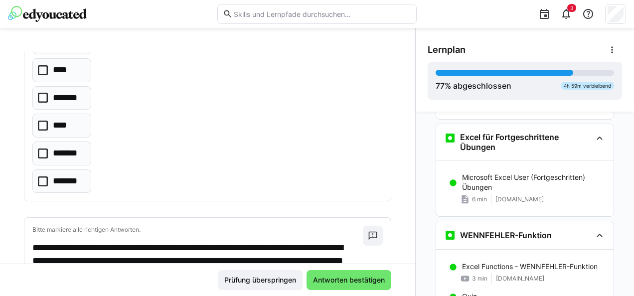
scroll to position [149, 0]
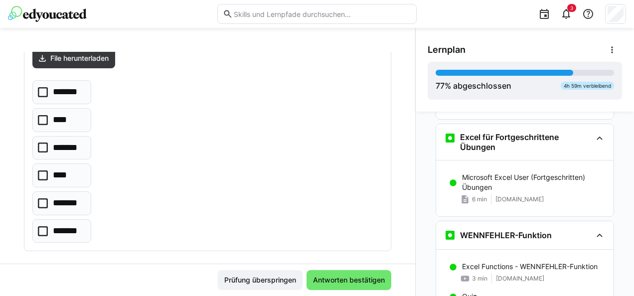
click at [76, 198] on p "*******" at bounding box center [67, 203] width 28 height 13
click at [65, 89] on p "*******" at bounding box center [68, 92] width 30 height 13
click at [127, 161] on div "******* **** ******* **** ******* *******" at bounding box center [207, 161] width 350 height 162
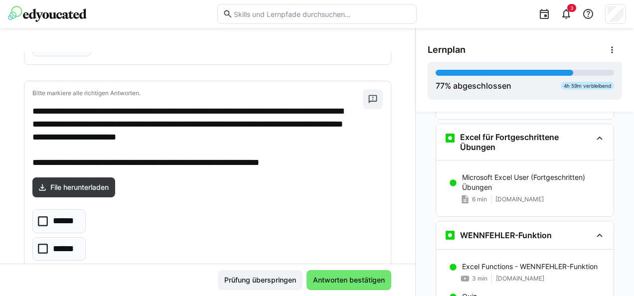
scroll to position [349, 0]
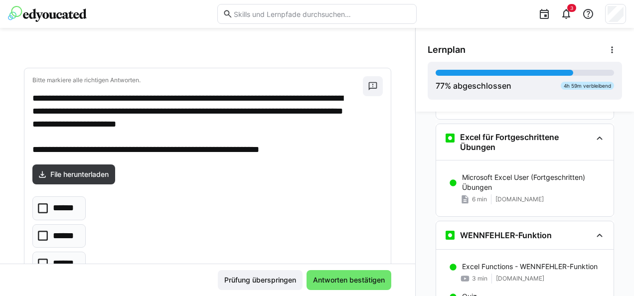
click at [133, 2] on div "3" at bounding box center [317, 14] width 618 height 28
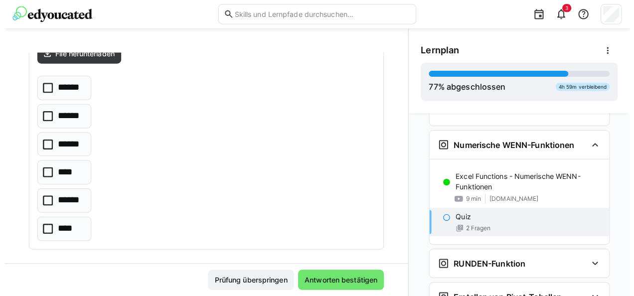
scroll to position [470, 0]
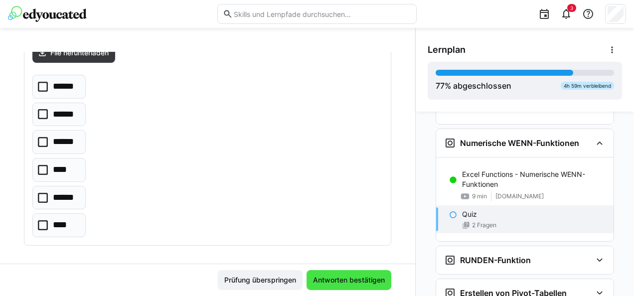
click at [319, 283] on span "Antworten bestätigen" at bounding box center [348, 280] width 75 height 10
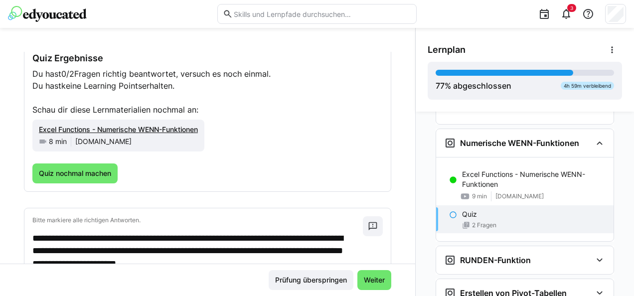
scroll to position [43, 0]
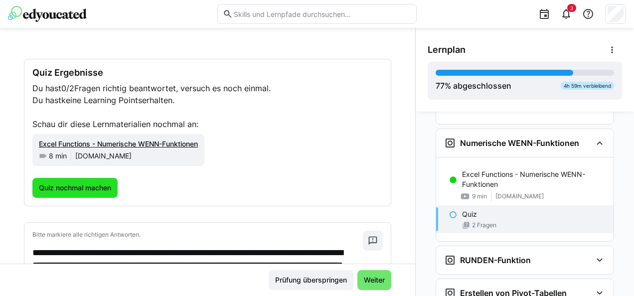
click at [72, 185] on span "Quiz nochmal machen" at bounding box center [74, 188] width 75 height 10
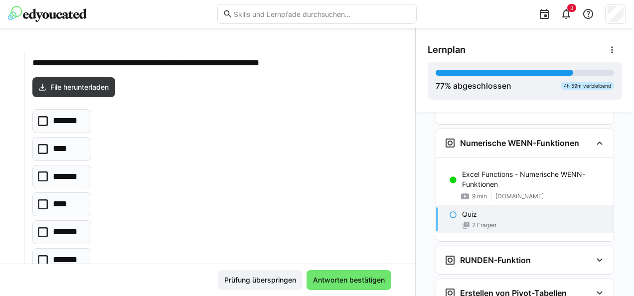
scroll to position [142, 0]
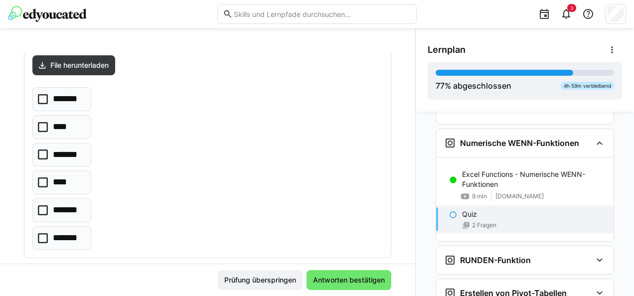
click at [68, 210] on p "*******" at bounding box center [67, 210] width 28 height 13
click at [67, 94] on p "*******" at bounding box center [68, 99] width 30 height 13
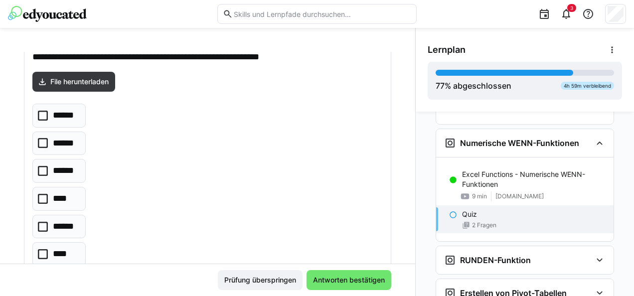
scroll to position [470, 0]
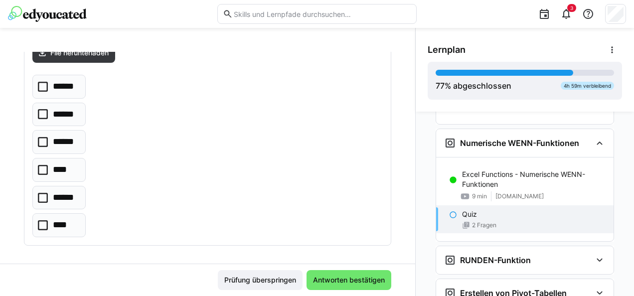
click at [68, 80] on p "******" at bounding box center [65, 86] width 25 height 13
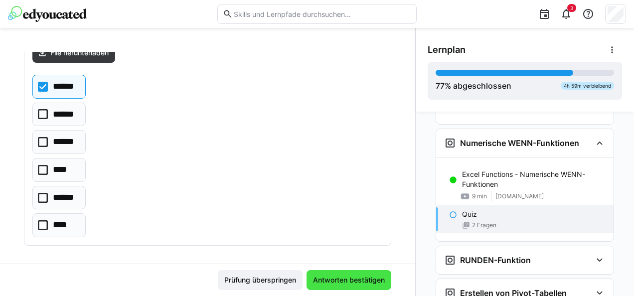
click at [367, 274] on span "Antworten bestätigen" at bounding box center [348, 280] width 85 height 20
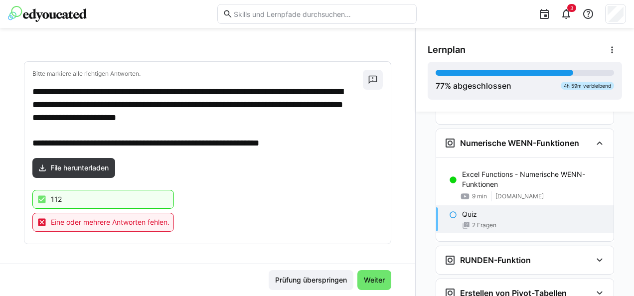
scroll to position [176, 0]
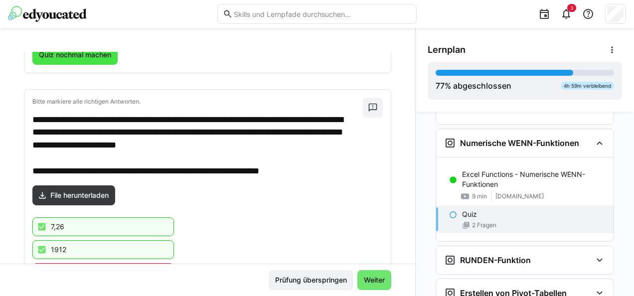
click at [89, 57] on span "Quiz nochmal machen" at bounding box center [74, 55] width 75 height 10
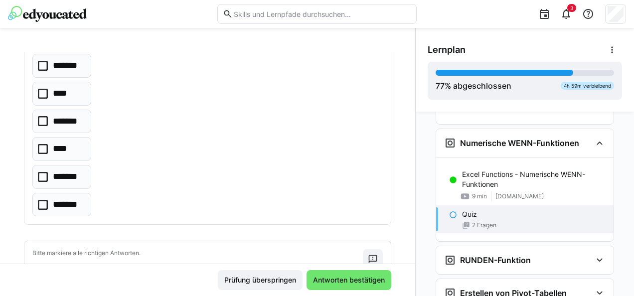
click at [71, 62] on p "*******" at bounding box center [68, 65] width 30 height 13
click at [71, 173] on p "*******" at bounding box center [67, 176] width 28 height 13
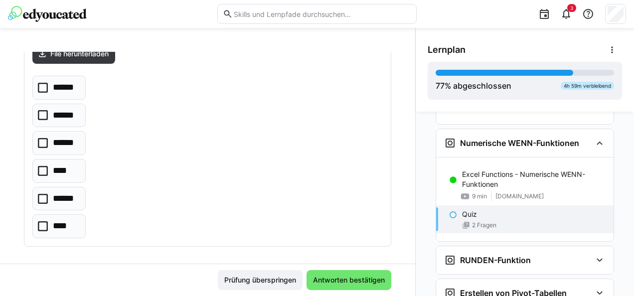
scroll to position [470, 0]
click at [69, 81] on p "******" at bounding box center [65, 86] width 25 height 13
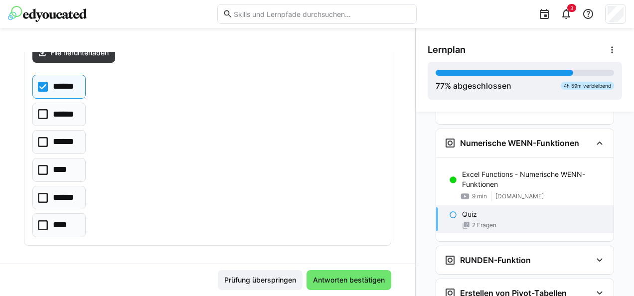
click at [80, 187] on eds-checkbox "******" at bounding box center [58, 198] width 53 height 24
click at [71, 82] on p "******" at bounding box center [65, 86] width 25 height 13
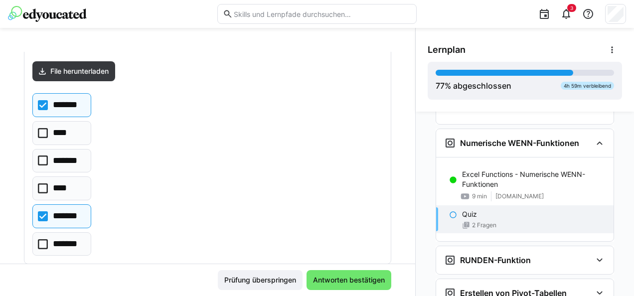
scroll to position [122, 0]
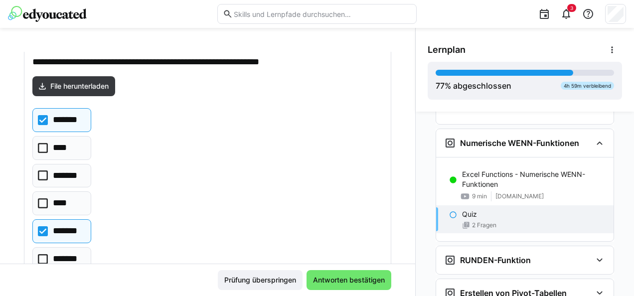
click at [81, 172] on p "*******" at bounding box center [68, 175] width 31 height 13
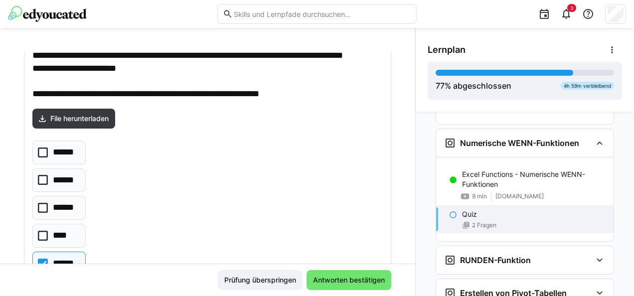
scroll to position [420, 0]
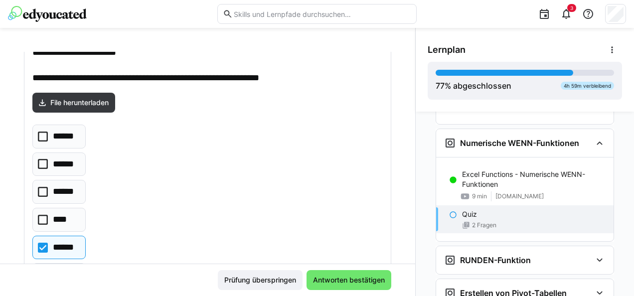
click at [71, 185] on p "******" at bounding box center [65, 191] width 24 height 13
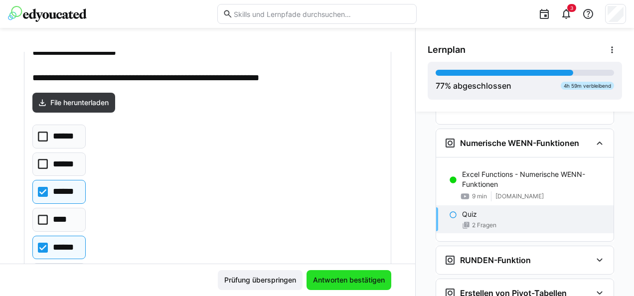
click at [340, 279] on span "Antworten bestätigen" at bounding box center [348, 280] width 75 height 10
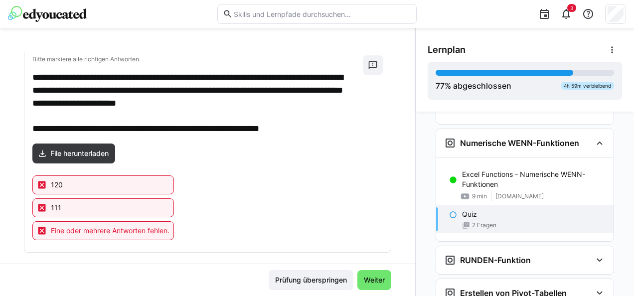
scroll to position [470, 0]
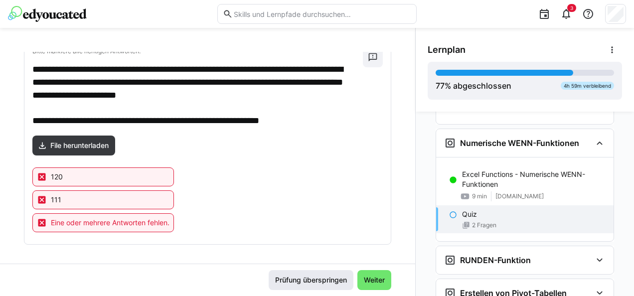
click at [293, 276] on span "Prüfung überspringen" at bounding box center [310, 280] width 75 height 10
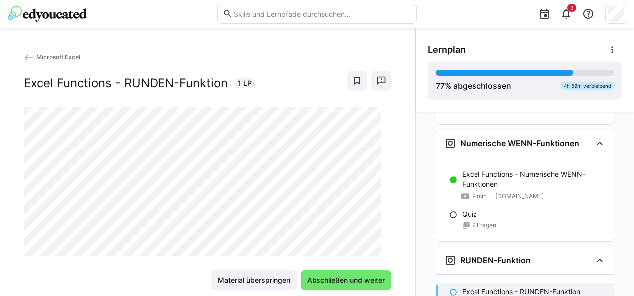
scroll to position [4554, 0]
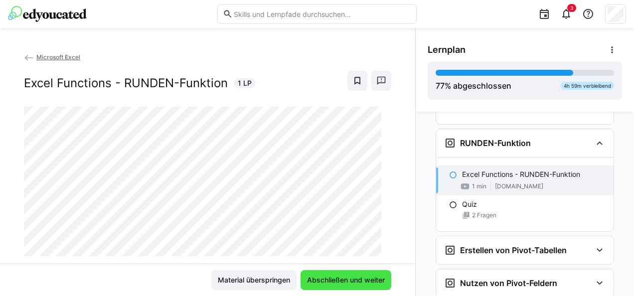
click at [360, 279] on span "Abschließen und weiter" at bounding box center [345, 280] width 81 height 10
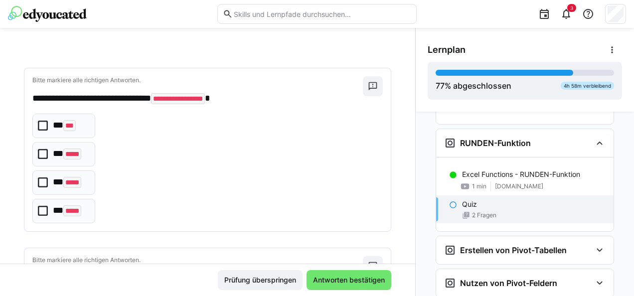
scroll to position [50, 0]
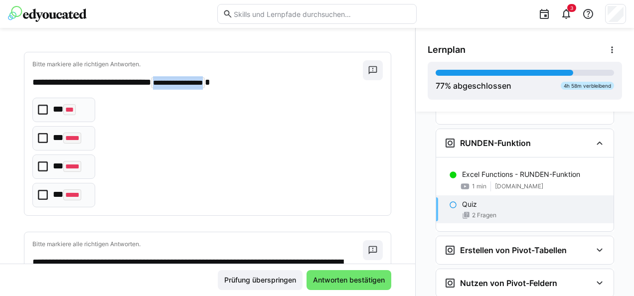
drag, startPoint x: 180, startPoint y: 82, endPoint x: 246, endPoint y: 81, distance: 65.8
click at [205, 81] on code "**********" at bounding box center [178, 82] width 54 height 11
copy code "**********"
click at [55, 141] on p "** *****" at bounding box center [70, 138] width 34 height 13
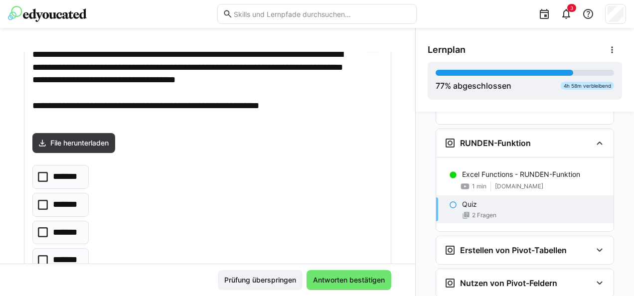
scroll to position [244, 0]
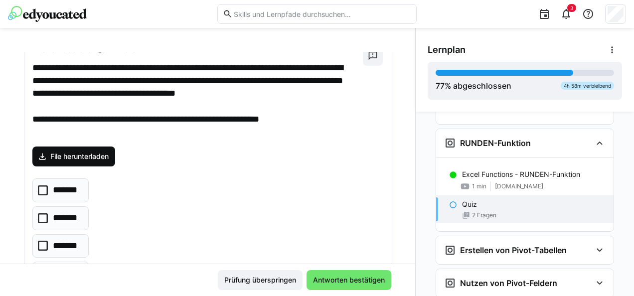
click at [89, 155] on span "File herunterladen" at bounding box center [79, 156] width 61 height 10
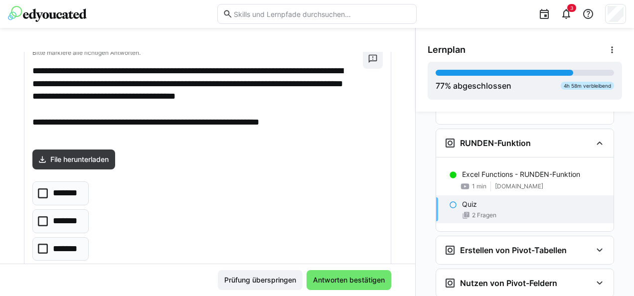
scroll to position [294, 0]
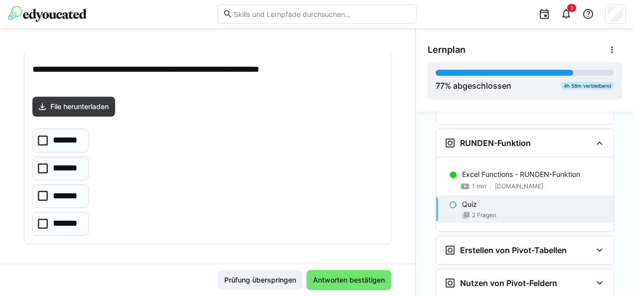
click at [58, 194] on p "*******" at bounding box center [66, 196] width 27 height 13
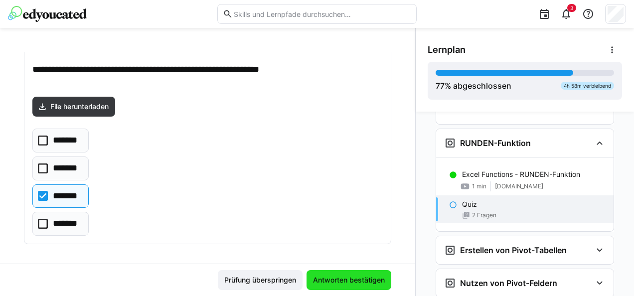
click at [350, 273] on span "Antworten bestätigen" at bounding box center [348, 280] width 85 height 20
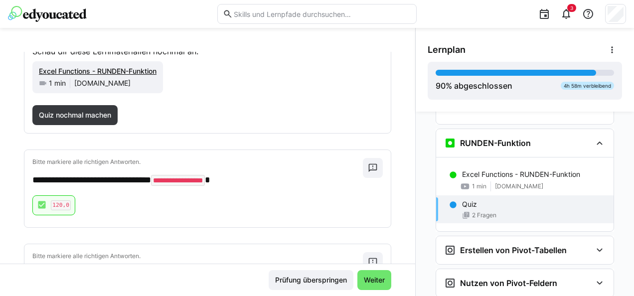
scroll to position [62, 0]
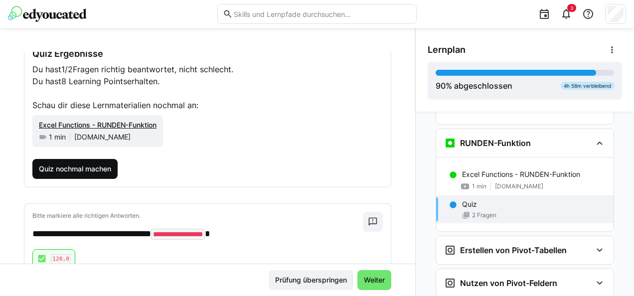
click at [95, 165] on span "Quiz nochmal machen" at bounding box center [74, 169] width 75 height 10
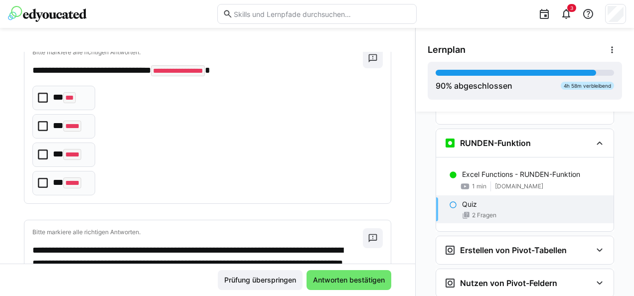
click at [66, 127] on code "*****" at bounding box center [72, 126] width 18 height 11
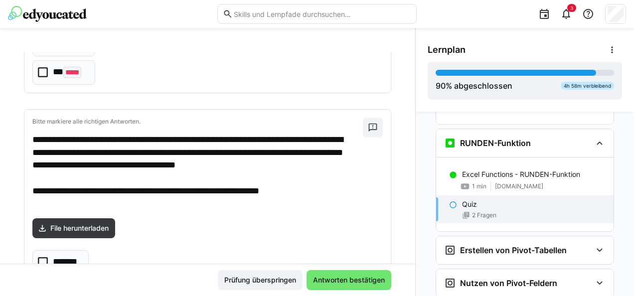
scroll to position [294, 0]
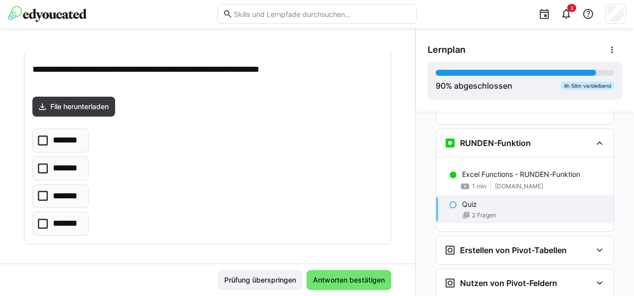
click at [73, 190] on p "*******" at bounding box center [66, 196] width 27 height 13
click at [83, 224] on eds-checkbox "*******" at bounding box center [60, 224] width 56 height 24
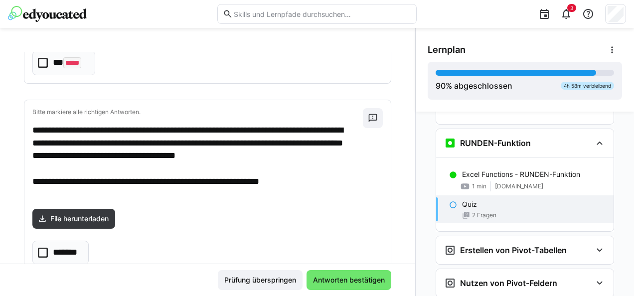
scroll to position [95, 0]
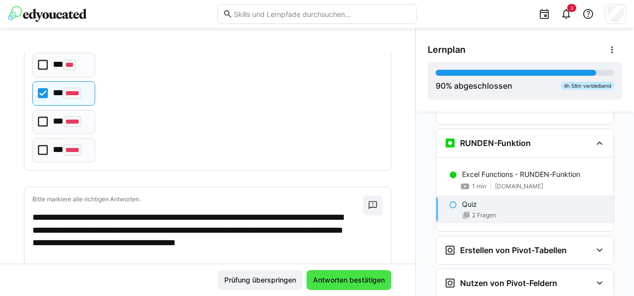
click at [324, 281] on span "Antworten bestätigen" at bounding box center [348, 280] width 75 height 10
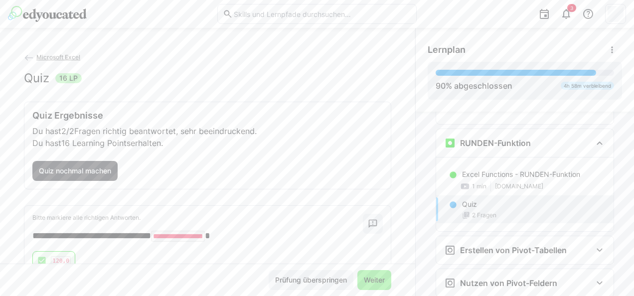
scroll to position [4454, 0]
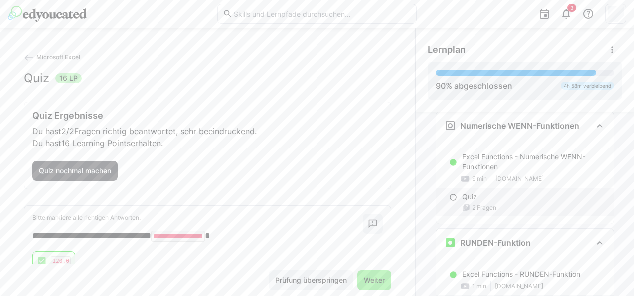
click at [472, 192] on div "Quiz" at bounding box center [533, 197] width 143 height 10
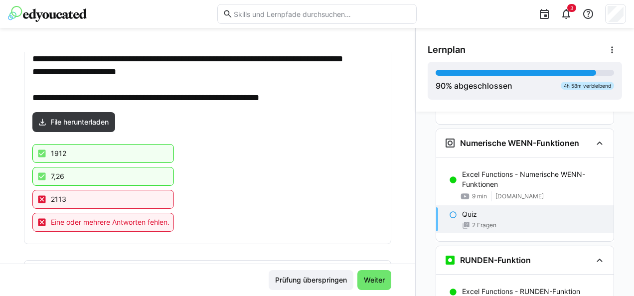
scroll to position [149, 0]
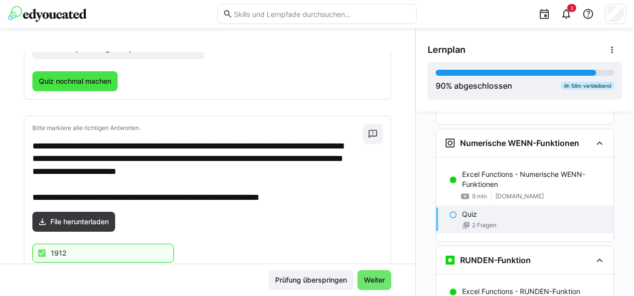
click at [66, 82] on span "Quiz nochmal machen" at bounding box center [74, 81] width 75 height 10
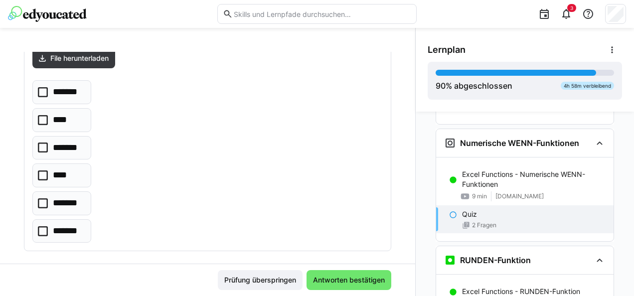
click at [64, 88] on p "*******" at bounding box center [68, 92] width 30 height 13
click at [69, 192] on eds-checkbox "*******" at bounding box center [61, 203] width 59 height 24
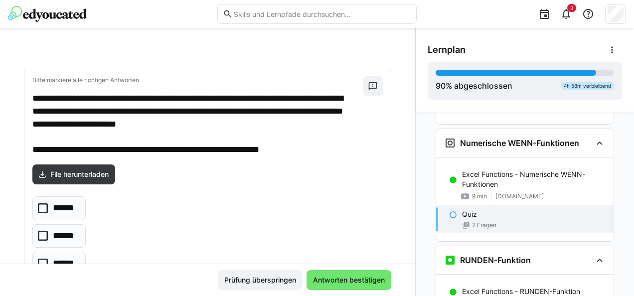
scroll to position [448, 0]
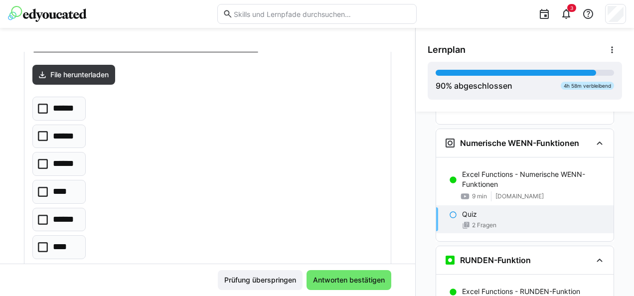
click at [68, 125] on eds-checkbox "******" at bounding box center [58, 137] width 53 height 24
click at [67, 102] on p "******" at bounding box center [65, 108] width 25 height 13
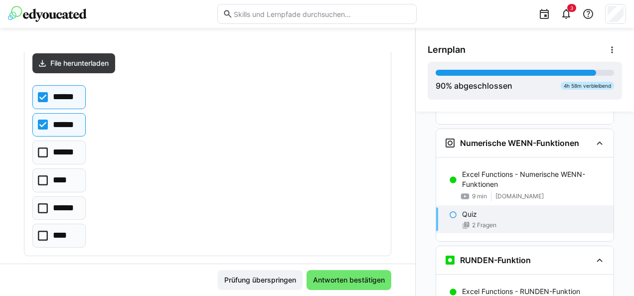
scroll to position [470, 0]
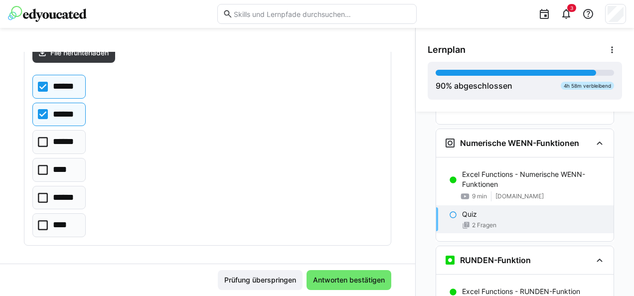
click at [65, 169] on p "****" at bounding box center [61, 169] width 16 height 13
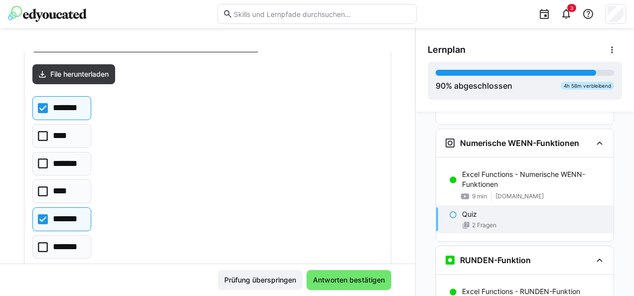
scroll to position [149, 0]
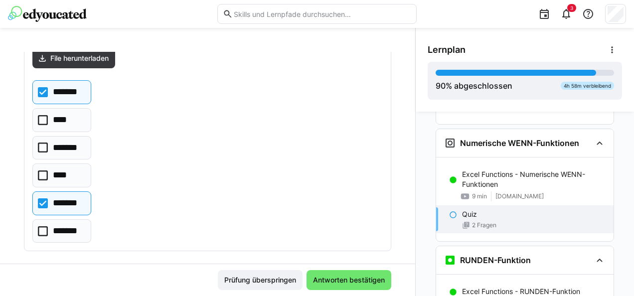
click at [53, 173] on p "****" at bounding box center [61, 175] width 17 height 13
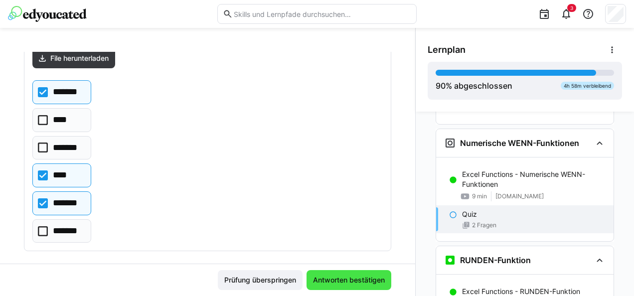
click at [323, 274] on span "Antworten bestätigen" at bounding box center [348, 280] width 85 height 20
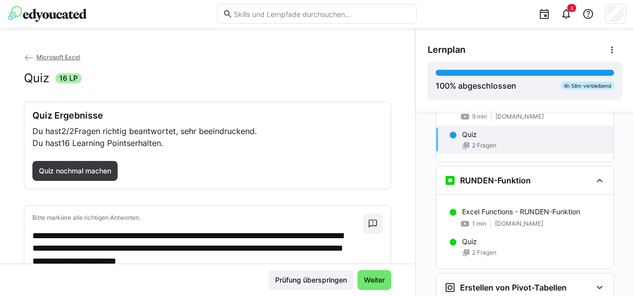
scroll to position [4536, 0]
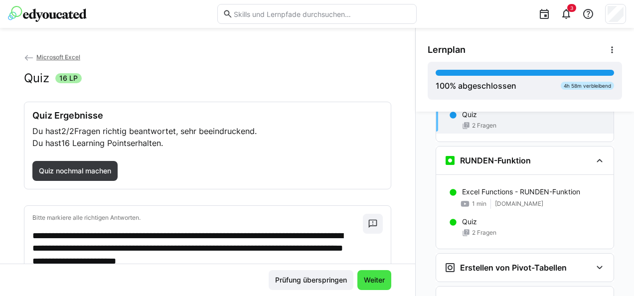
click at [370, 278] on span "Weiter" at bounding box center [374, 280] width 24 height 10
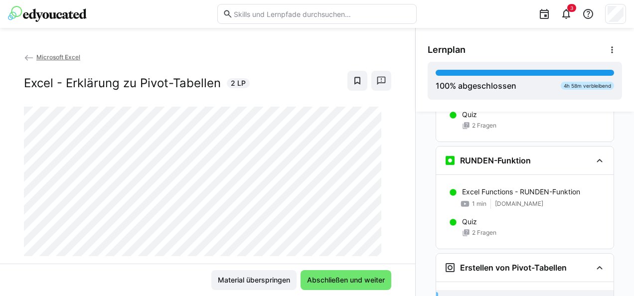
scroll to position [4660, 0]
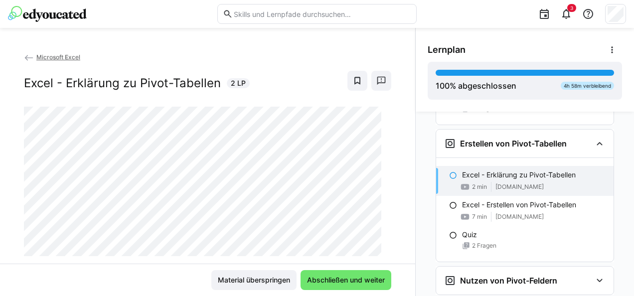
click at [337, 79] on div "Excel - Erklärung zu Pivot-Tabellen 2 LP" at bounding box center [207, 81] width 367 height 20
click at [352, 80] on eds-icon at bounding box center [357, 81] width 10 height 10
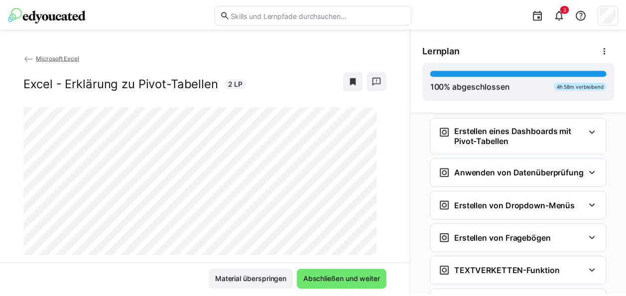
scroll to position [4959, 0]
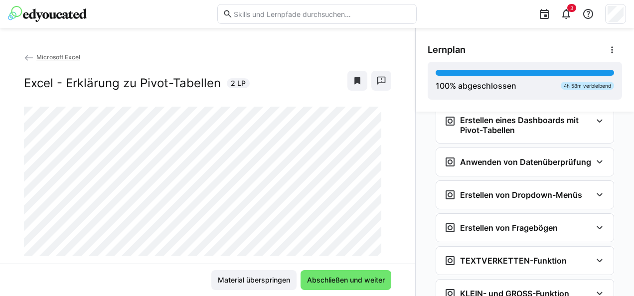
click at [51, 56] on span "Microsoft Excel" at bounding box center [58, 56] width 44 height 7
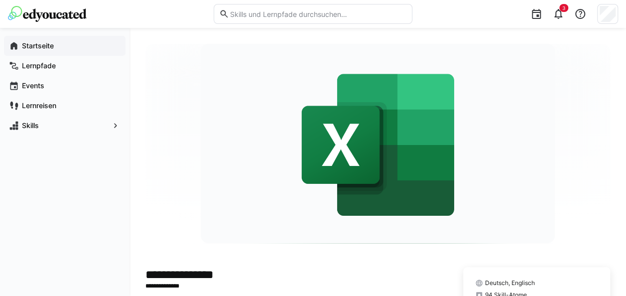
click at [0, 0] on app-navigation-label "Startseite" at bounding box center [0, 0] width 0 height 0
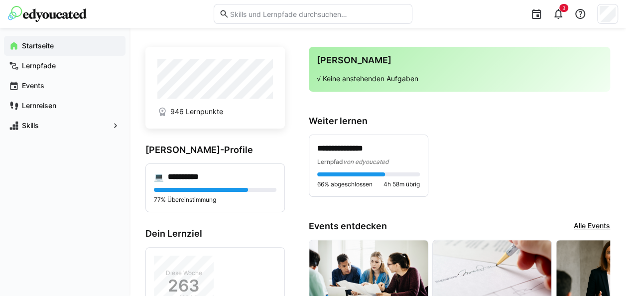
click at [189, 113] on span "946 Lernpunkte" at bounding box center [196, 112] width 53 height 10
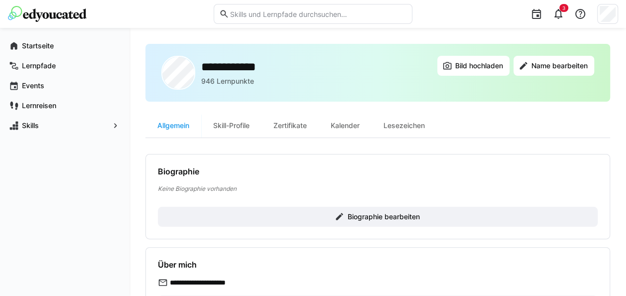
click at [220, 81] on p "946 Lernpunkte" at bounding box center [227, 81] width 53 height 10
click at [226, 122] on div "Skill-Profile" at bounding box center [231, 126] width 60 height 24
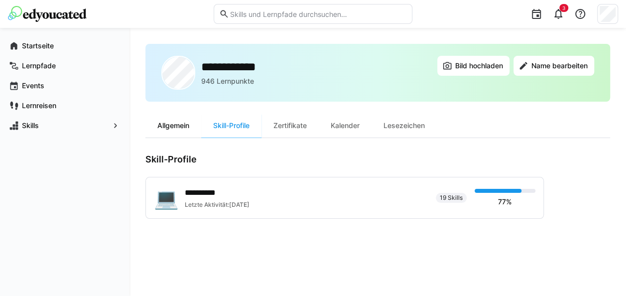
click at [172, 130] on div "Allgemein" at bounding box center [173, 126] width 56 height 24
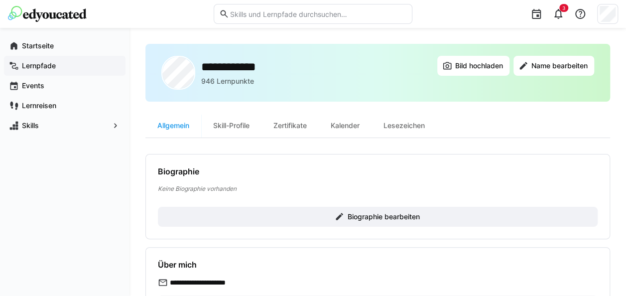
click at [70, 64] on span "Lernpfade" at bounding box center [70, 66] width 100 height 10
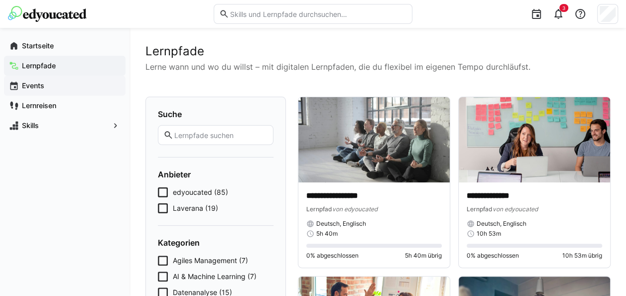
click at [51, 85] on span "Events" at bounding box center [70, 86] width 100 height 10
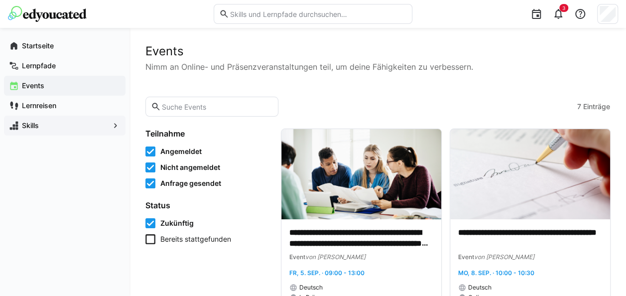
click at [49, 125] on span "Skills" at bounding box center [64, 126] width 89 height 10
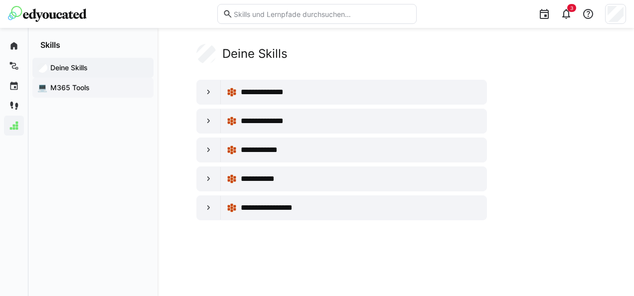
click at [63, 84] on span "M365 Tools" at bounding box center [99, 88] width 100 height 10
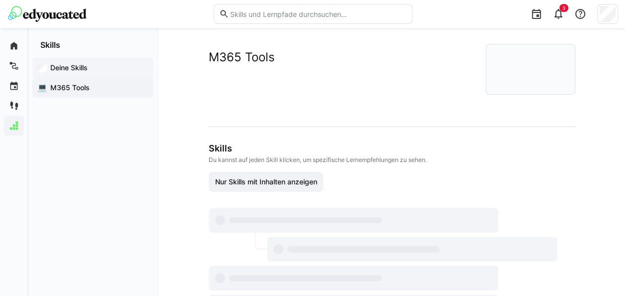
click at [71, 73] on div "Deine Skills" at bounding box center [92, 68] width 121 height 20
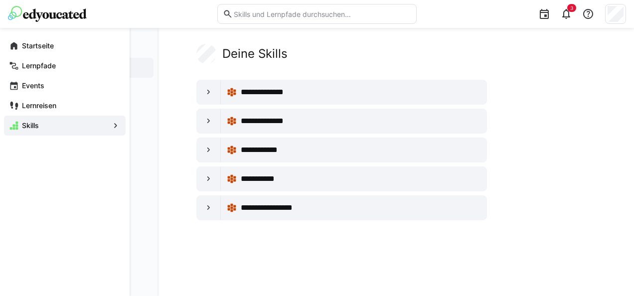
click at [20, 41] on span "Startseite" at bounding box center [70, 46] width 100 height 10
